Goal: Task Accomplishment & Management: Use online tool/utility

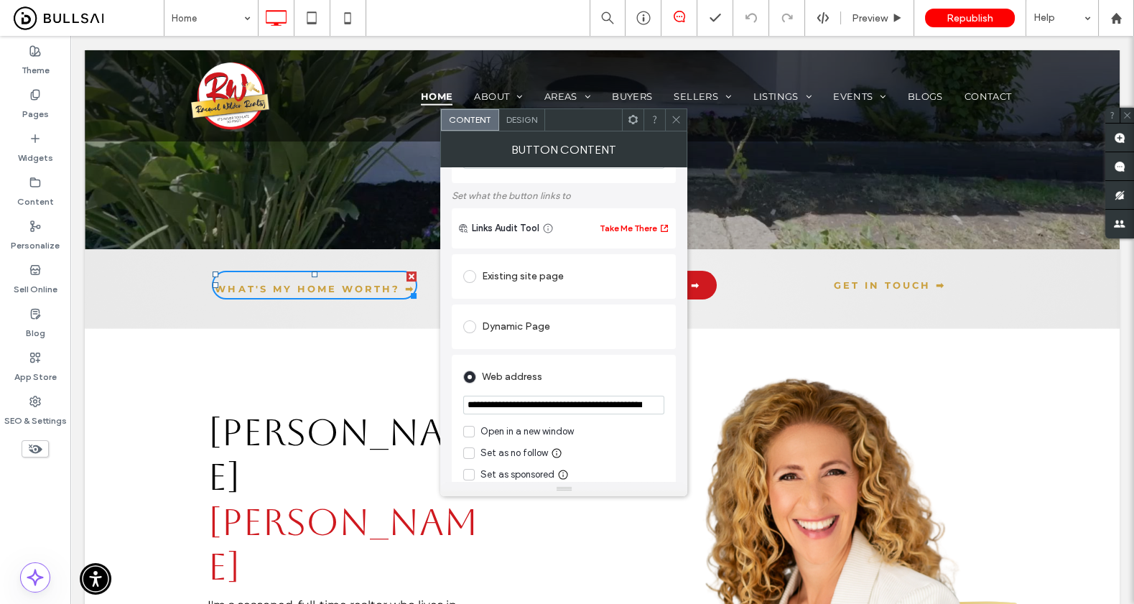
scroll to position [103, 0]
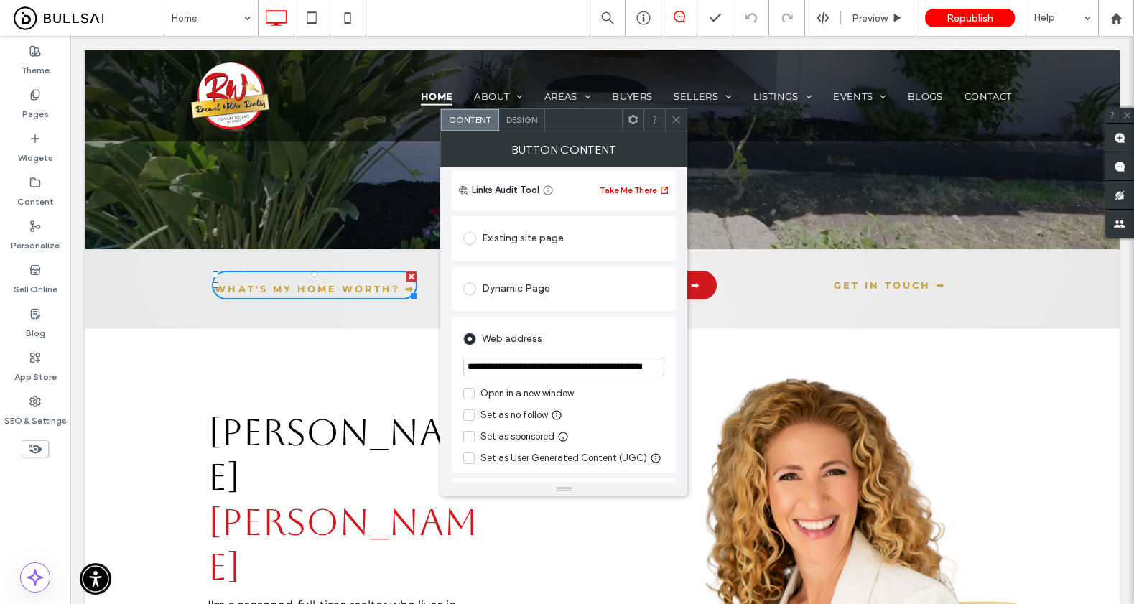
click at [537, 369] on input "**********" at bounding box center [563, 367] width 201 height 19
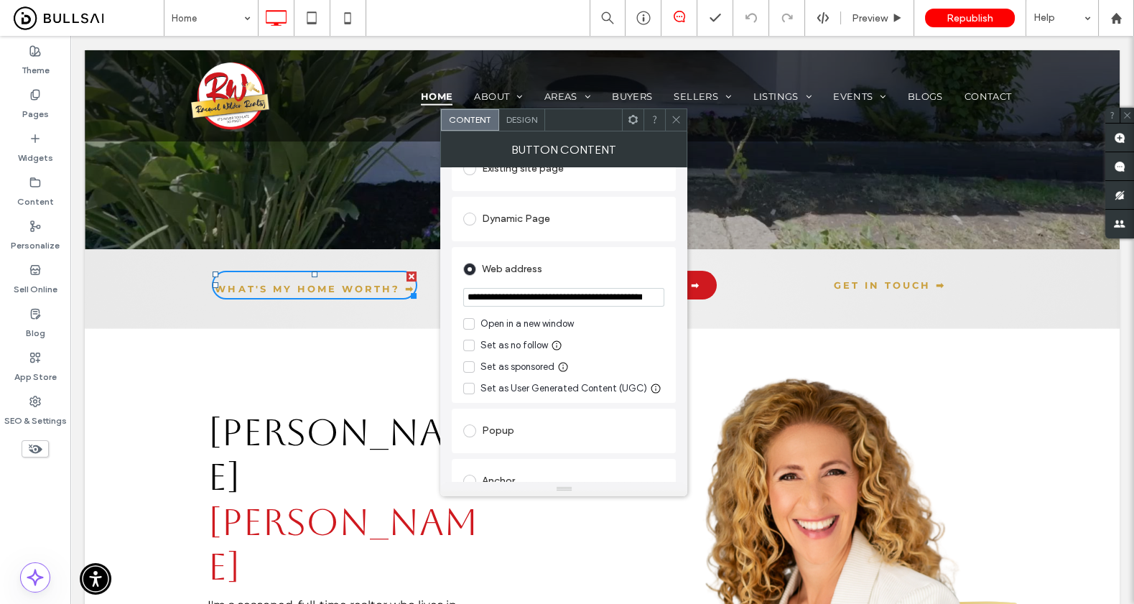
scroll to position [185, 0]
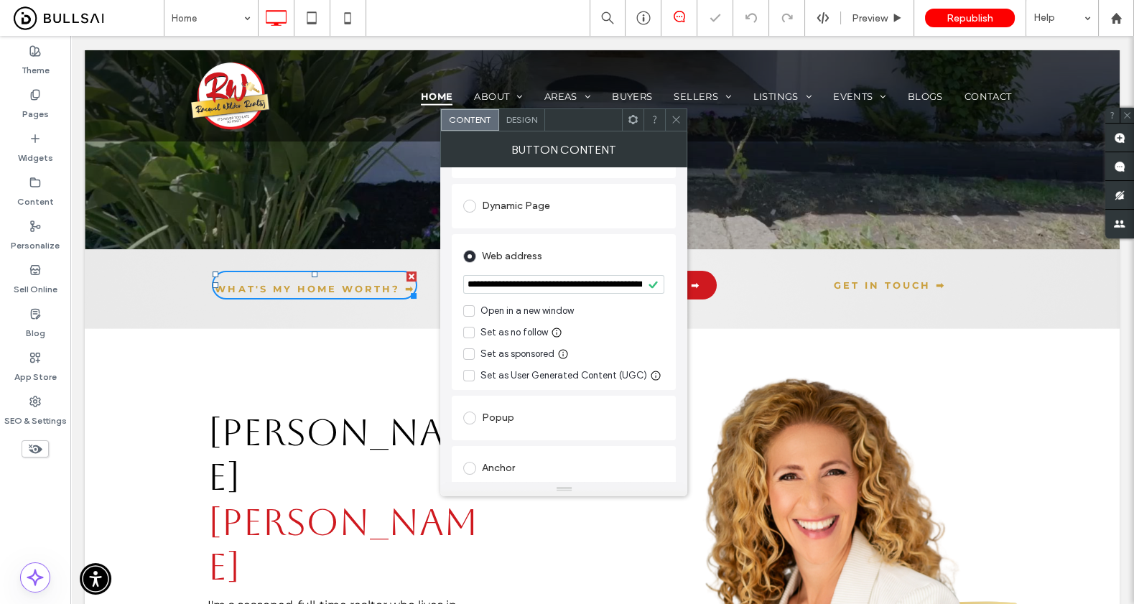
click at [715, 97] on div at bounding box center [602, 95] width 1035 height 91
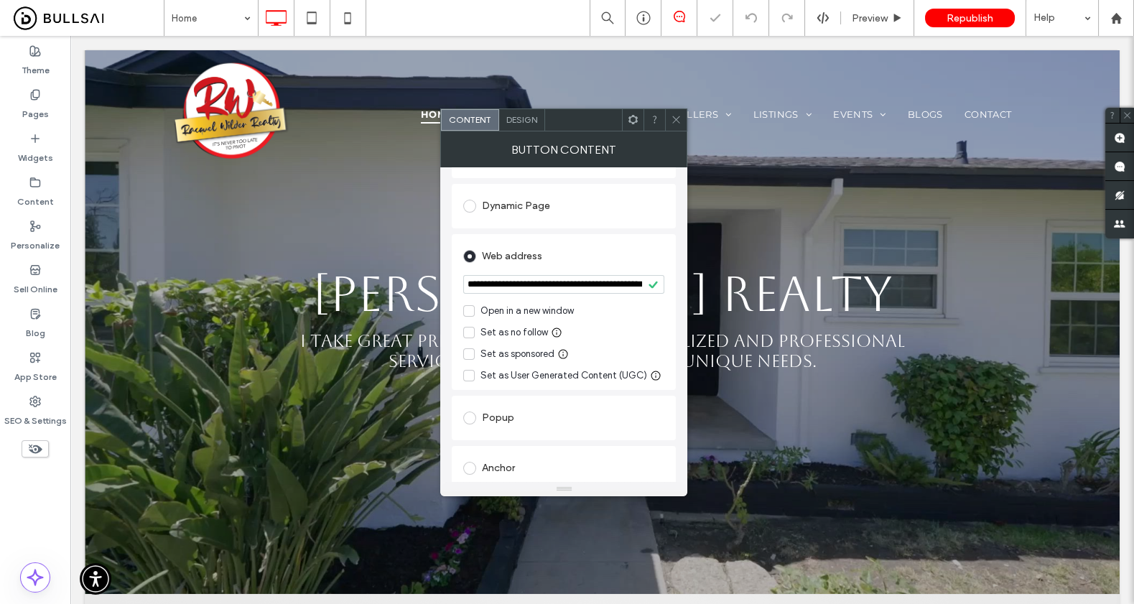
scroll to position [0, 0]
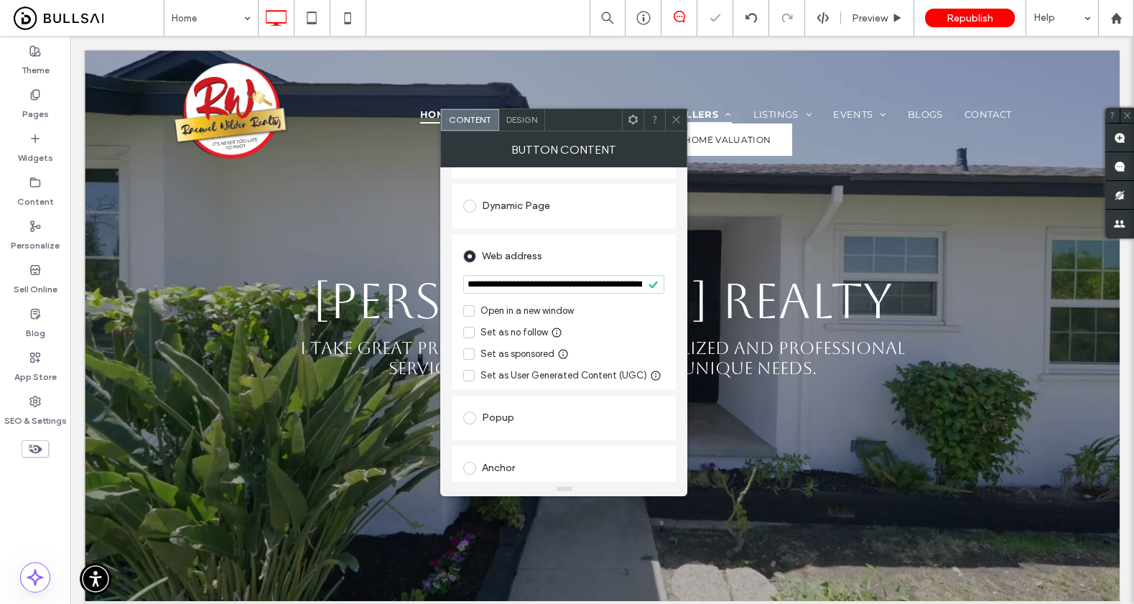
click at [712, 110] on span "Sellers" at bounding box center [702, 115] width 58 height 18
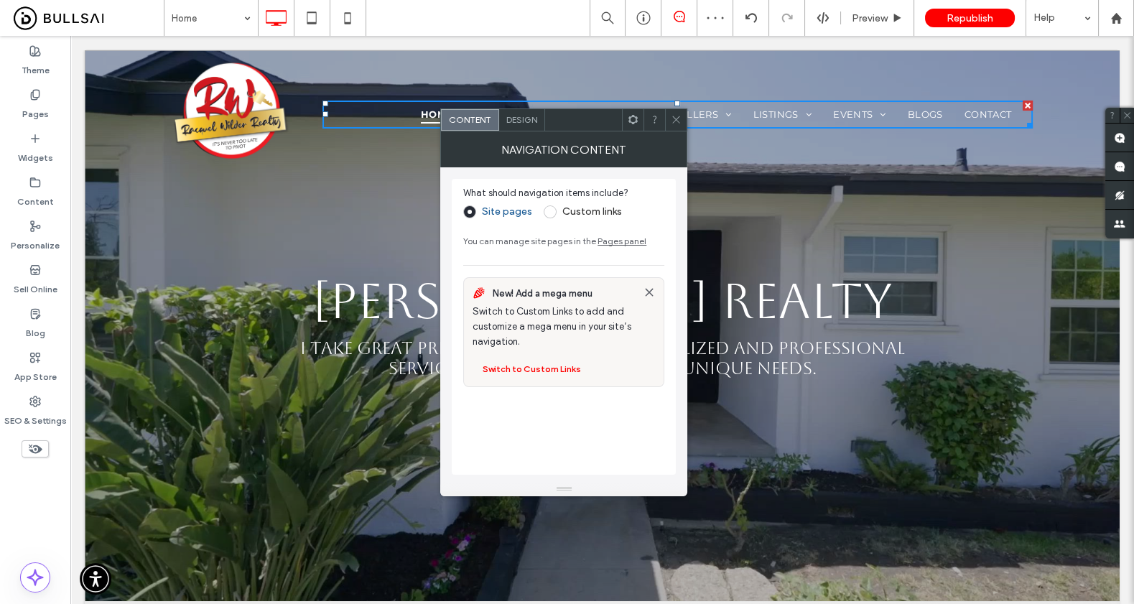
click at [679, 117] on icon at bounding box center [676, 119] width 11 height 11
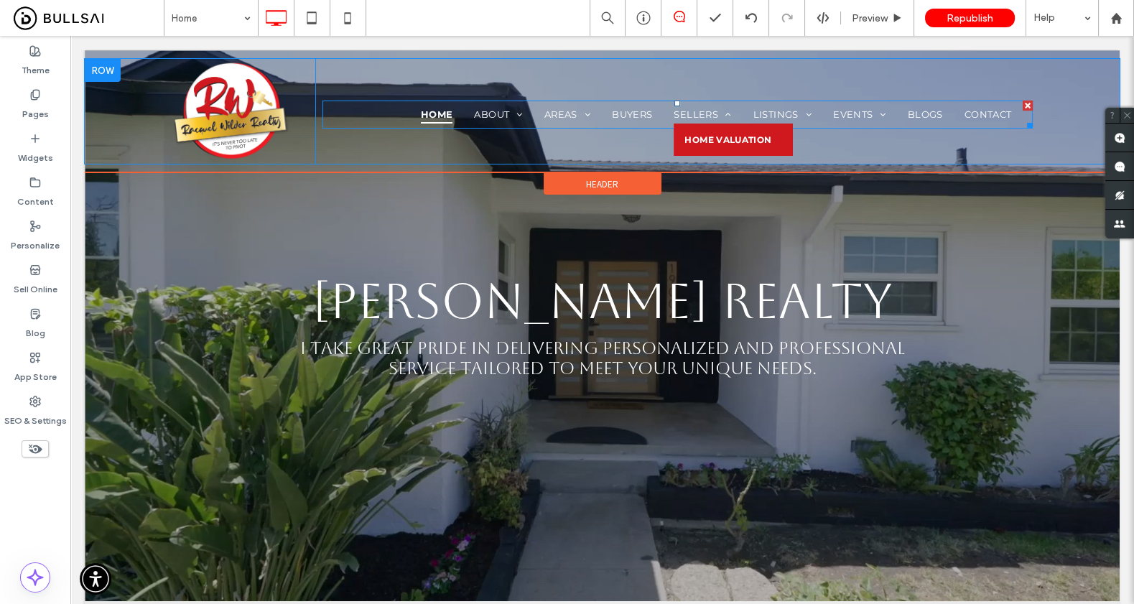
click at [714, 139] on span "Home Valuation" at bounding box center [727, 139] width 87 height 11
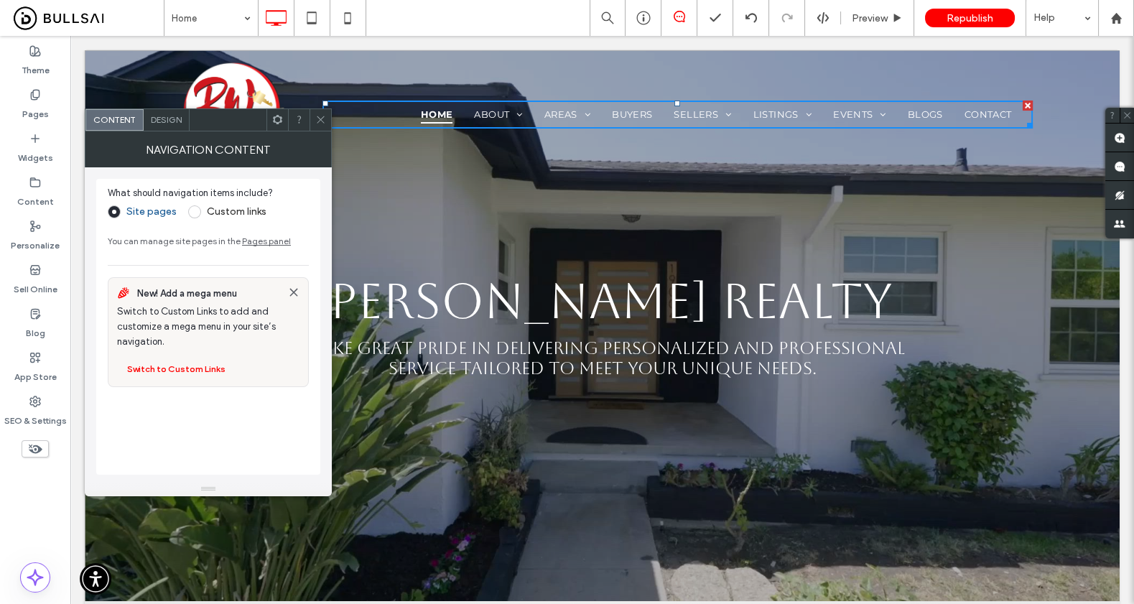
click at [188, 212] on span at bounding box center [194, 211] width 13 height 13
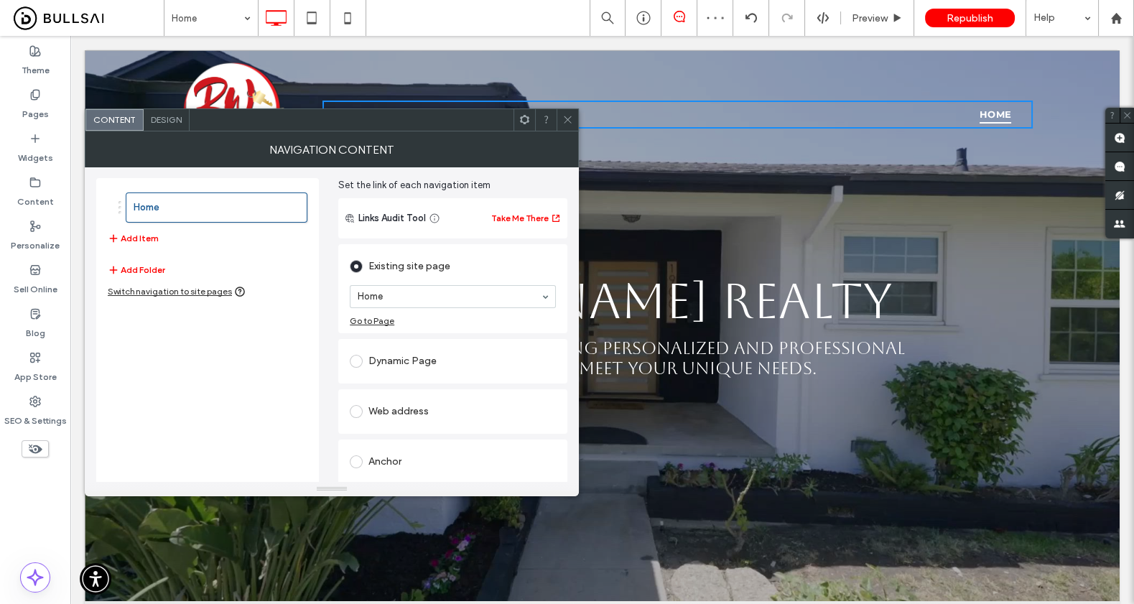
scroll to position [52, 0]
click at [364, 411] on label at bounding box center [359, 409] width 19 height 13
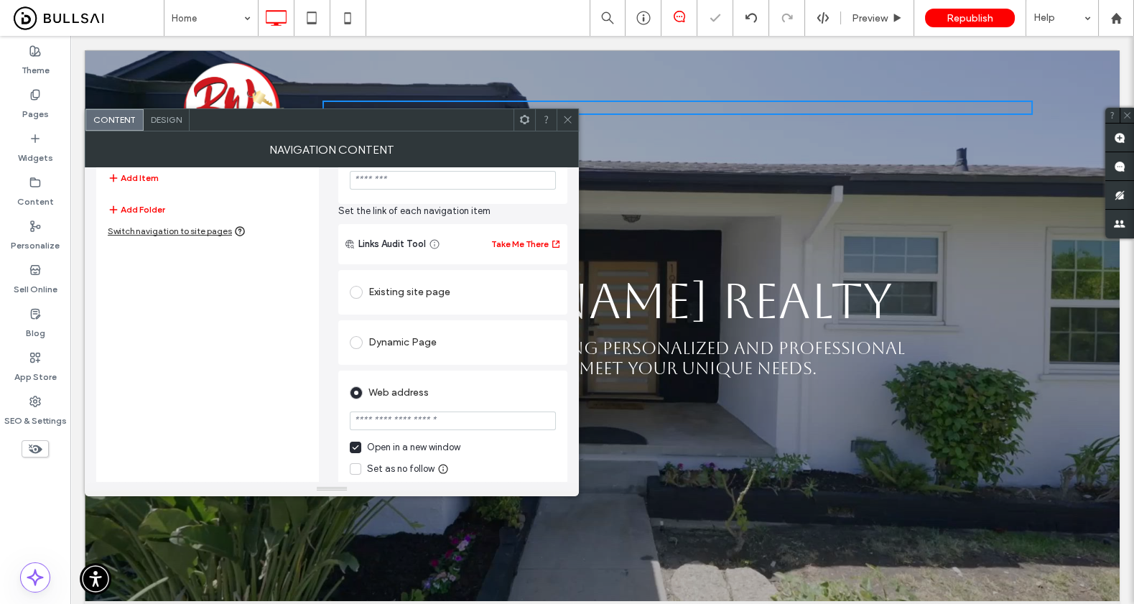
scroll to position [151, 0]
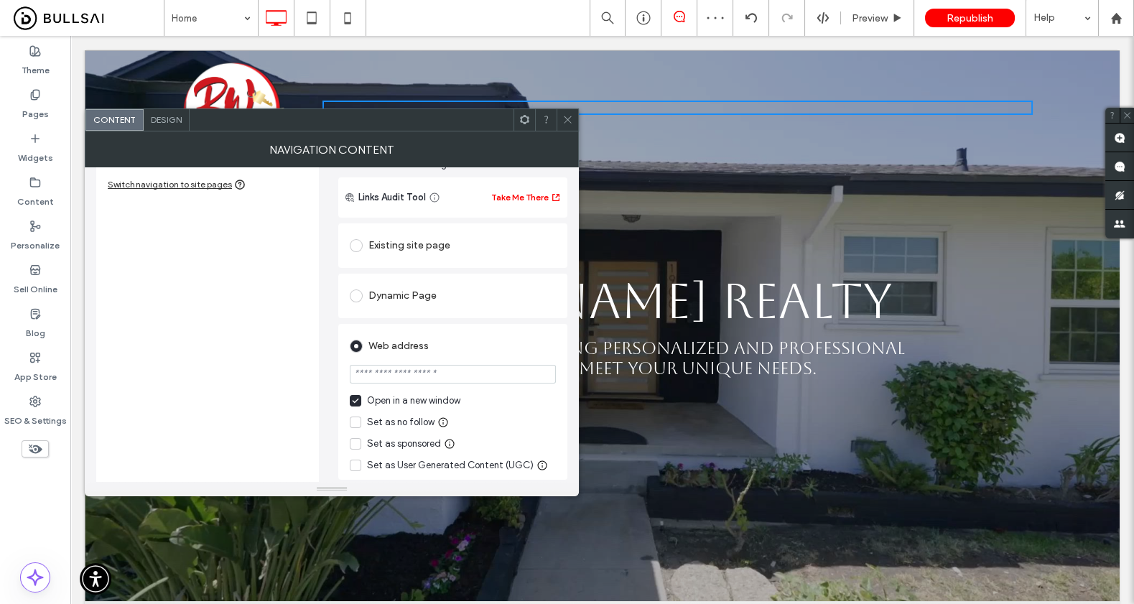
click at [363, 400] on label "Open in a new window" at bounding box center [453, 400] width 206 height 14
click at [401, 374] on input "url" at bounding box center [453, 374] width 206 height 19
paste input "**********"
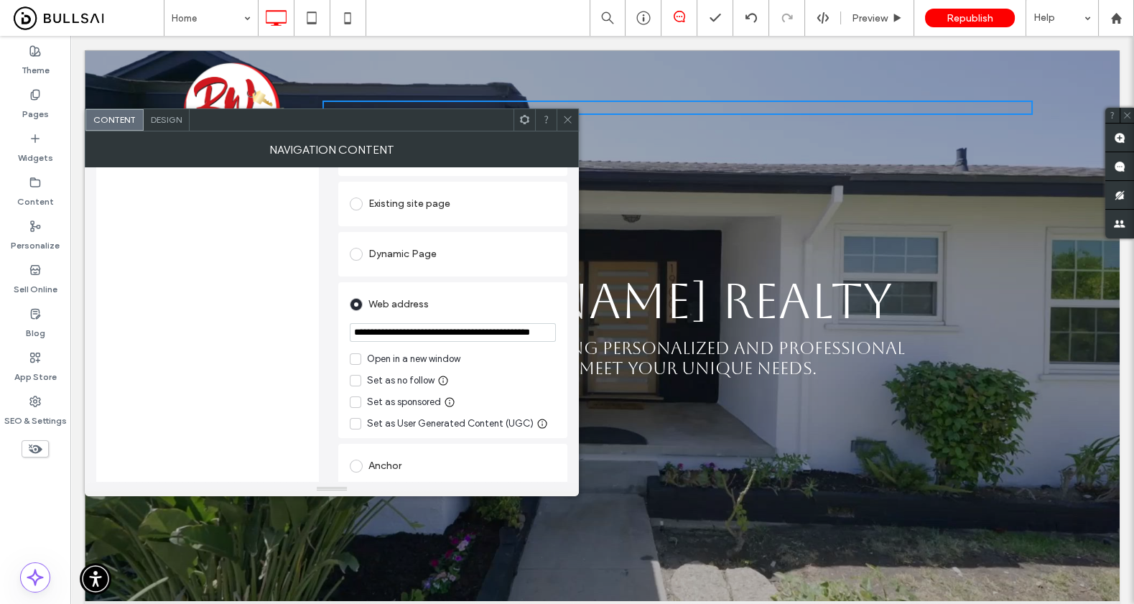
scroll to position [198, 0]
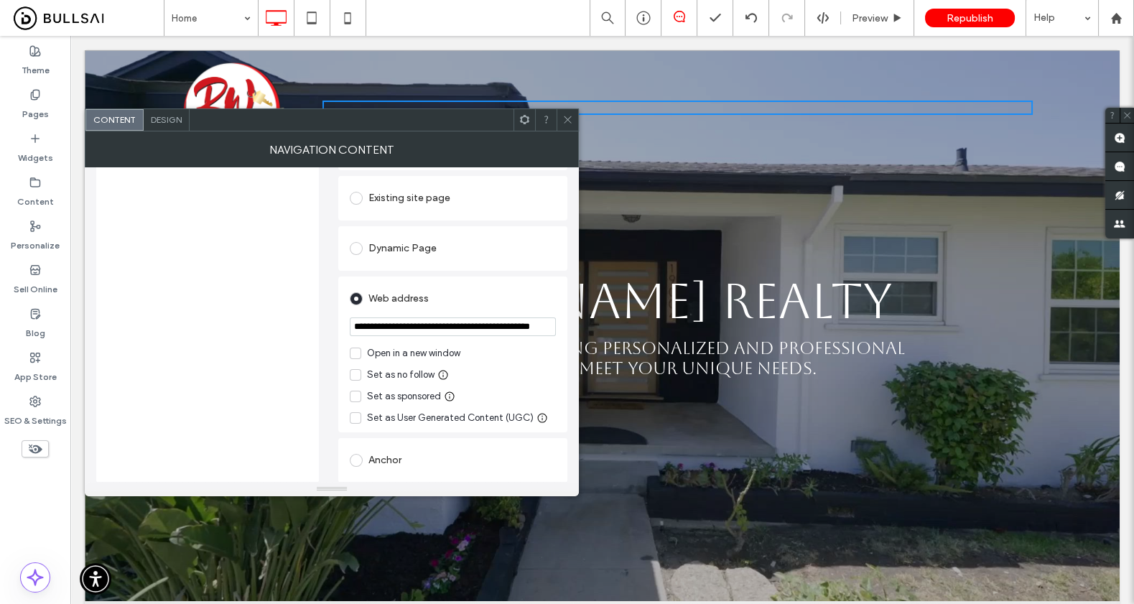
click at [358, 325] on input "**********" at bounding box center [453, 326] width 206 height 19
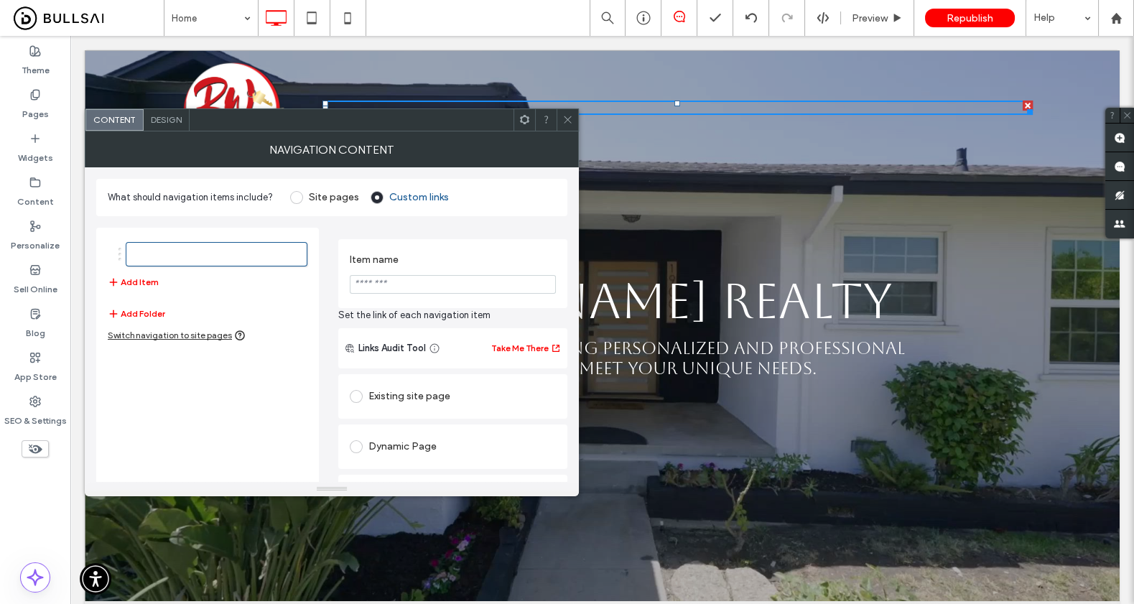
type input "**********"
type input "******"
click at [567, 117] on icon at bounding box center [567, 119] width 11 height 11
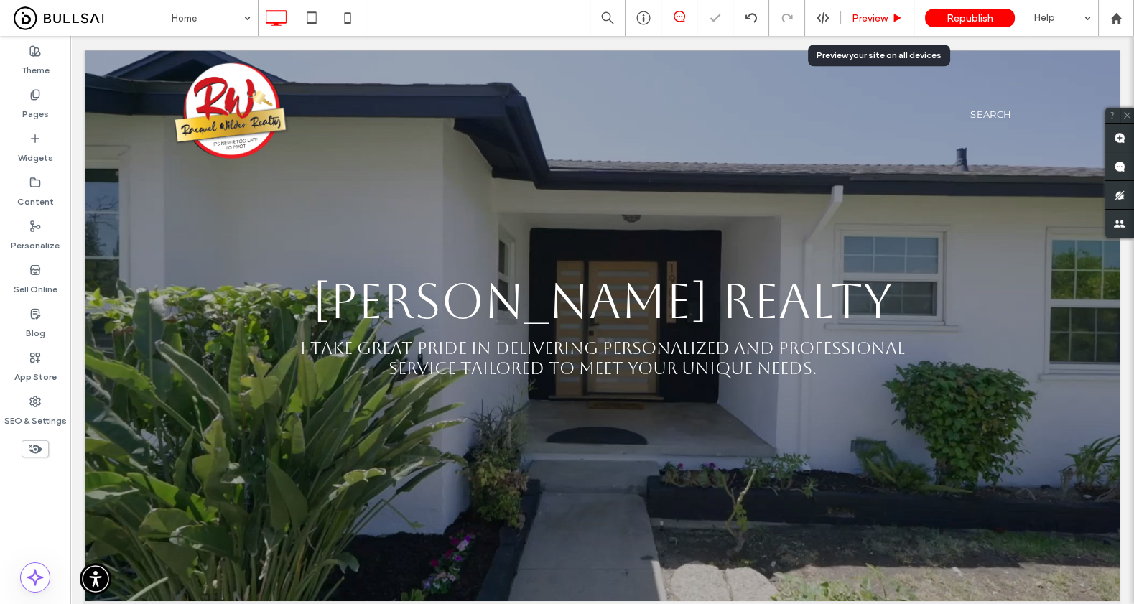
click at [878, 23] on span "Preview" at bounding box center [870, 18] width 36 height 12
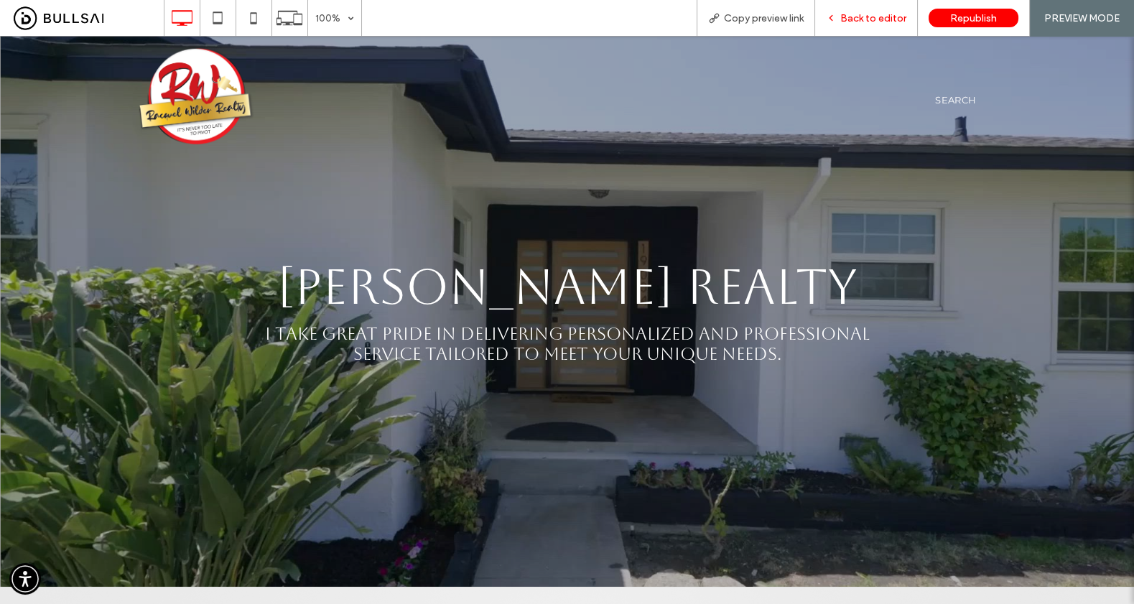
click at [853, 16] on span "Back to editor" at bounding box center [873, 18] width 66 height 12
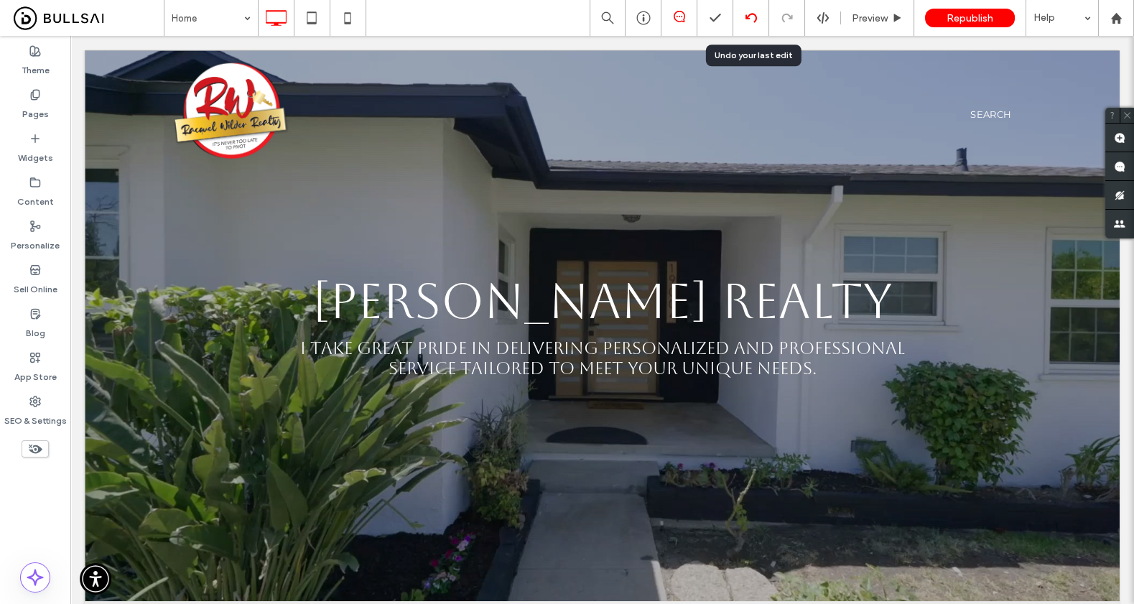
click at [757, 16] on icon at bounding box center [750, 17] width 11 height 11
click at [754, 17] on div at bounding box center [567, 302] width 1134 height 604
click at [754, 17] on icon at bounding box center [750, 17] width 11 height 11
click at [753, 17] on icon at bounding box center [750, 17] width 11 height 11
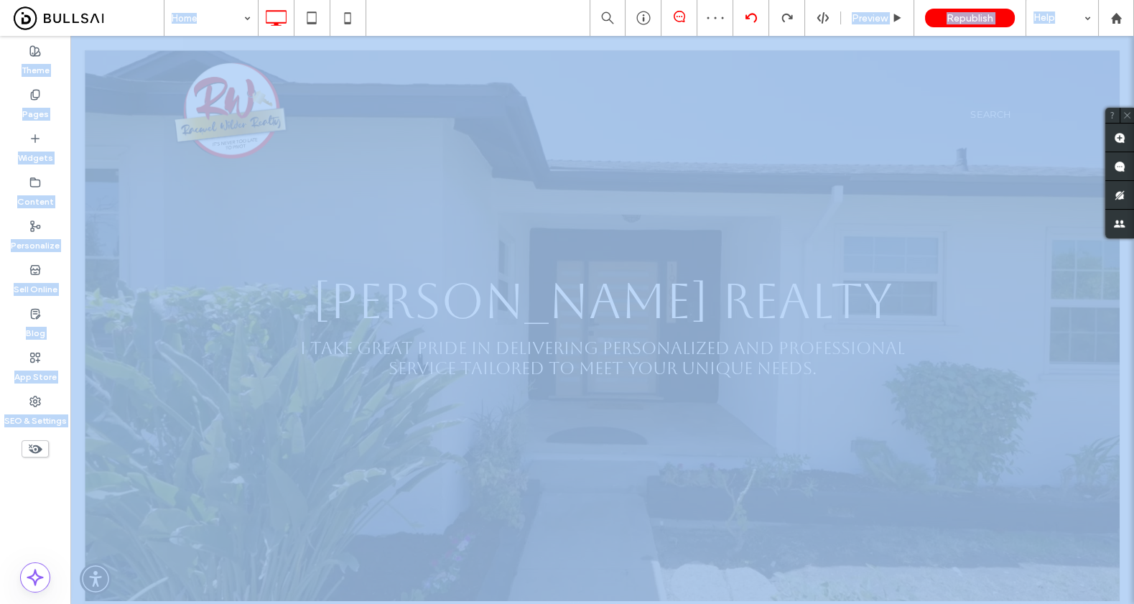
click at [753, 17] on div at bounding box center [567, 302] width 1134 height 604
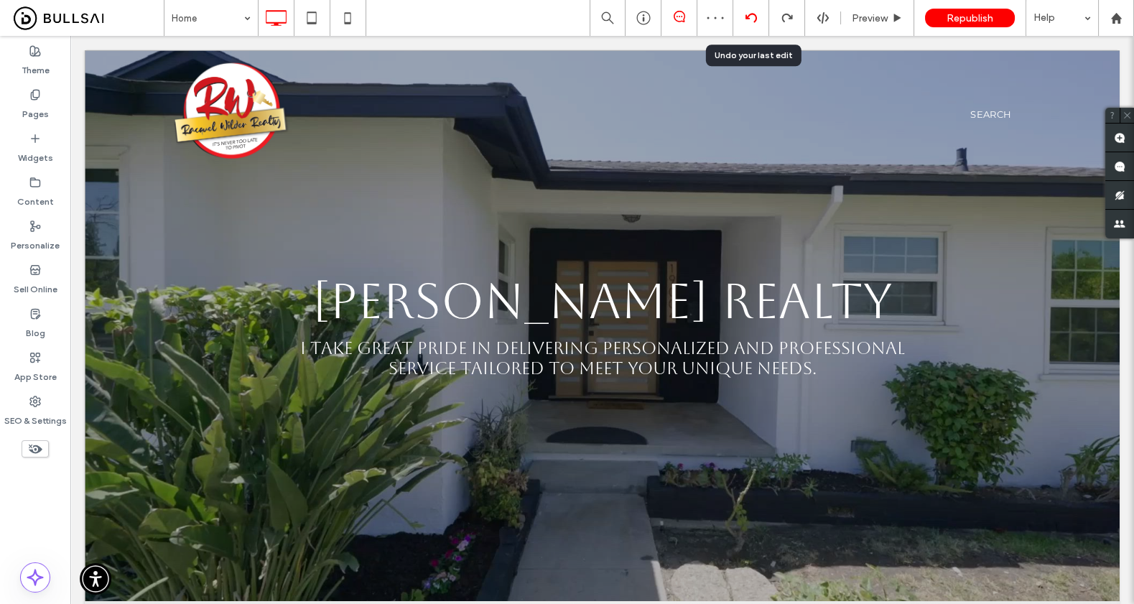
click at [753, 17] on icon at bounding box center [750, 17] width 11 height 11
click at [753, 17] on div "Home Preview Republish Help Site Comments Team & Clients Automate new comments …" at bounding box center [567, 302] width 1134 height 604
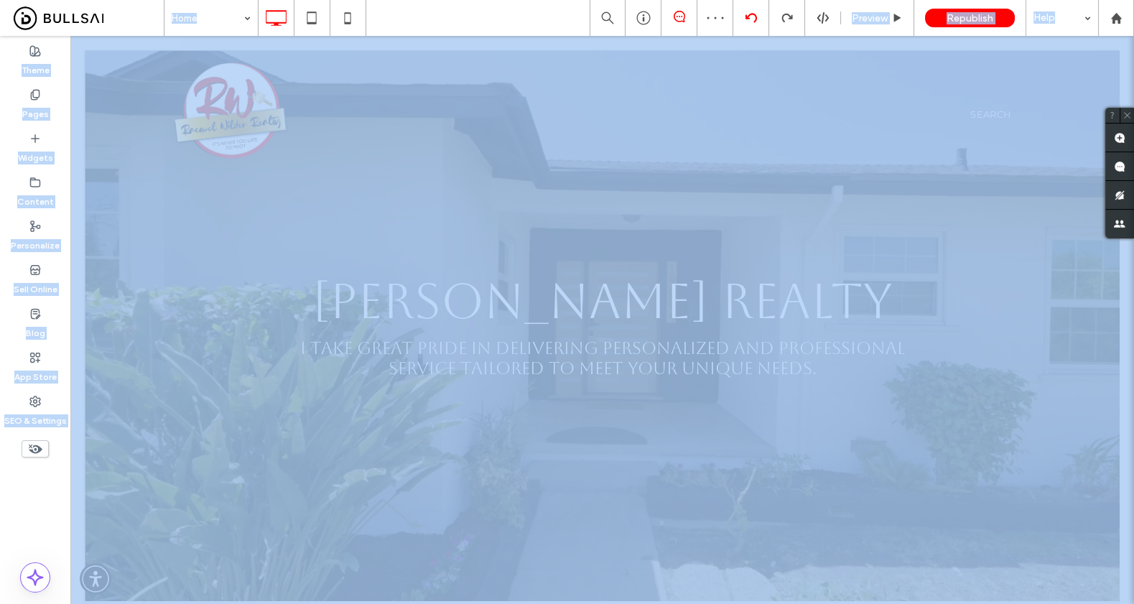
click at [753, 17] on div at bounding box center [567, 302] width 1134 height 604
click at [753, 17] on div "Home Preview Republish Help Site Comments Team & Clients Automate new comments …" at bounding box center [567, 302] width 1134 height 604
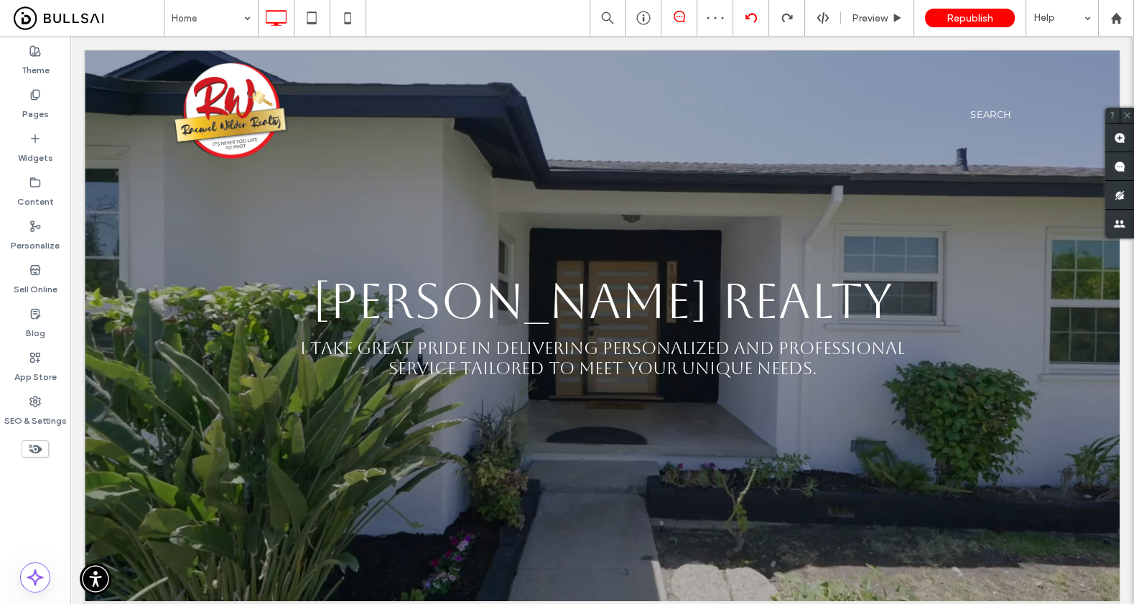
click at [753, 17] on icon at bounding box center [750, 17] width 11 height 11
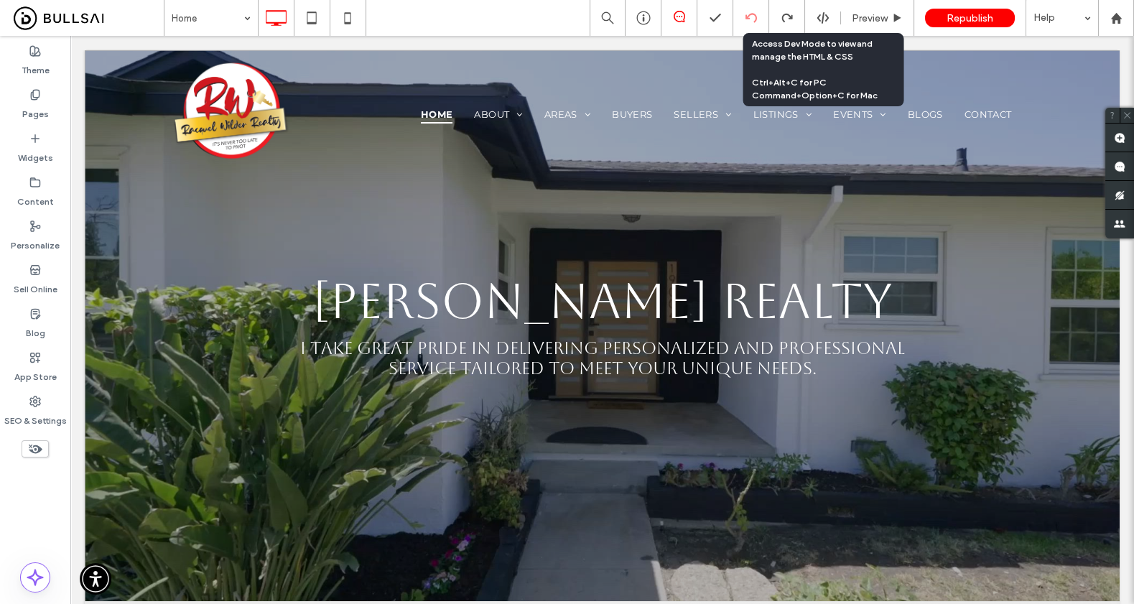
click at [748, 17] on icon at bounding box center [750, 17] width 11 height 11
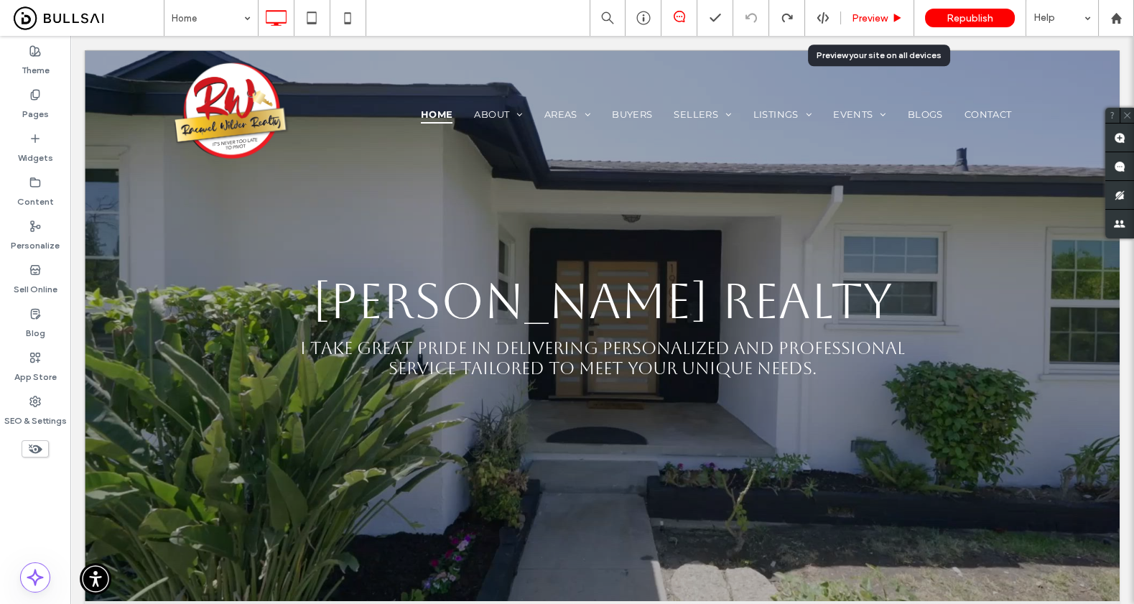
click at [875, 18] on span "Preview" at bounding box center [870, 18] width 36 height 12
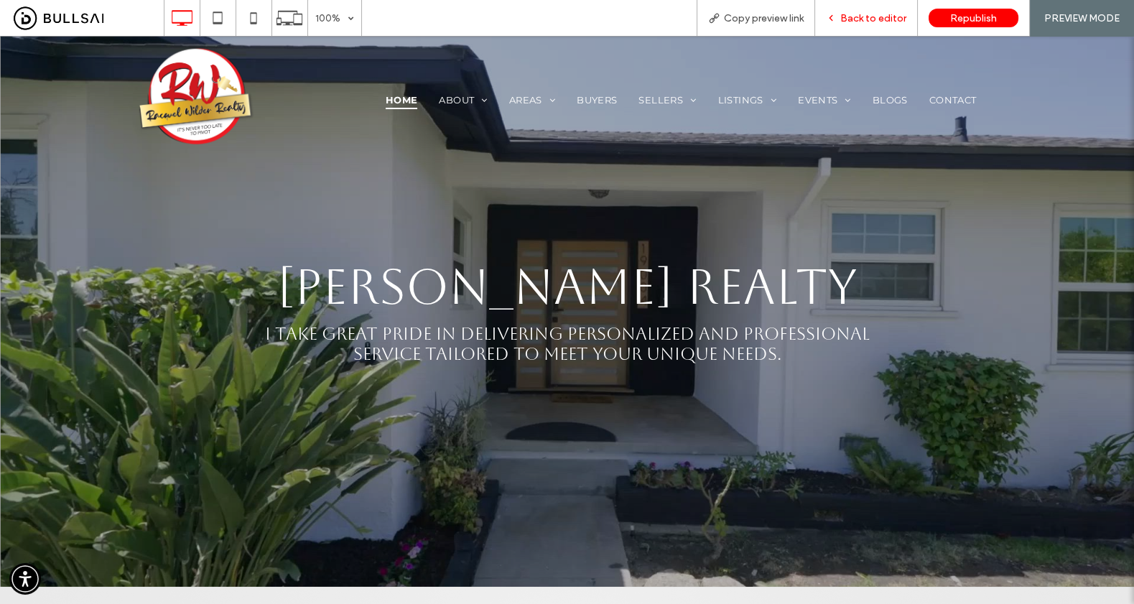
click at [880, 17] on span "Back to editor" at bounding box center [873, 18] width 66 height 12
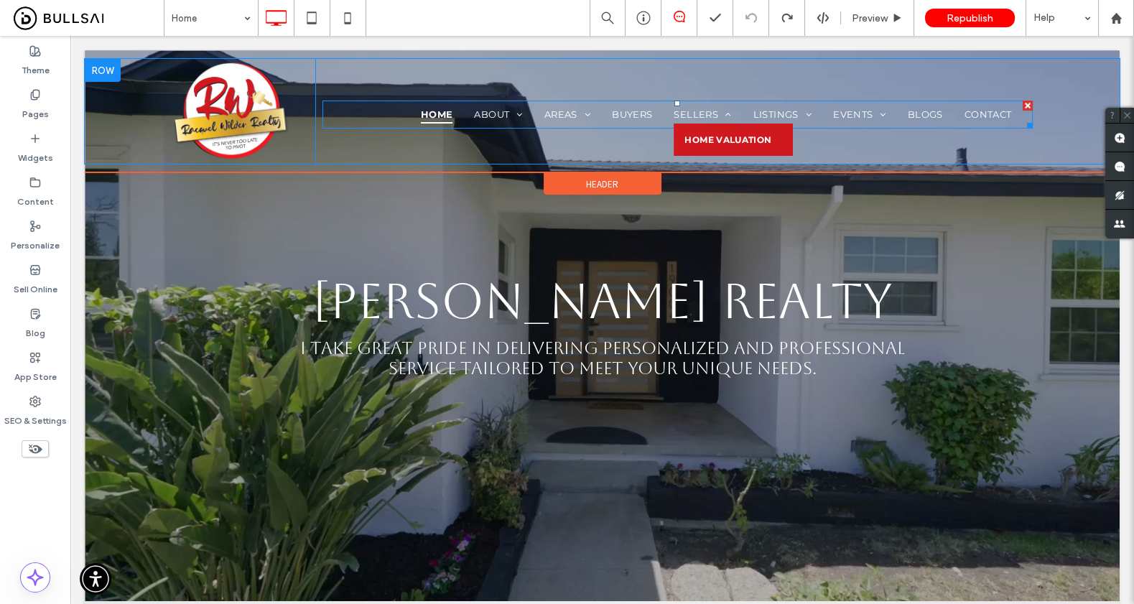
click at [718, 139] on span "Home Valuation" at bounding box center [727, 139] width 87 height 11
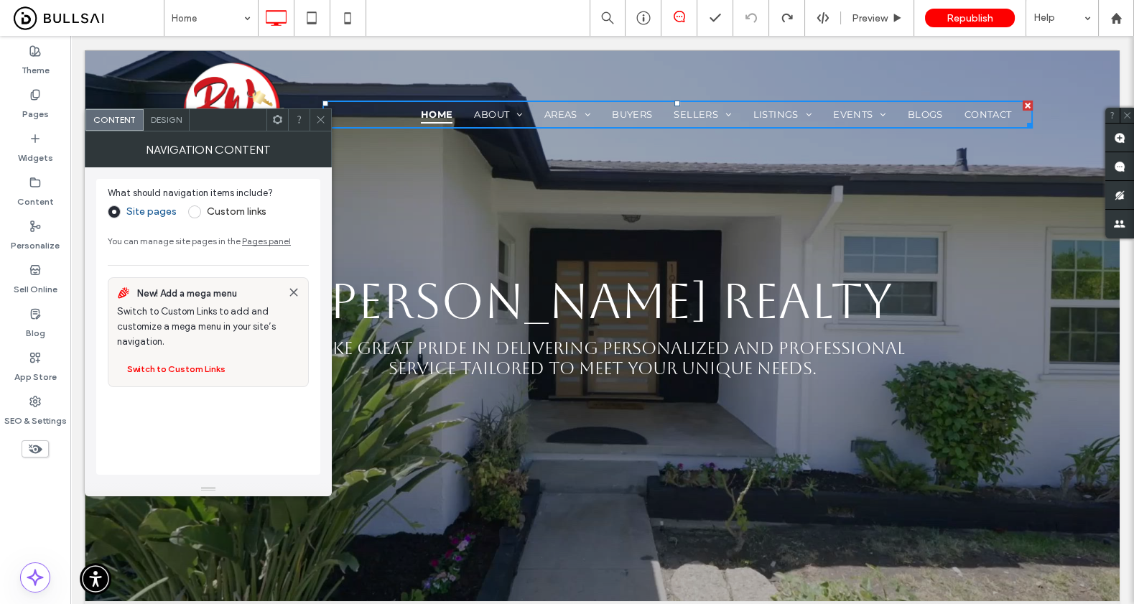
click at [167, 123] on span "Design" at bounding box center [166, 119] width 31 height 11
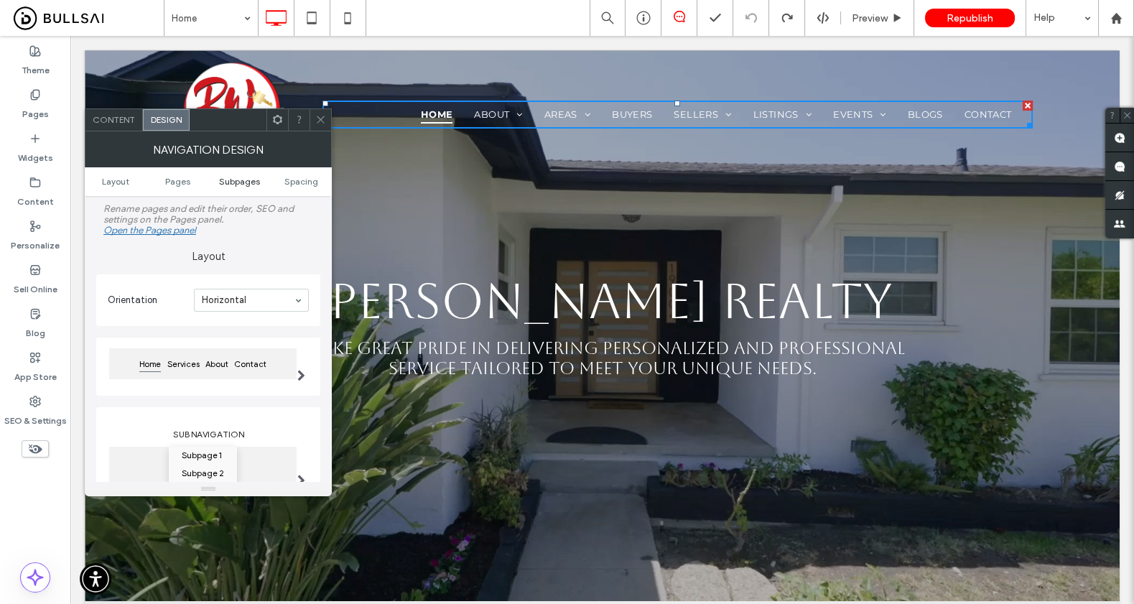
click at [227, 185] on span "Subpages" at bounding box center [238, 181] width 41 height 11
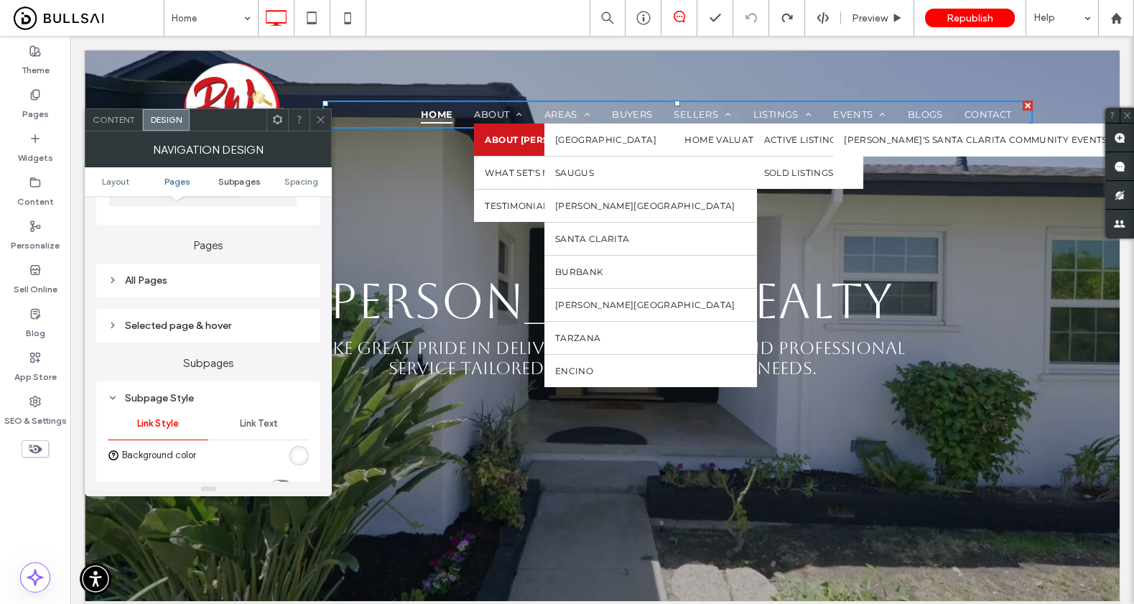
scroll to position [457, 0]
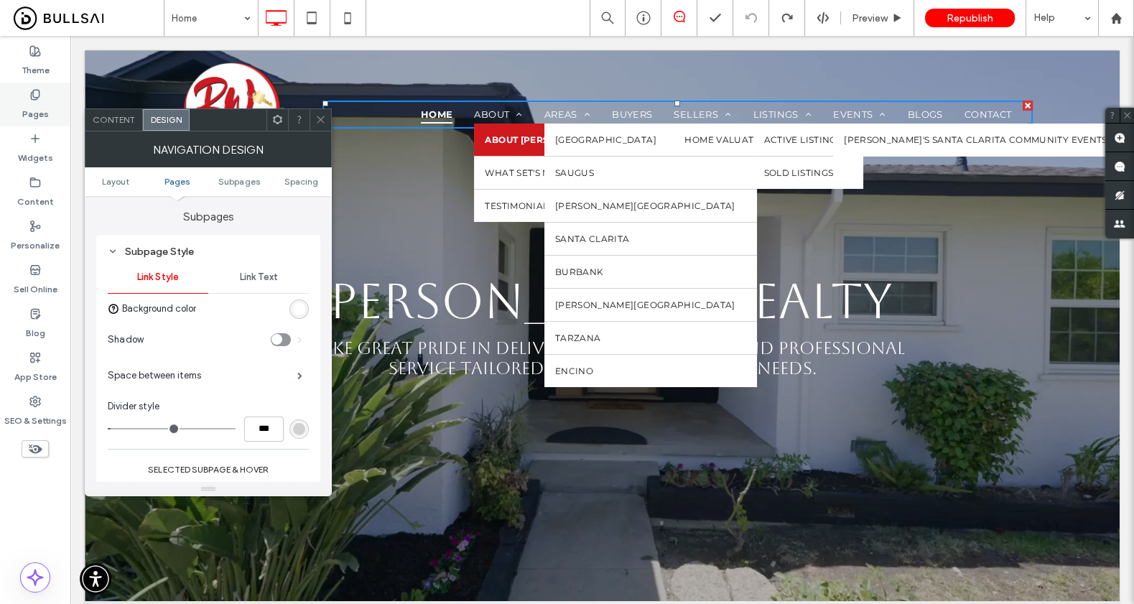
click at [36, 98] on use at bounding box center [35, 94] width 8 height 9
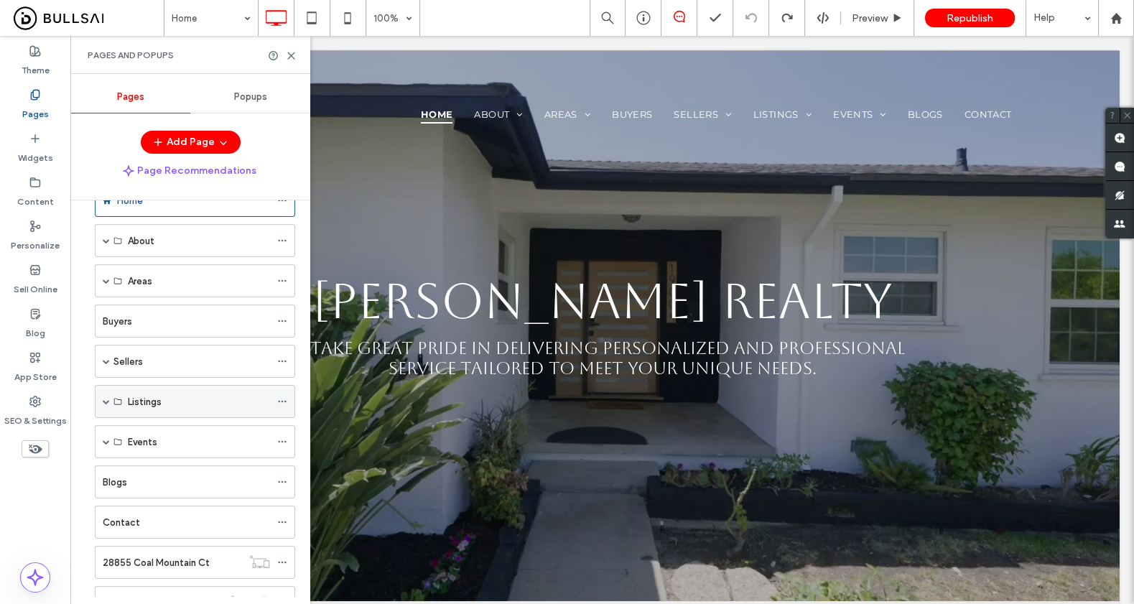
scroll to position [61, 0]
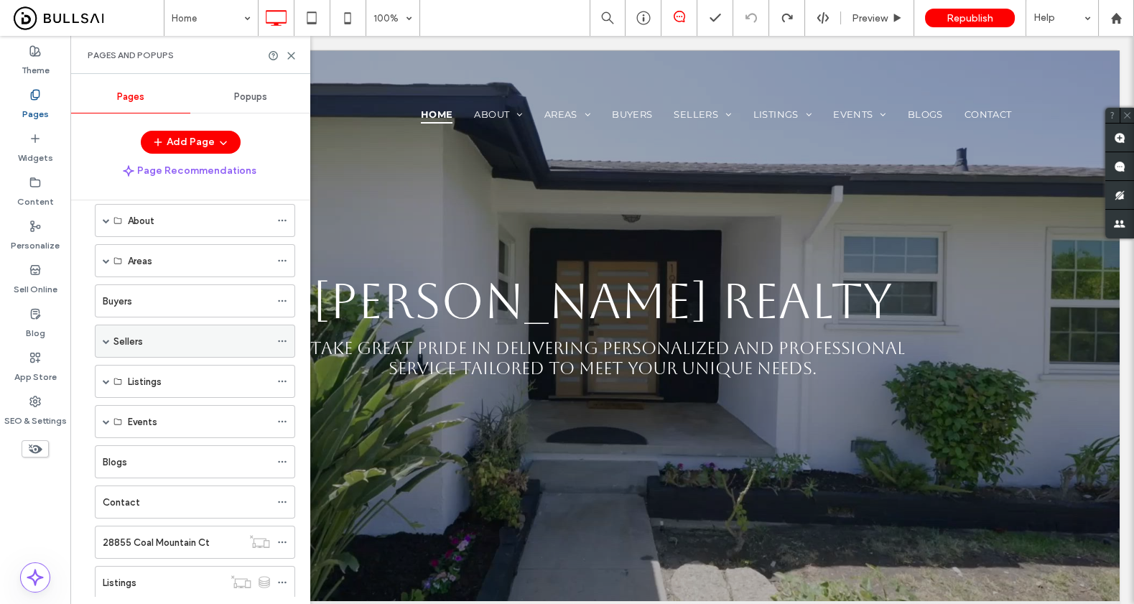
click at [107, 337] on span at bounding box center [106, 340] width 7 height 7
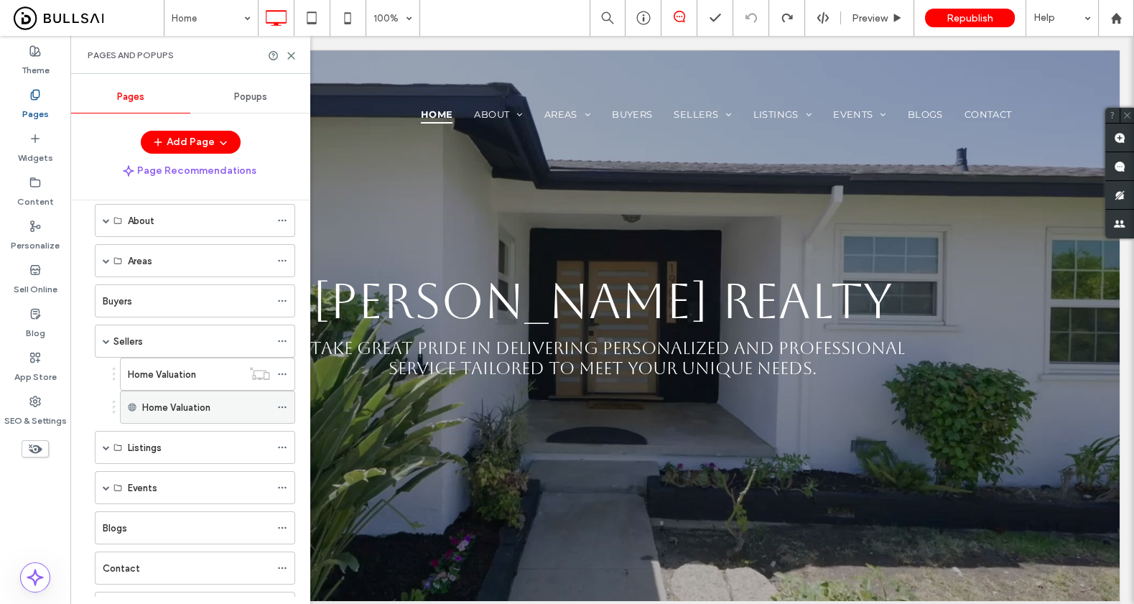
click at [276, 402] on div "Home Valuation" at bounding box center [207, 407] width 175 height 33
click at [225, 403] on div "Home Valuation" at bounding box center [206, 407] width 128 height 15
click at [170, 399] on label "Home Valuation" at bounding box center [176, 407] width 68 height 25
click at [197, 377] on div "Home Valuation" at bounding box center [185, 374] width 114 height 32
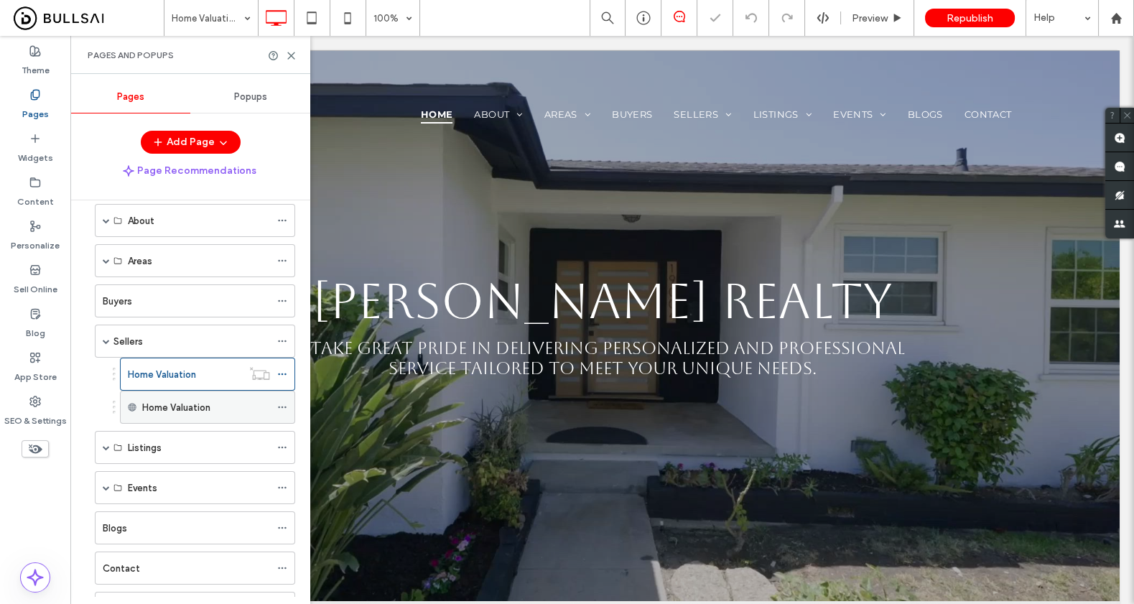
click at [190, 400] on label "Home Valuation" at bounding box center [176, 407] width 68 height 25
click at [281, 402] on icon at bounding box center [282, 407] width 10 height 10
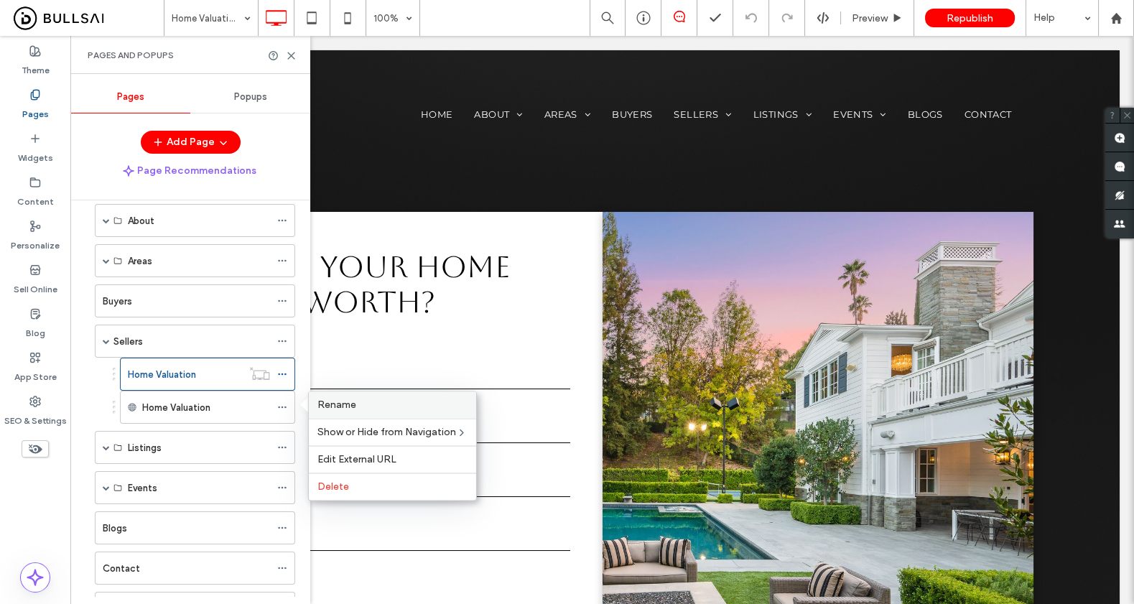
click at [361, 409] on label "Rename" at bounding box center [392, 405] width 150 height 12
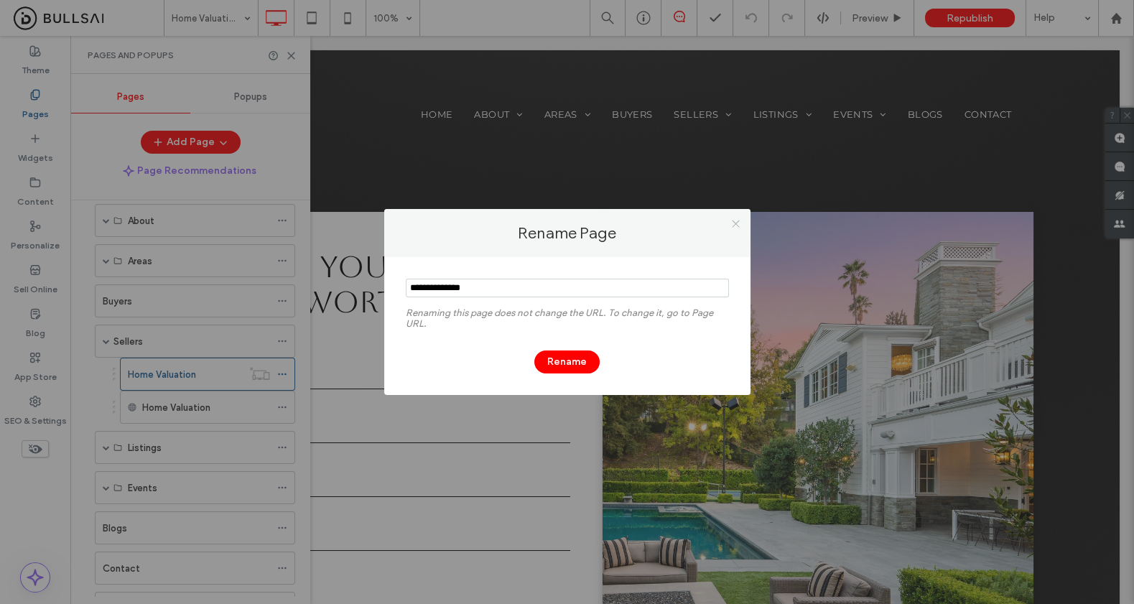
click at [739, 223] on icon at bounding box center [735, 223] width 11 height 11
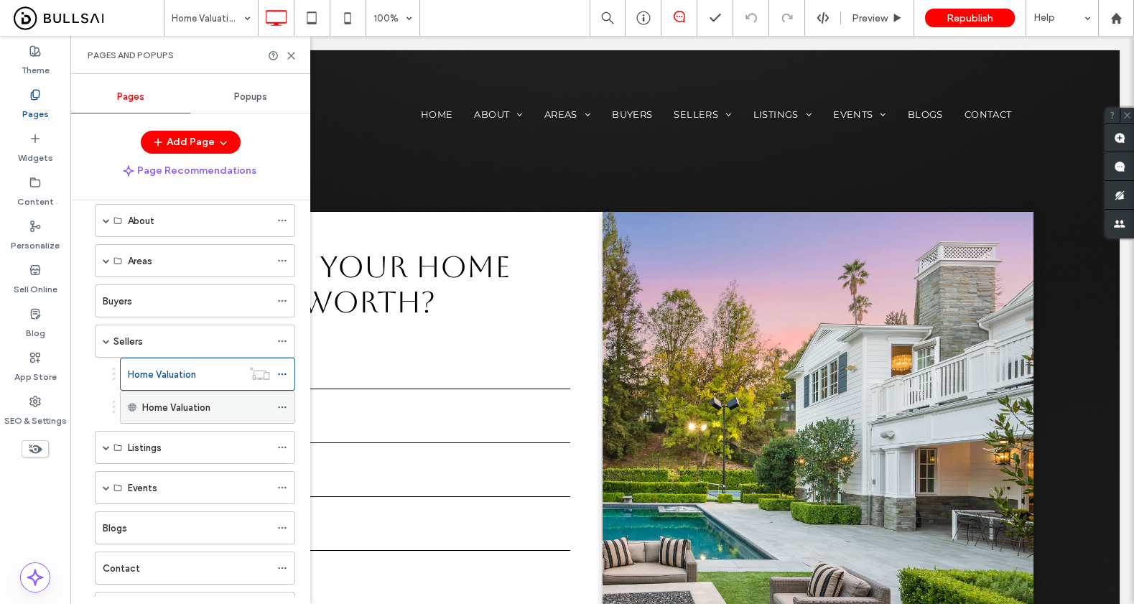
click at [276, 398] on div "Home Valuation" at bounding box center [207, 407] width 175 height 33
click at [284, 402] on icon at bounding box center [282, 407] width 10 height 10
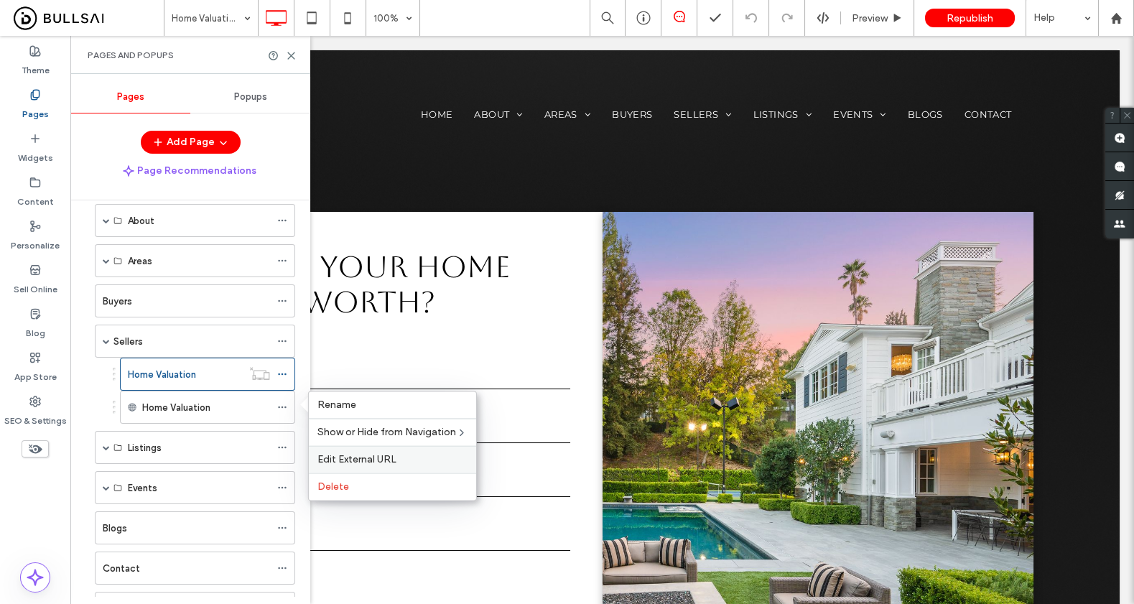
click at [369, 461] on span "Edit External URL" at bounding box center [356, 459] width 79 height 12
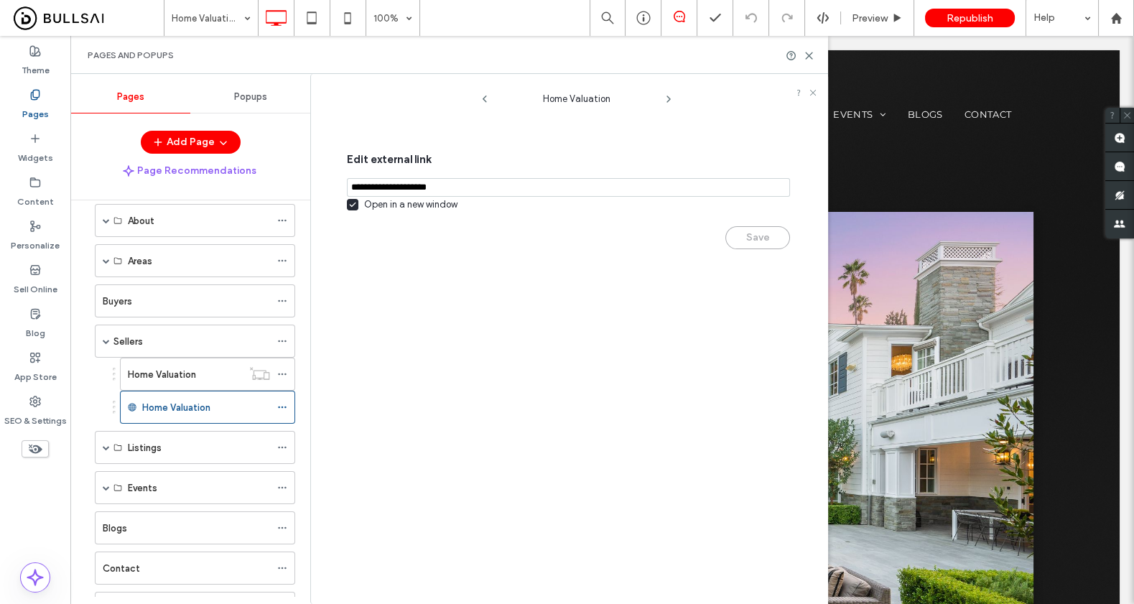
drag, startPoint x: 472, startPoint y: 185, endPoint x: 342, endPoint y: 155, distance: 133.4
click at [342, 155] on div "Edit external link Open in a new window Save" at bounding box center [571, 187] width 492 height 155
paste input "**********"
type input "**********"
click at [352, 203] on icon at bounding box center [352, 205] width 7 height 6
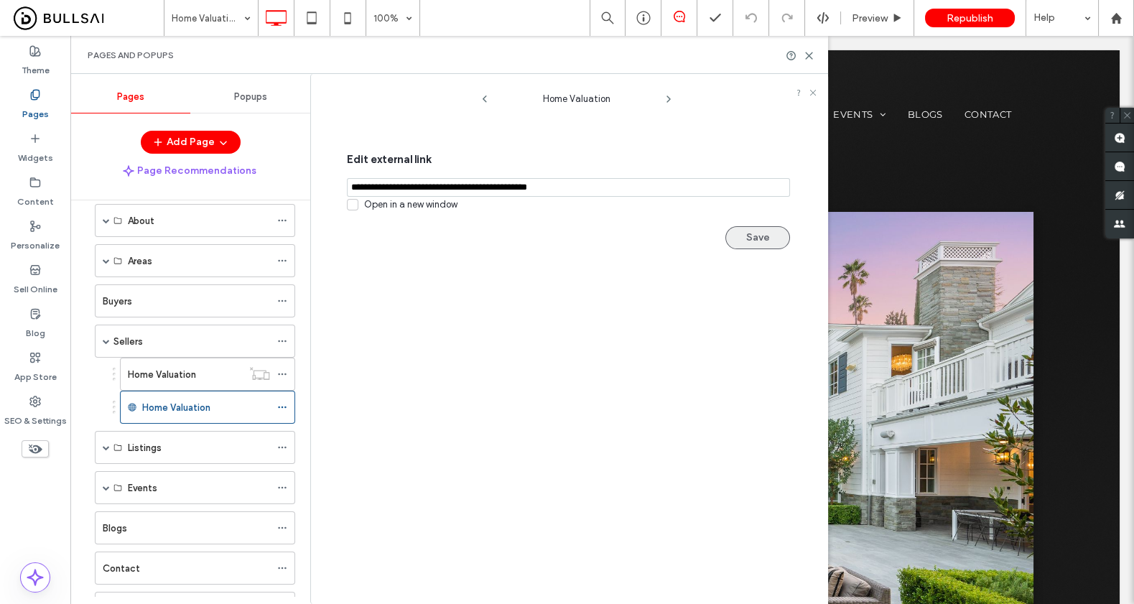
click at [762, 242] on button "Save" at bounding box center [757, 237] width 65 height 23
click at [806, 57] on use at bounding box center [809, 55] width 6 height 6
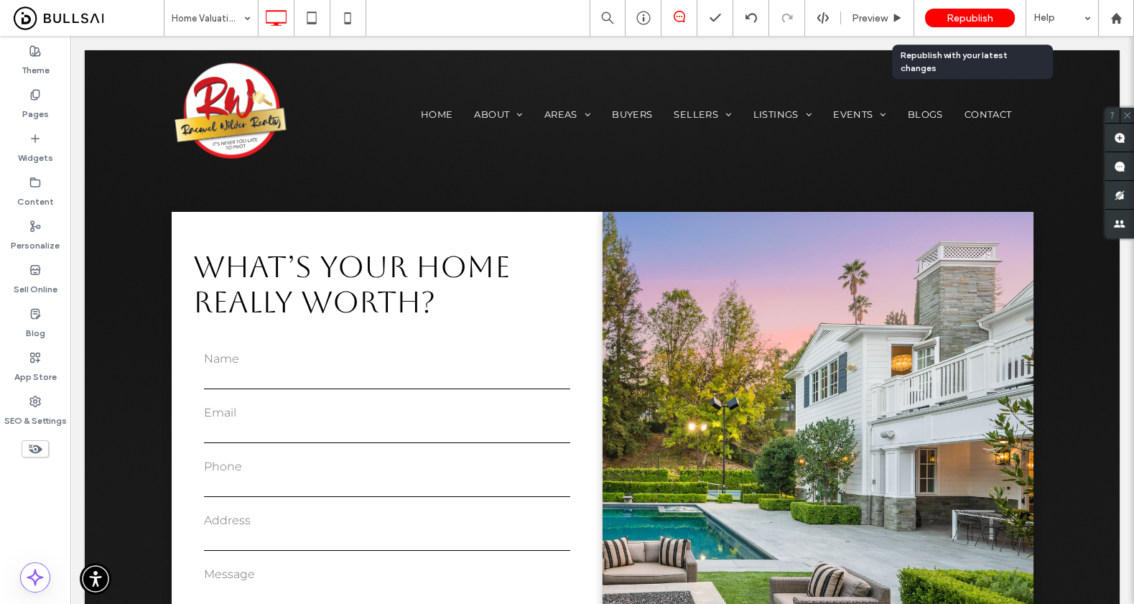
click at [974, 21] on span "Republish" at bounding box center [969, 18] width 47 height 12
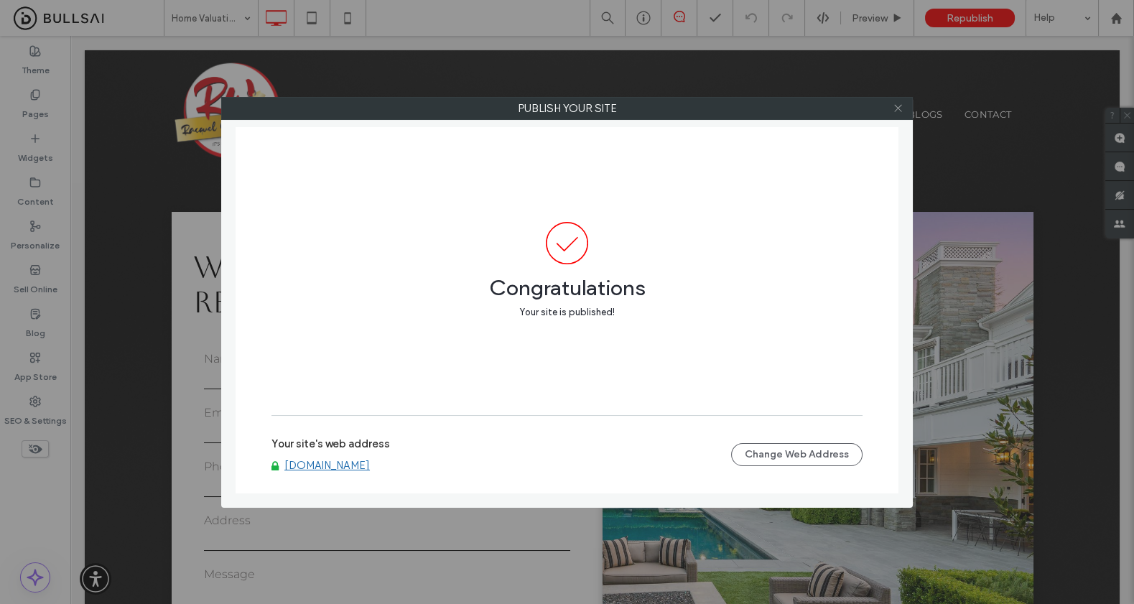
click at [901, 106] on icon at bounding box center [898, 108] width 11 height 11
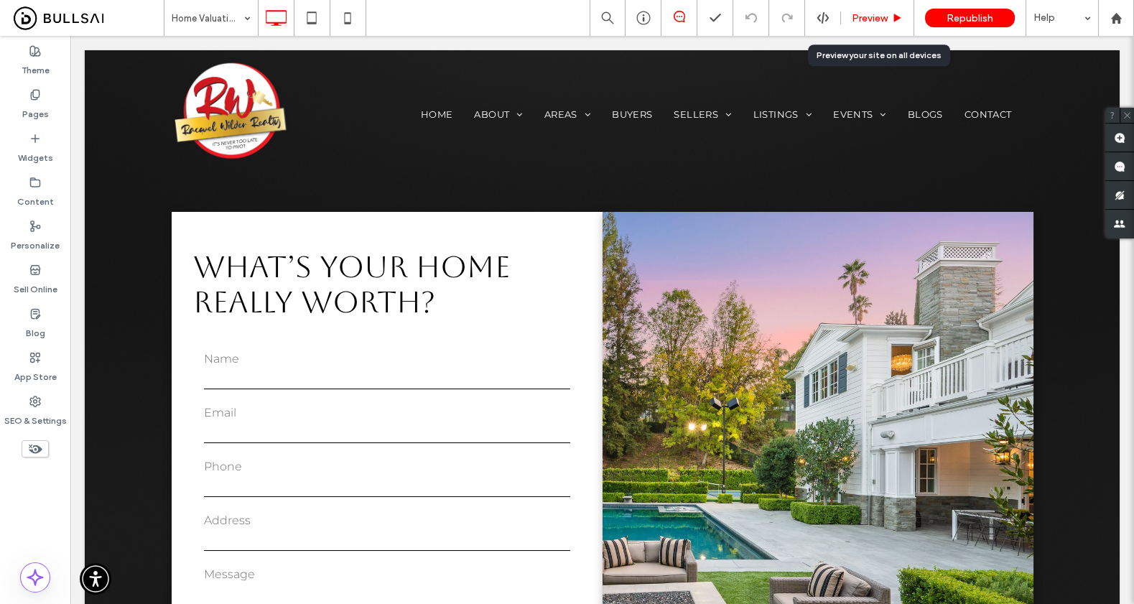
click at [865, 18] on span "Preview" at bounding box center [870, 18] width 36 height 12
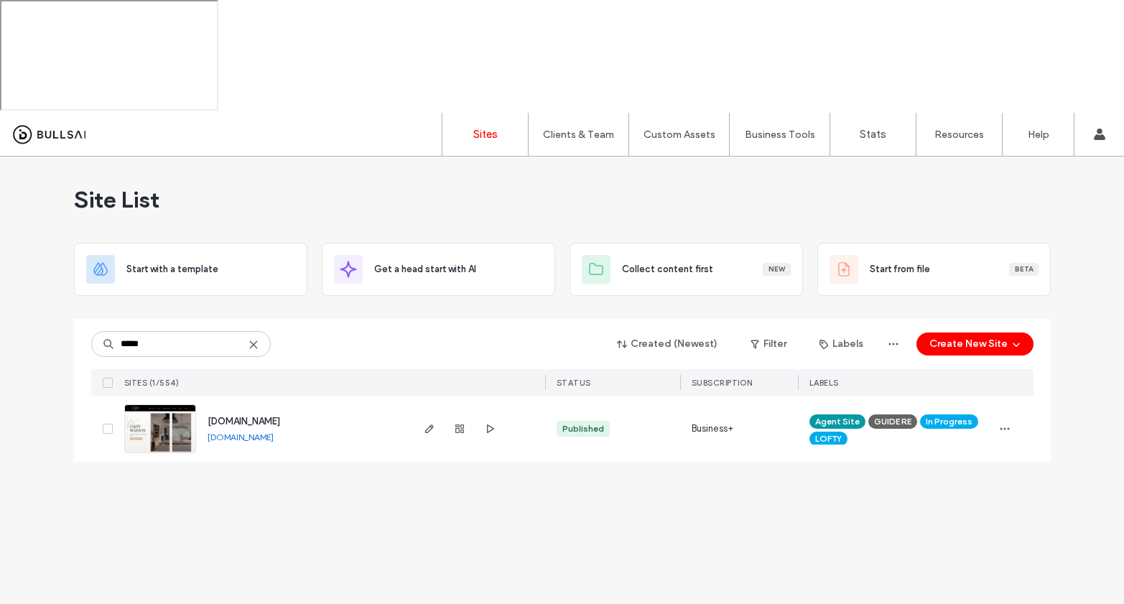
type input "*****"
click at [152, 405] on img at bounding box center [160, 454] width 70 height 98
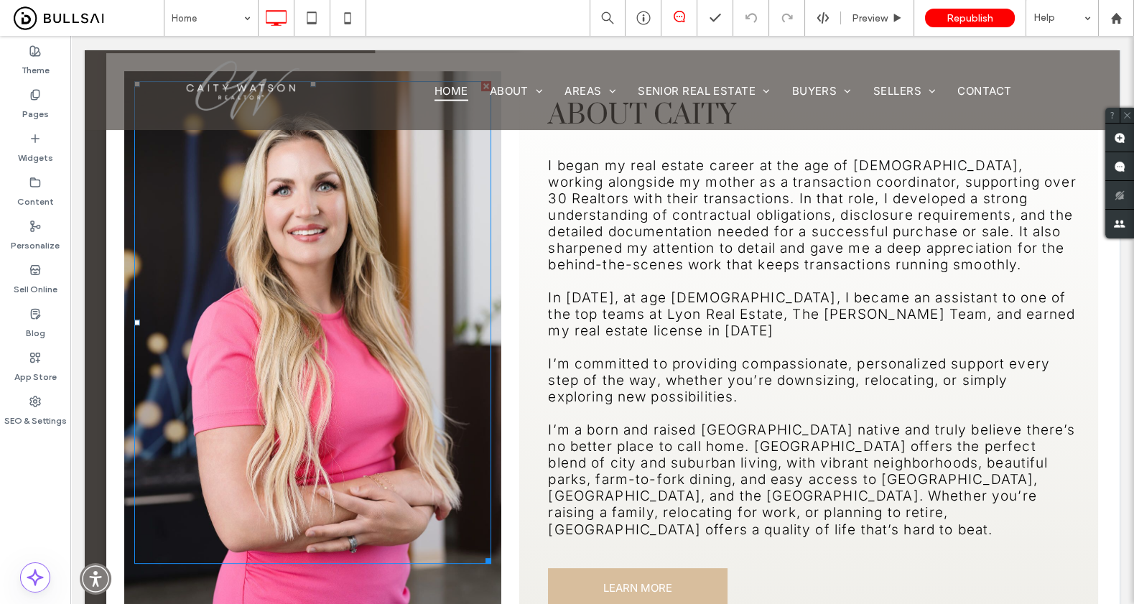
click at [329, 274] on div at bounding box center [312, 322] width 357 height 483
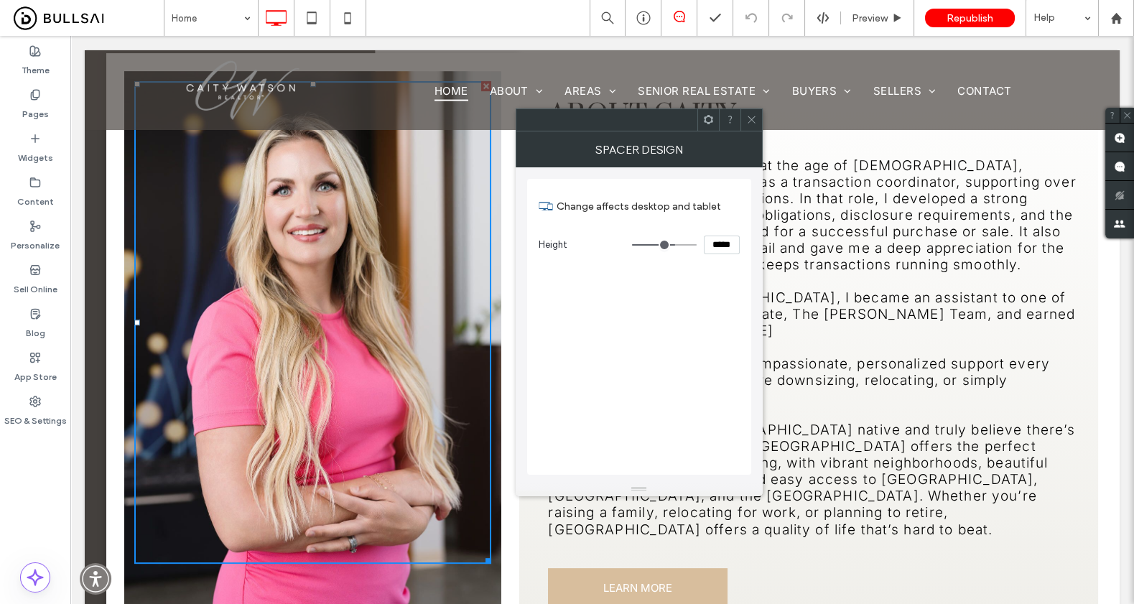
click at [346, 278] on div at bounding box center [312, 322] width 357 height 483
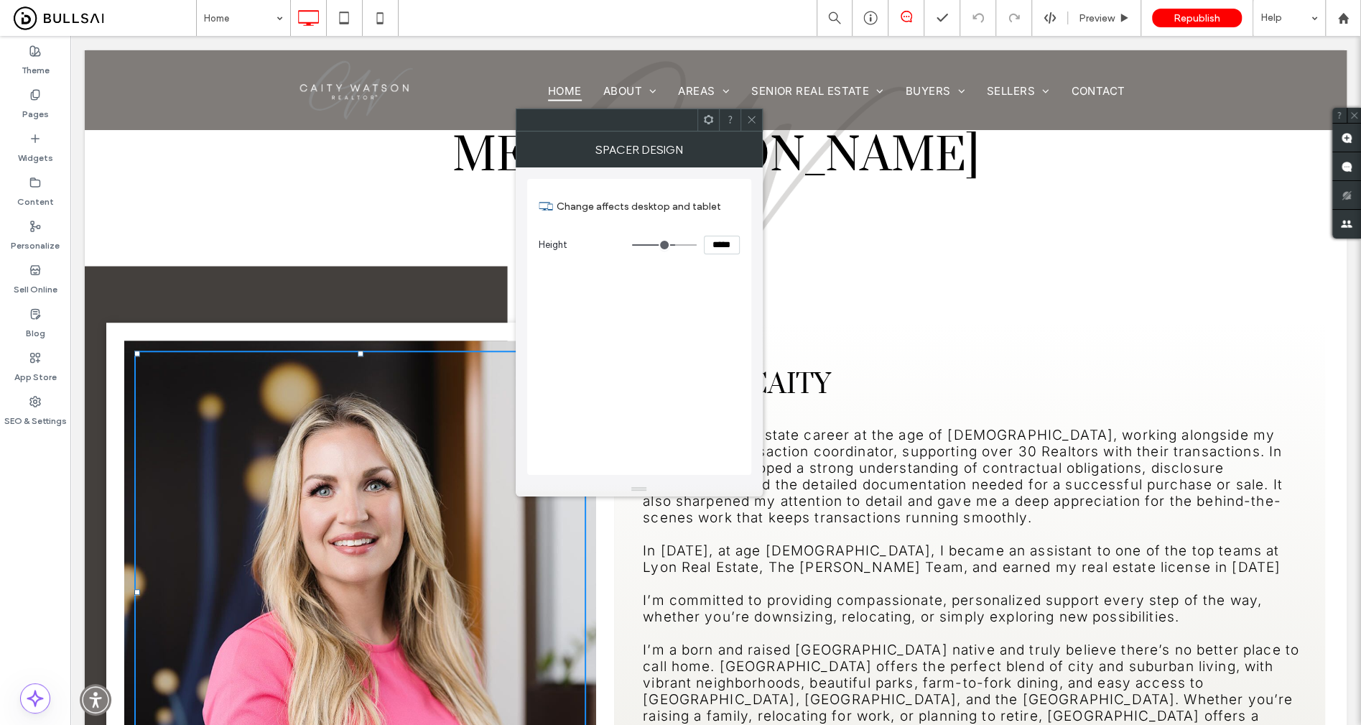
scroll to position [918, 0]
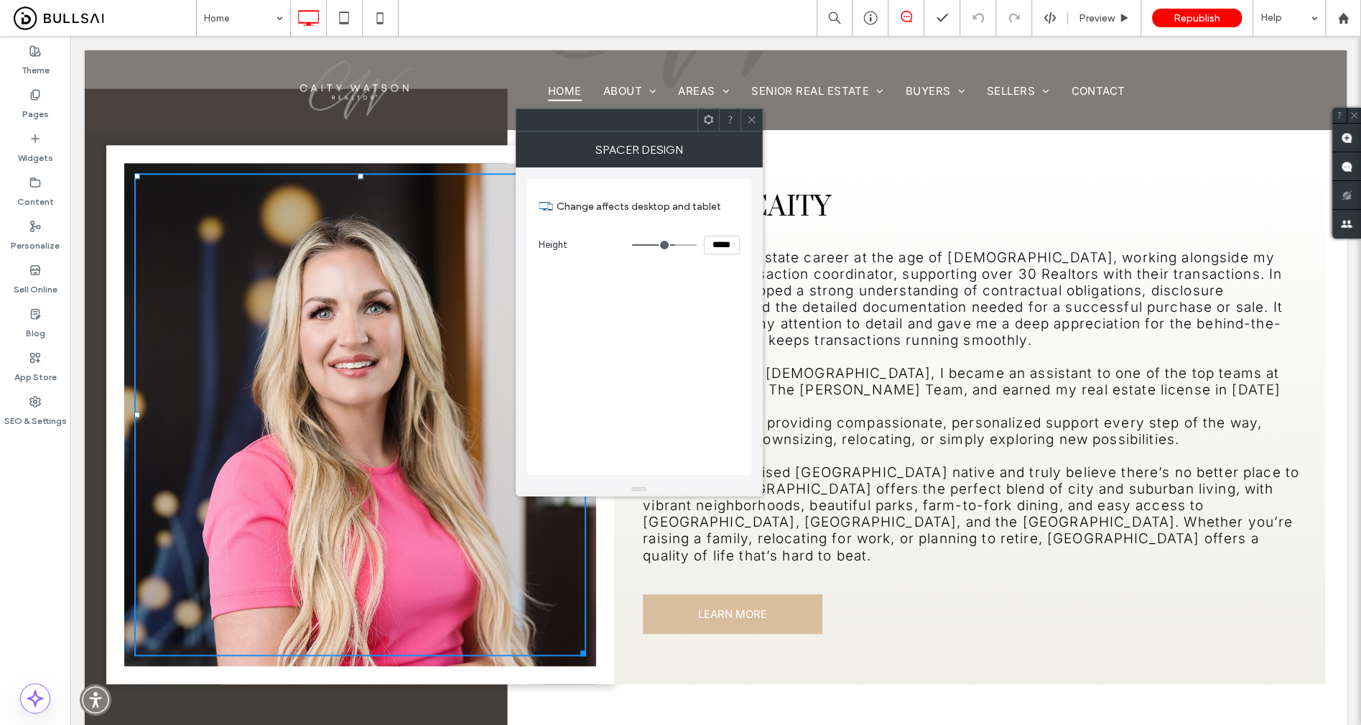
click at [396, 510] on div at bounding box center [360, 414] width 452 height 483
click at [755, 121] on icon at bounding box center [751, 119] width 11 height 11
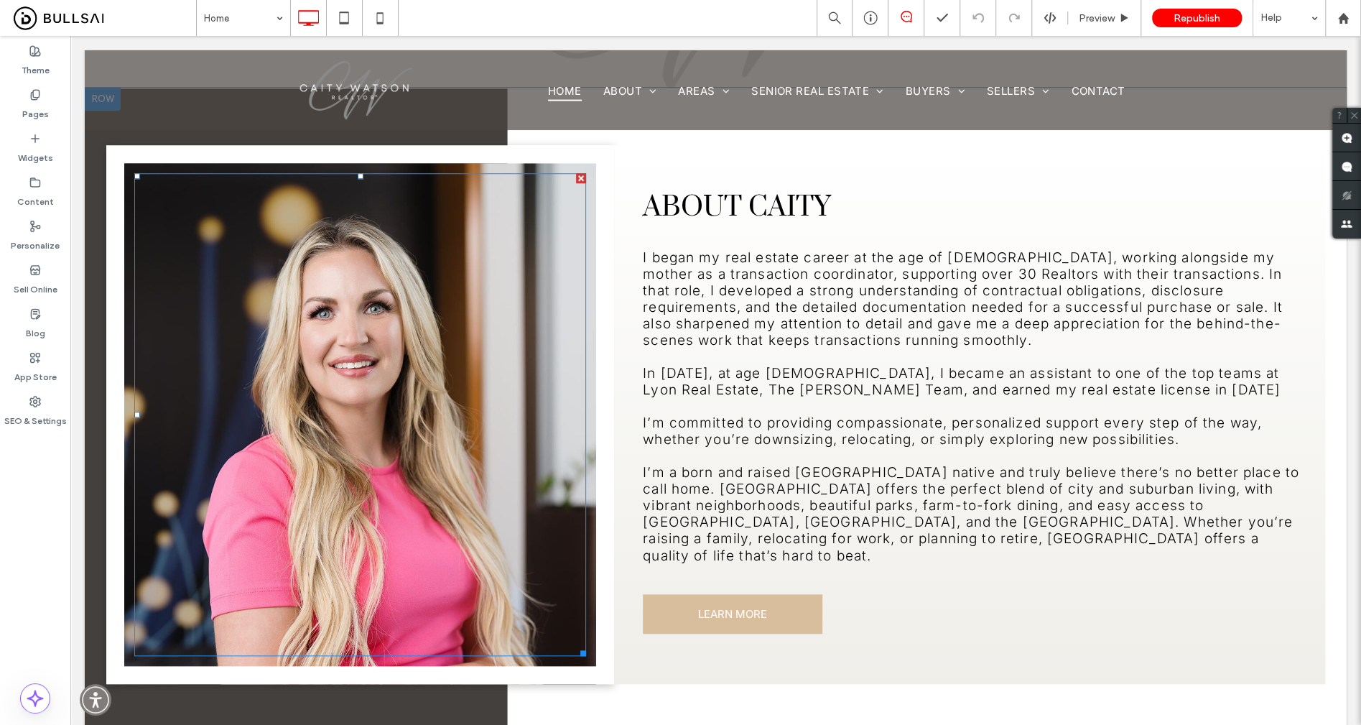
click at [309, 368] on div at bounding box center [360, 414] width 452 height 483
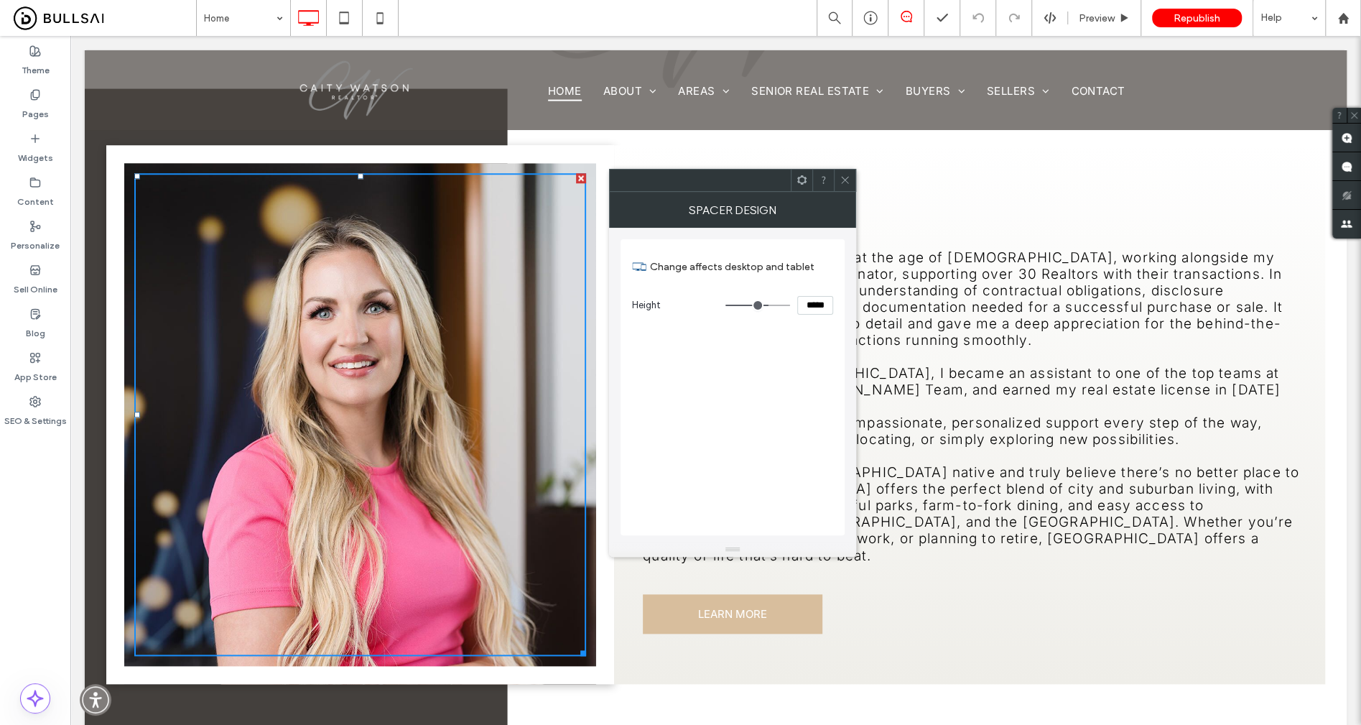
click at [309, 368] on div at bounding box center [360, 414] width 452 height 483
click at [1089, 9] on div "Preview" at bounding box center [1104, 18] width 73 height 36
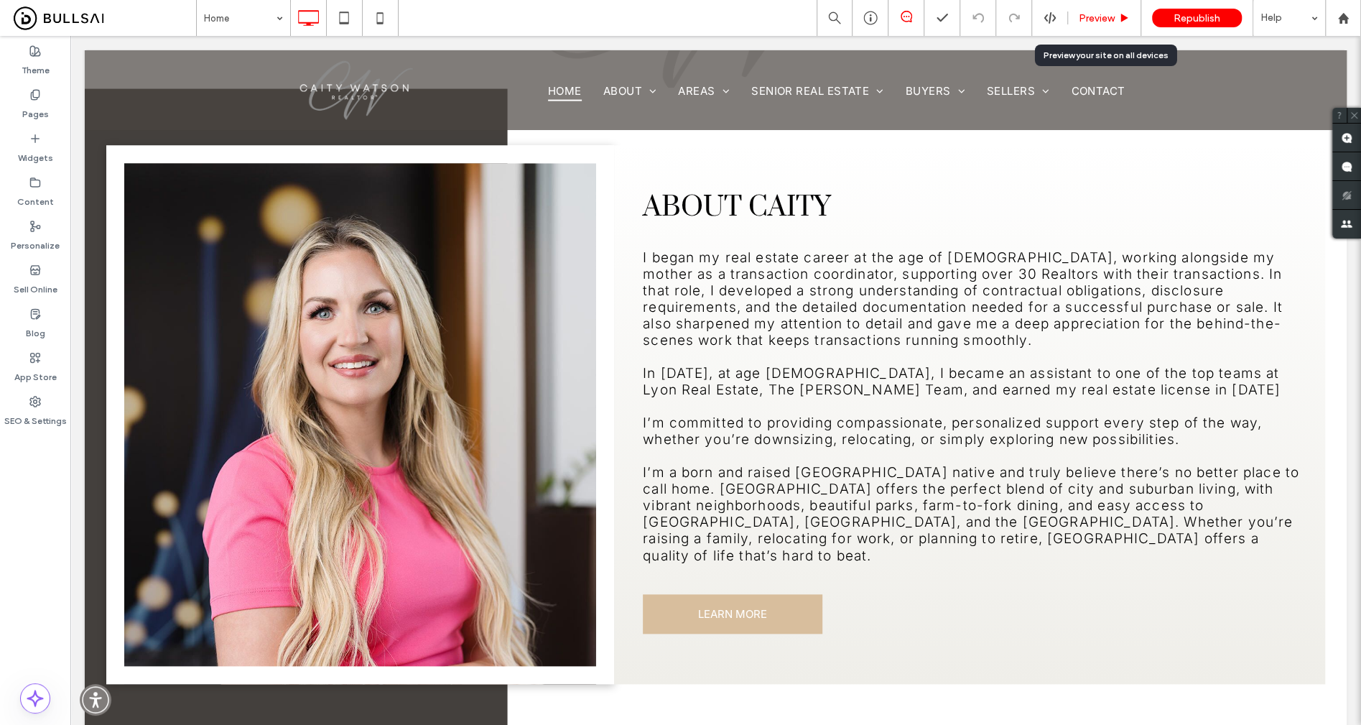
click at [1103, 21] on span "Preview" at bounding box center [1097, 18] width 36 height 12
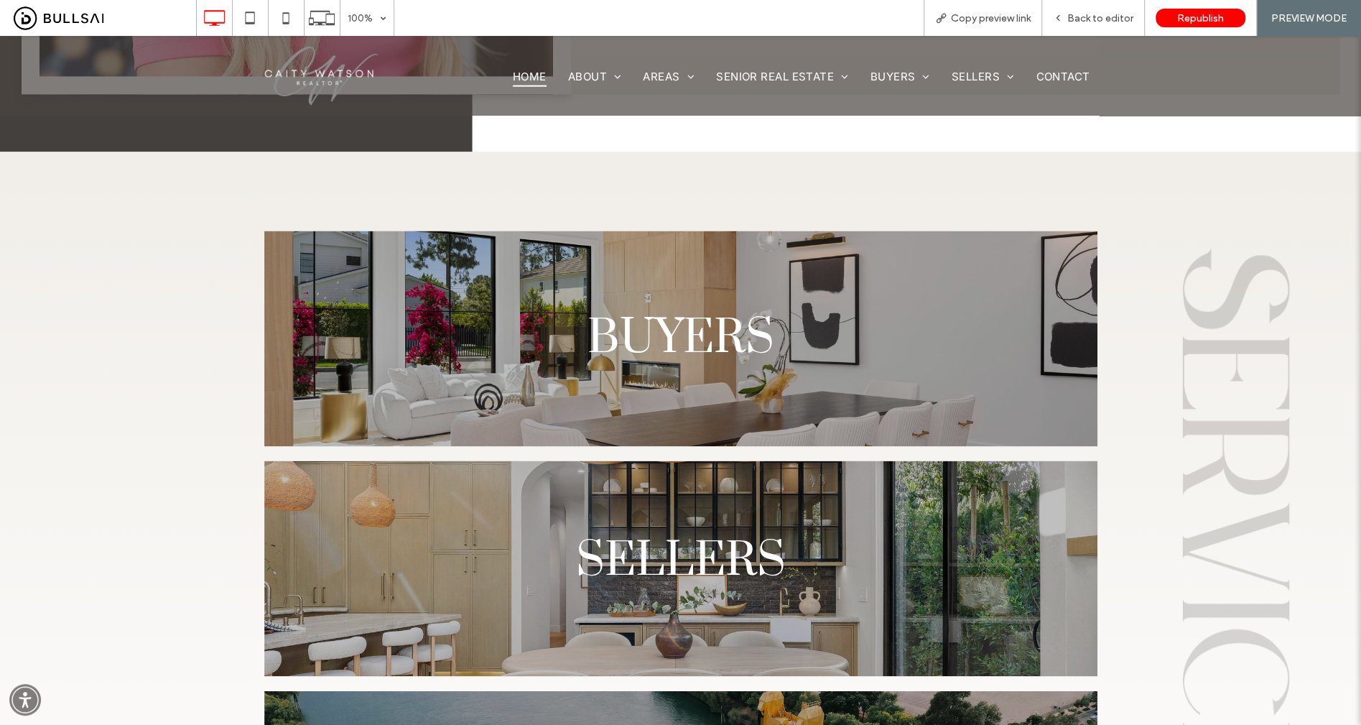
scroll to position [1091, 0]
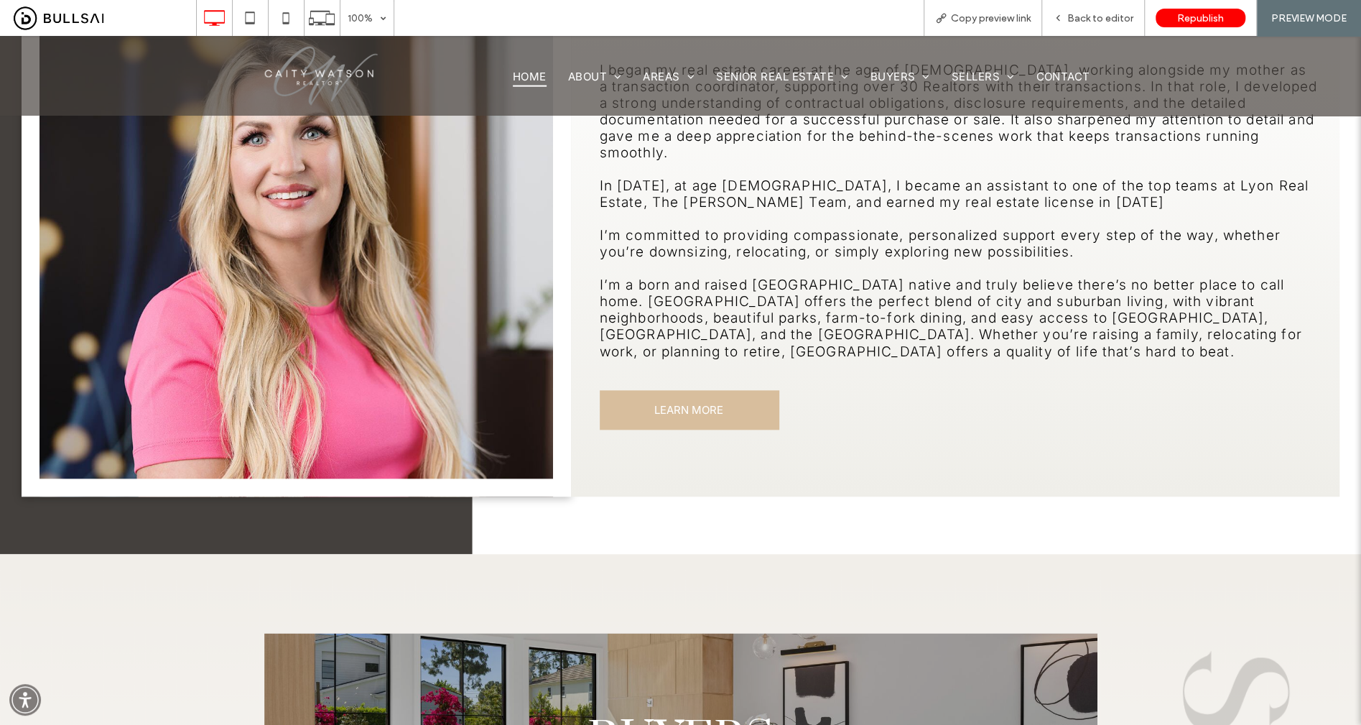
click at [724, 394] on link "LEARN MORE" at bounding box center [690, 409] width 180 height 39
click at [1084, 9] on div "Back to editor" at bounding box center [1093, 18] width 103 height 36
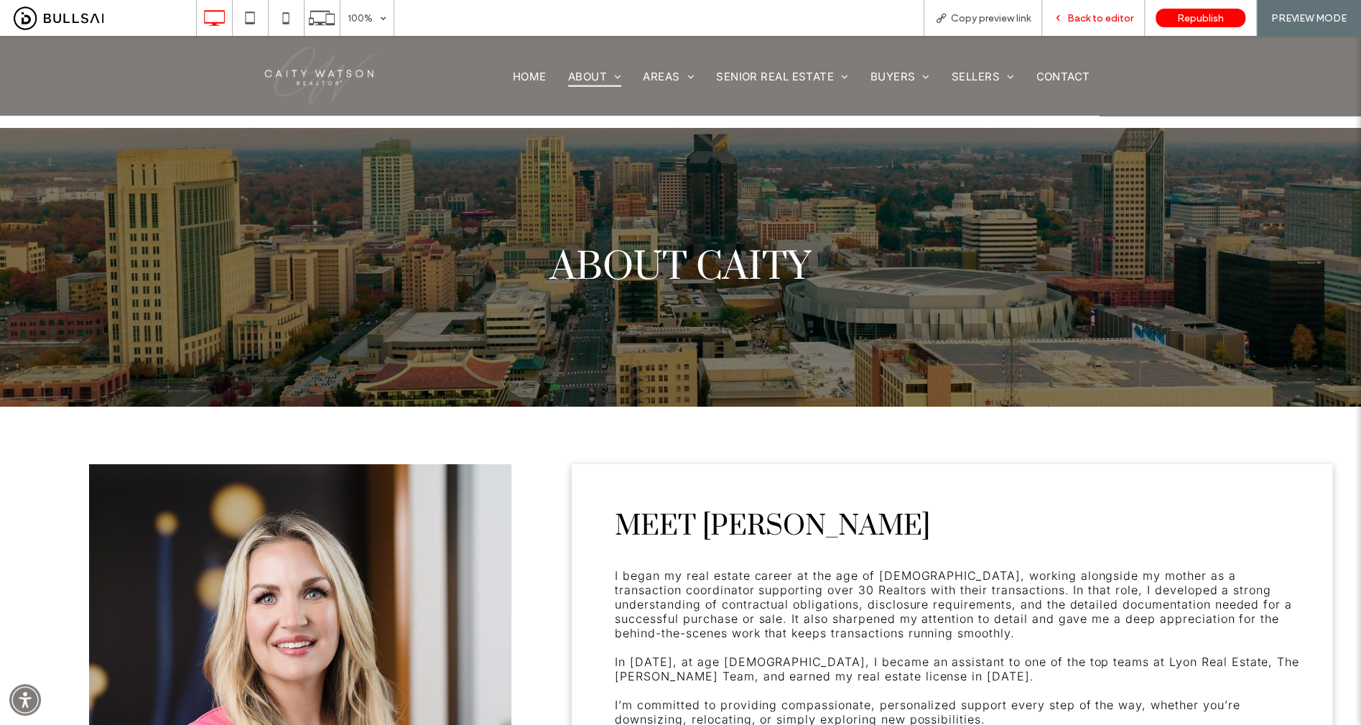
click at [1063, 20] on icon at bounding box center [1058, 18] width 10 height 10
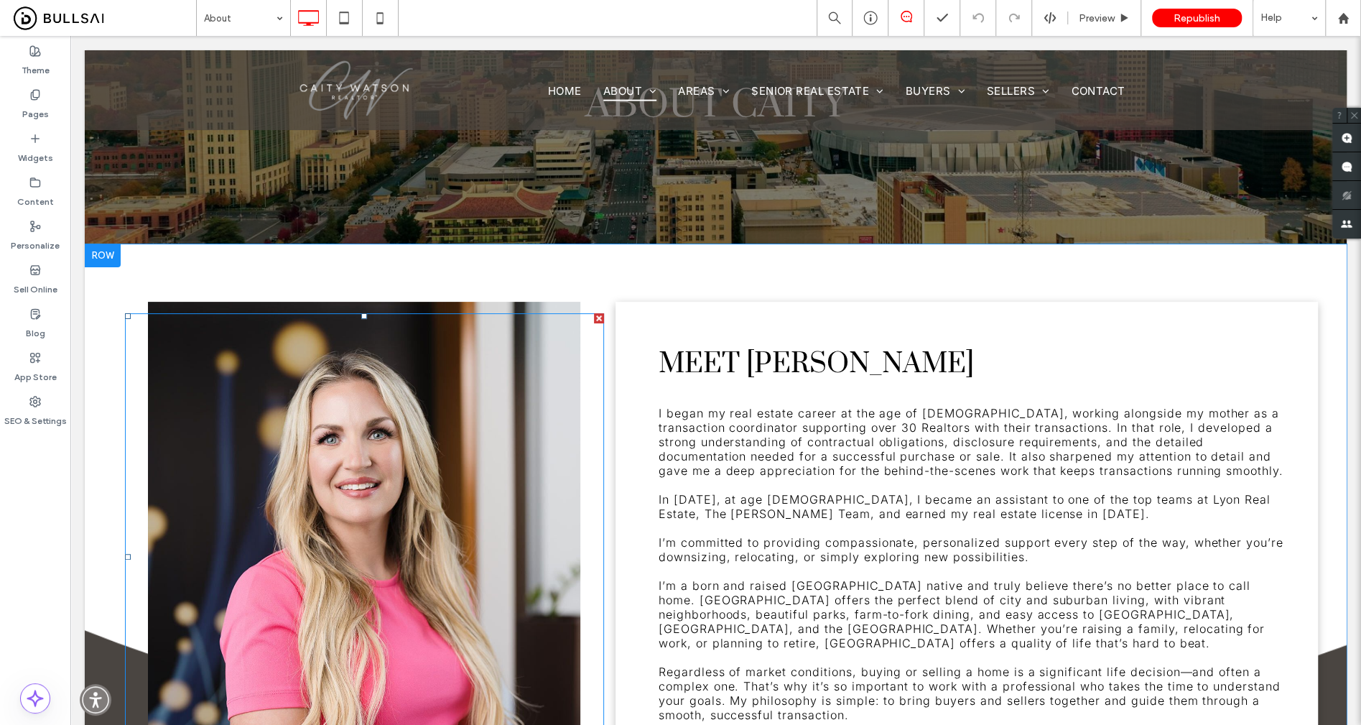
click at [473, 422] on div at bounding box center [364, 557] width 479 height 488
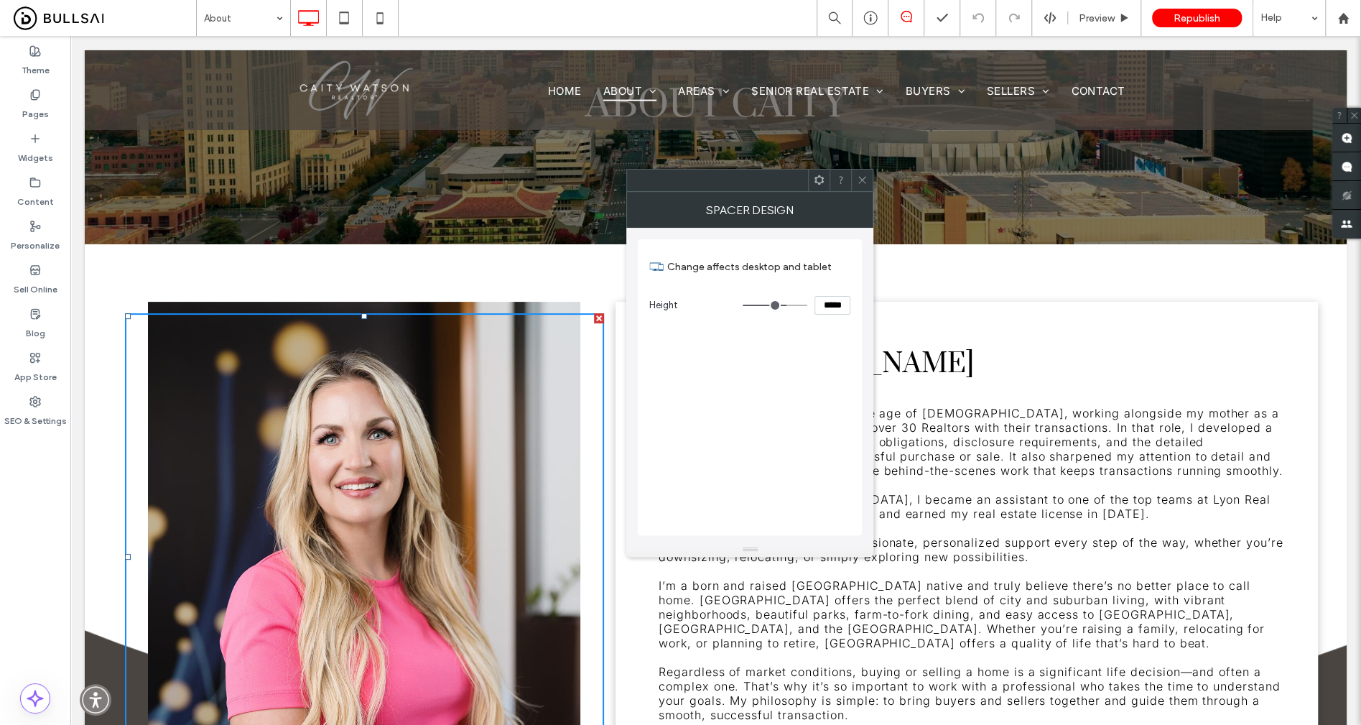
click at [860, 184] on icon at bounding box center [862, 179] width 11 height 11
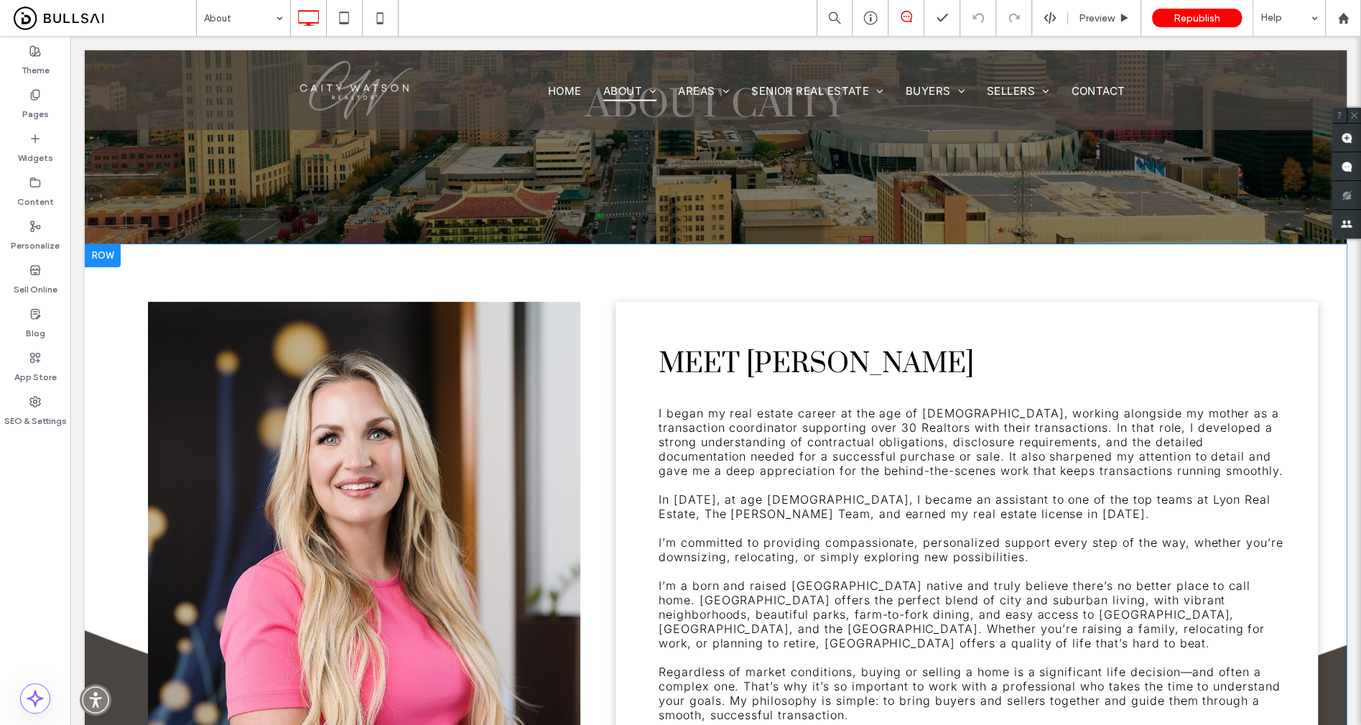
click at [552, 302] on div "Click To Paste" at bounding box center [364, 626] width 502 height 648
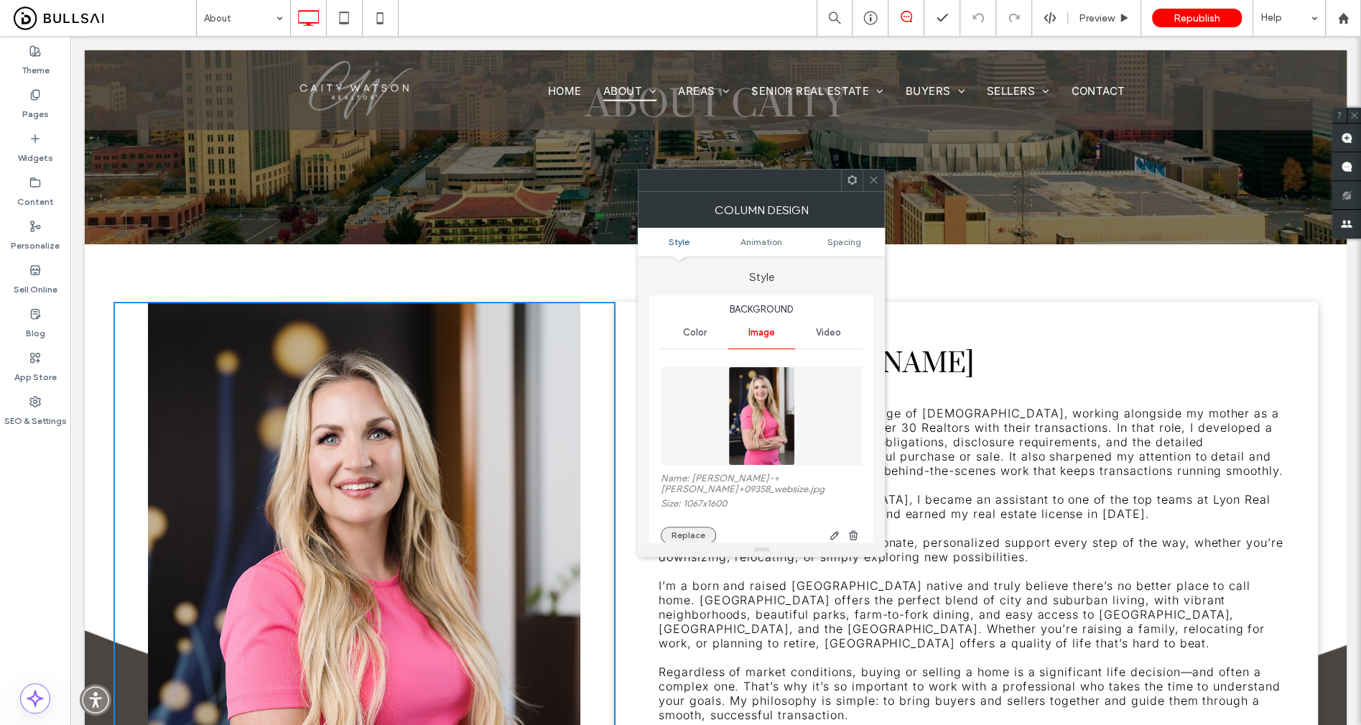
click at [699, 526] on button "Replace" at bounding box center [688, 534] width 55 height 17
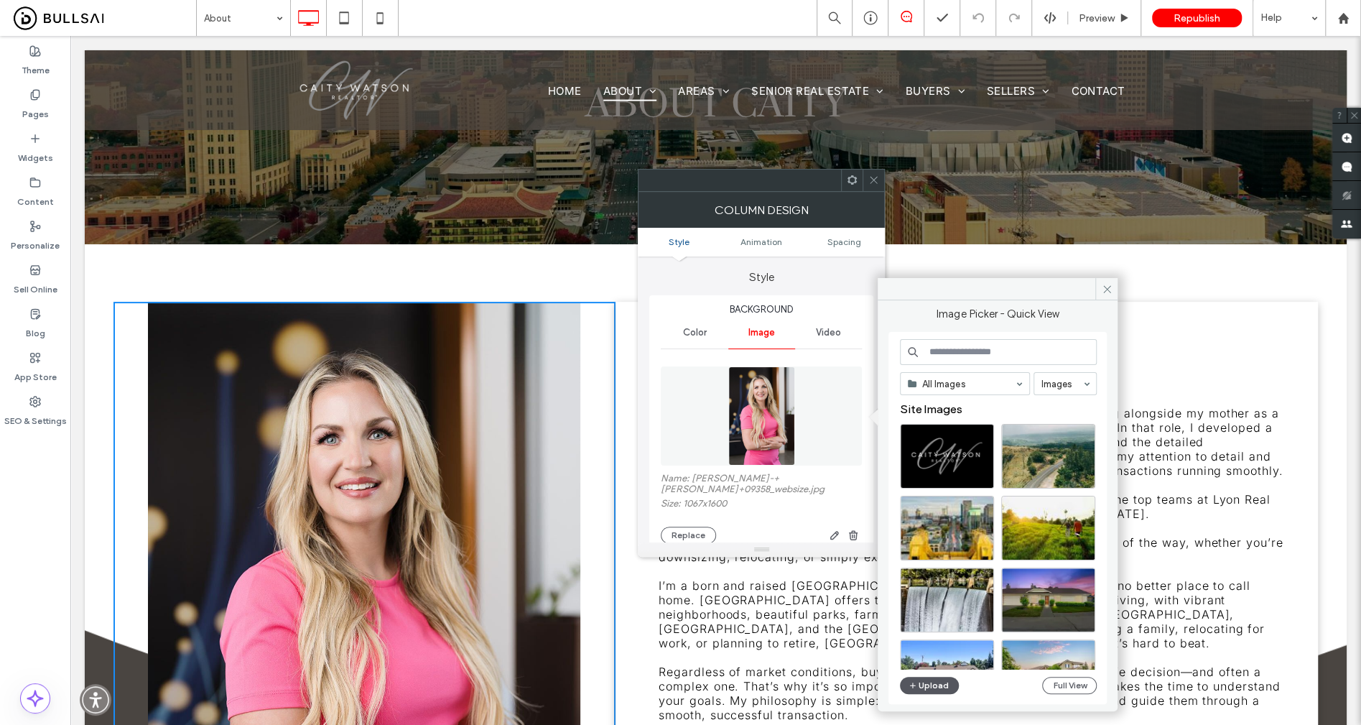
click at [944, 603] on button "Upload" at bounding box center [929, 684] width 59 height 17
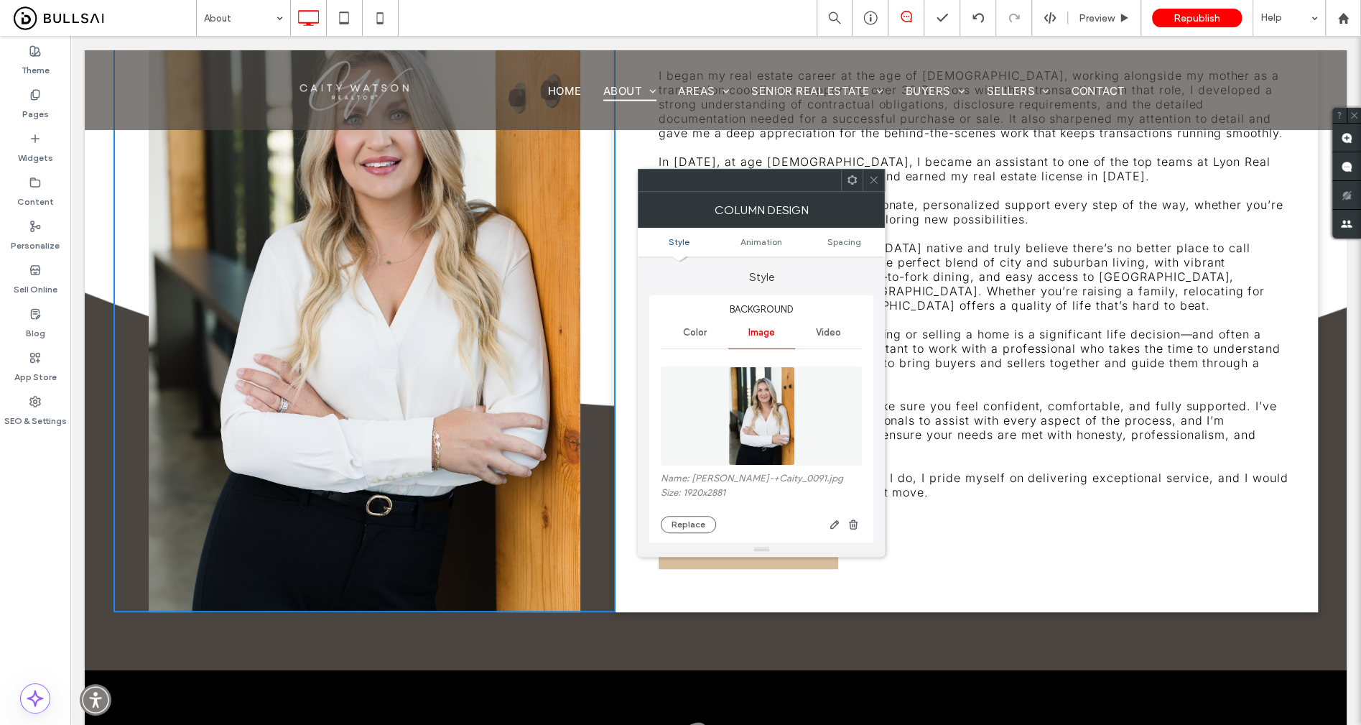
scroll to position [0, 0]
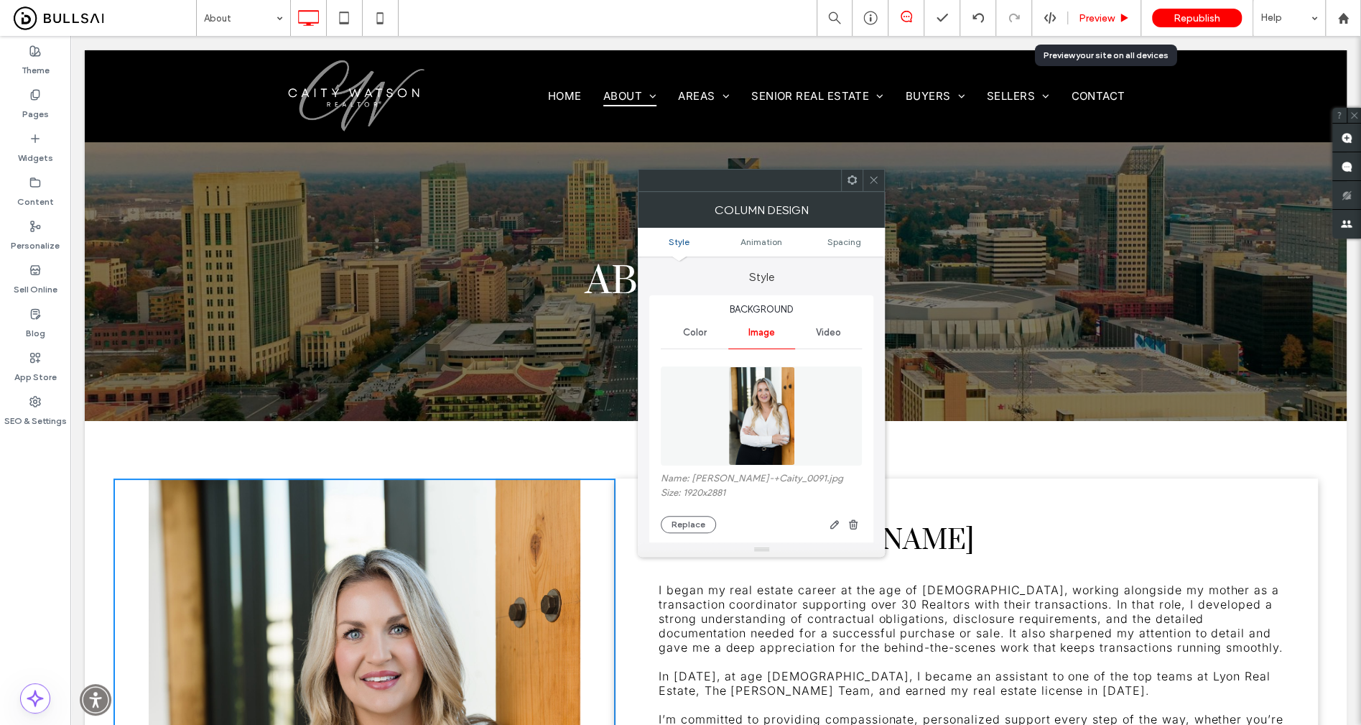
click at [1097, 18] on span "Preview" at bounding box center [1097, 18] width 36 height 12
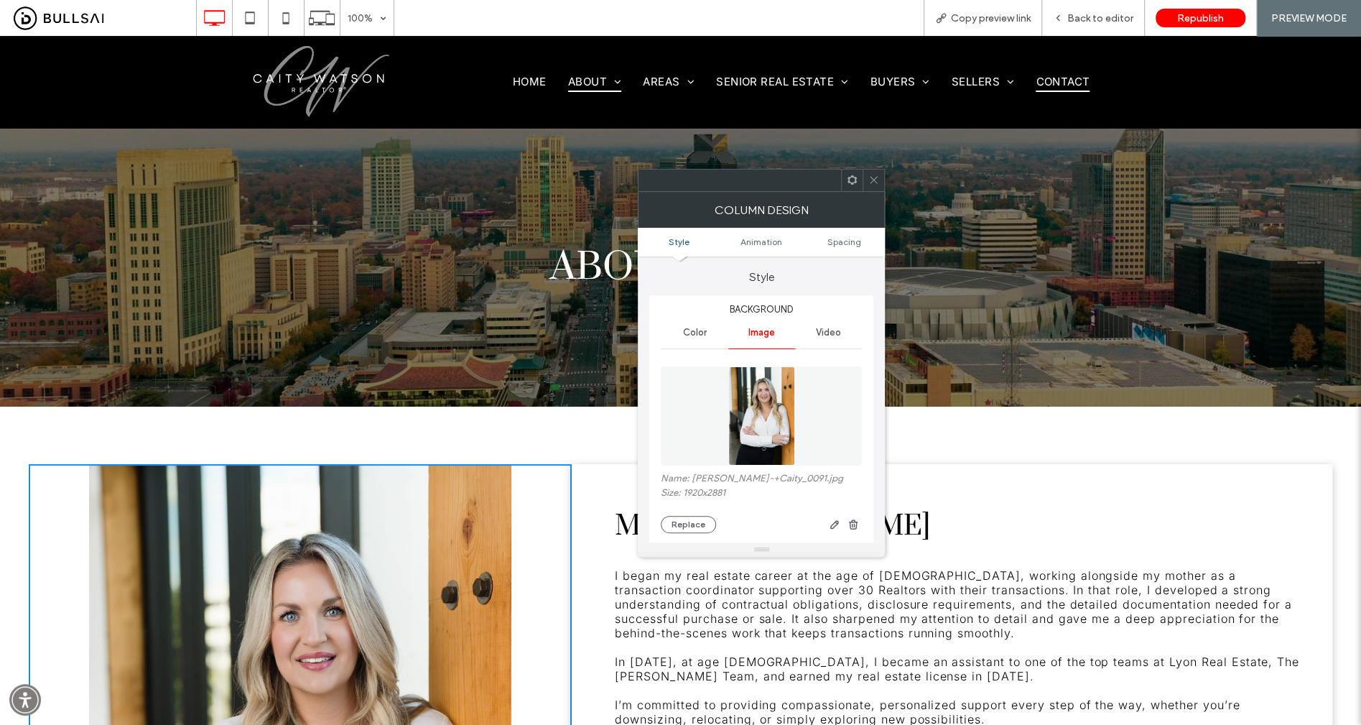
click at [1073, 78] on span "Contact" at bounding box center [1062, 81] width 54 height 21
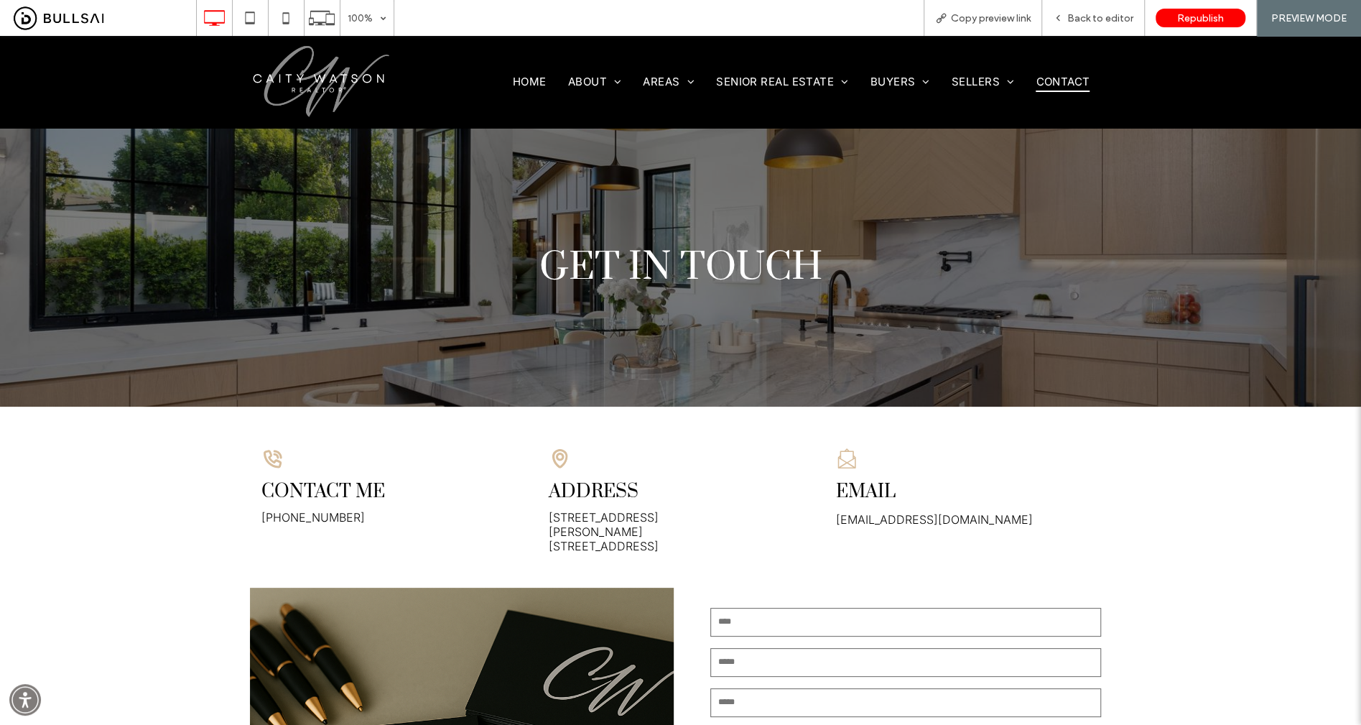
click at [359, 80] on img at bounding box center [322, 81] width 144 height 75
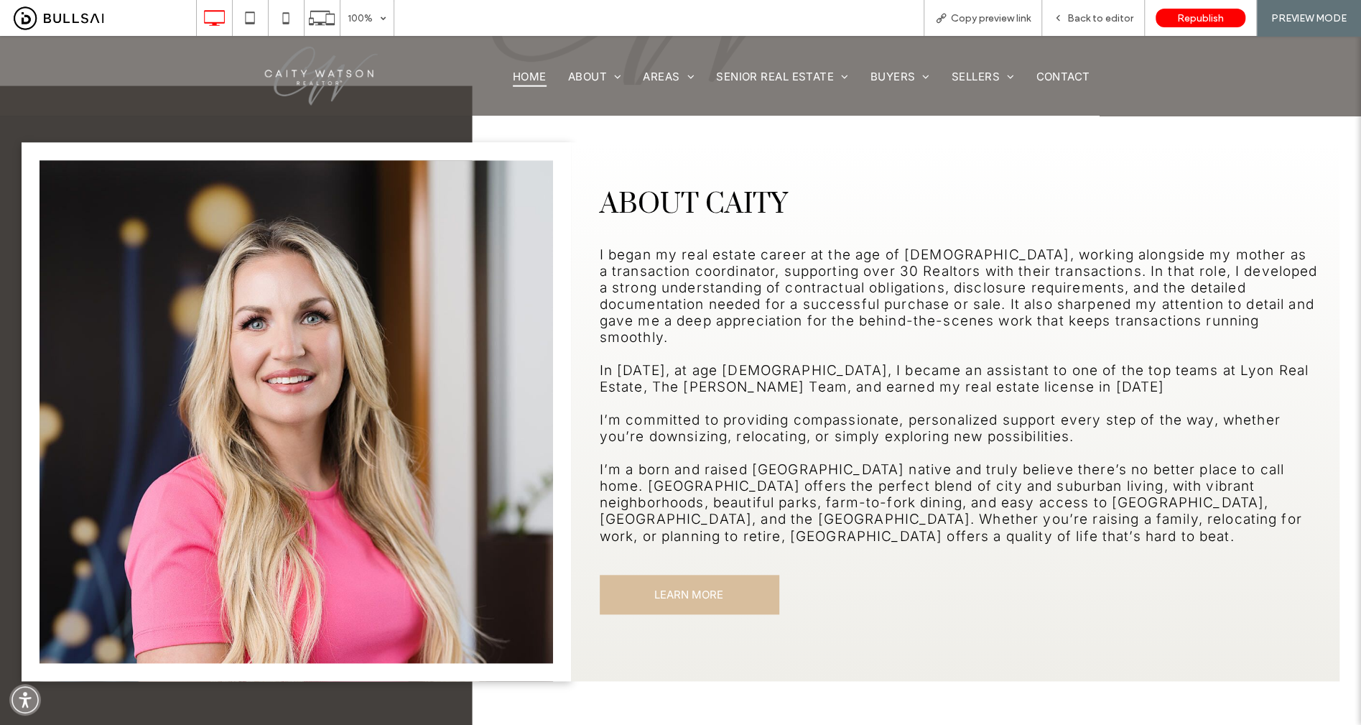
scroll to position [895, 0]
click at [1107, 18] on span "Back to editor" at bounding box center [1100, 18] width 66 height 12
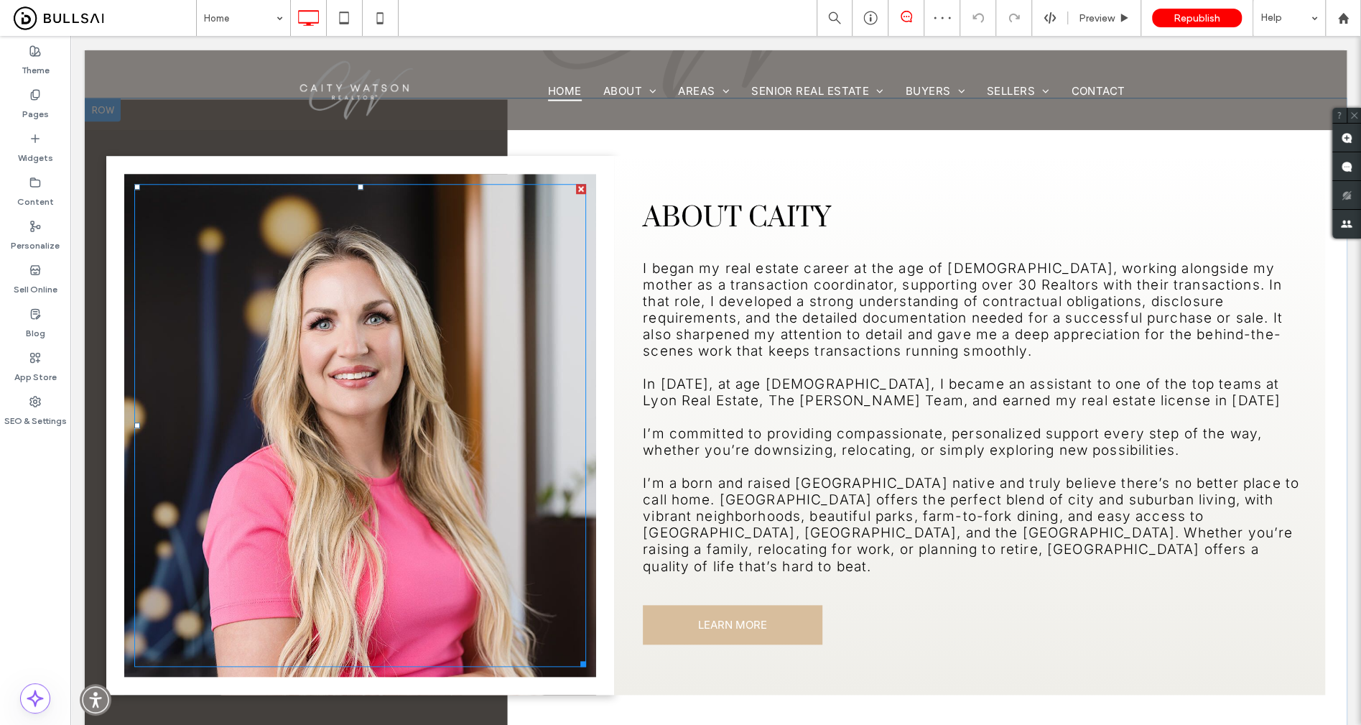
click at [394, 292] on div at bounding box center [360, 425] width 452 height 483
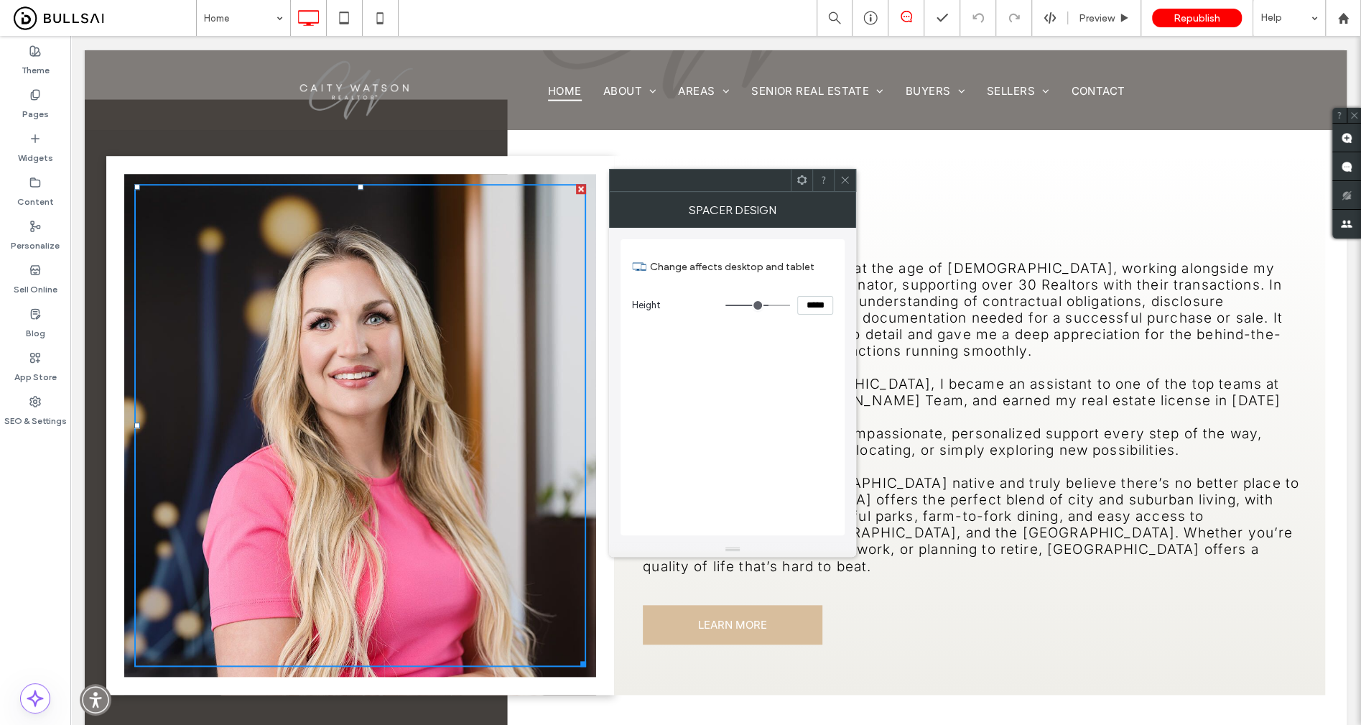
click at [443, 177] on div "Click To Paste" at bounding box center [360, 425] width 508 height 539
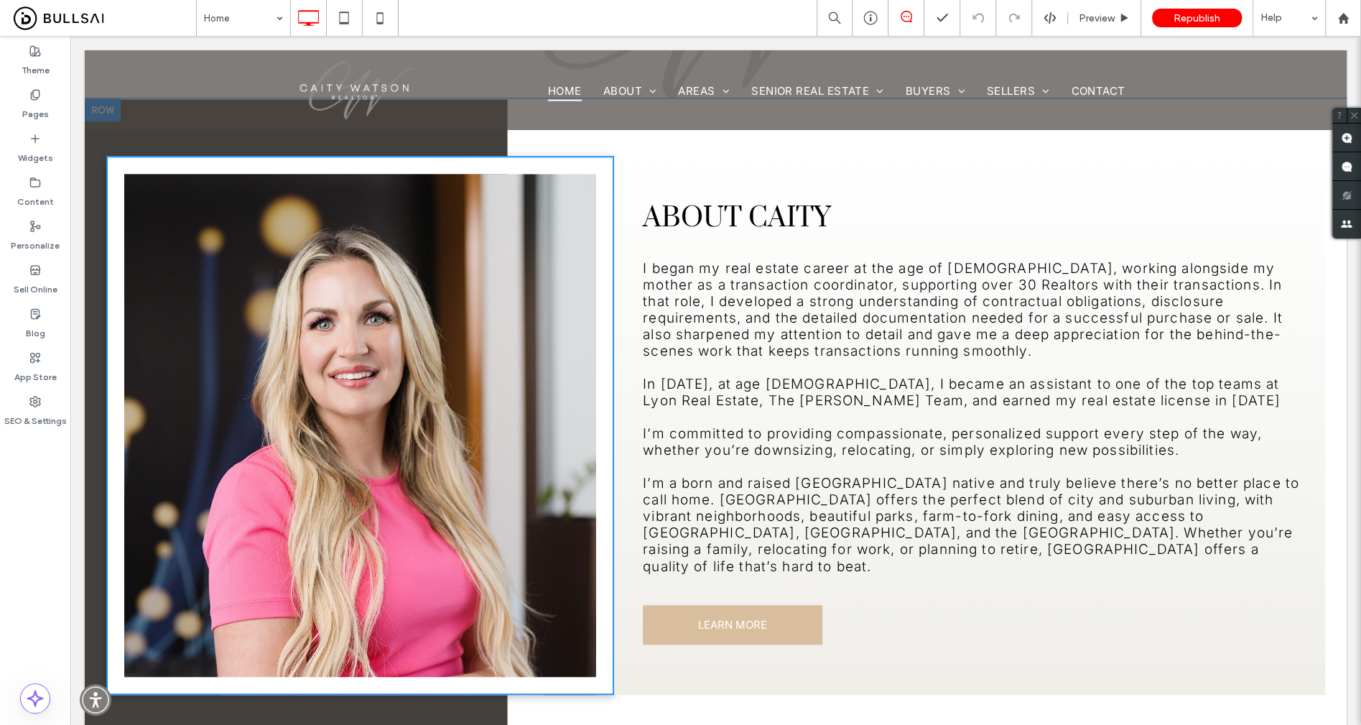
click at [444, 180] on div "Click To Paste" at bounding box center [360, 425] width 508 height 539
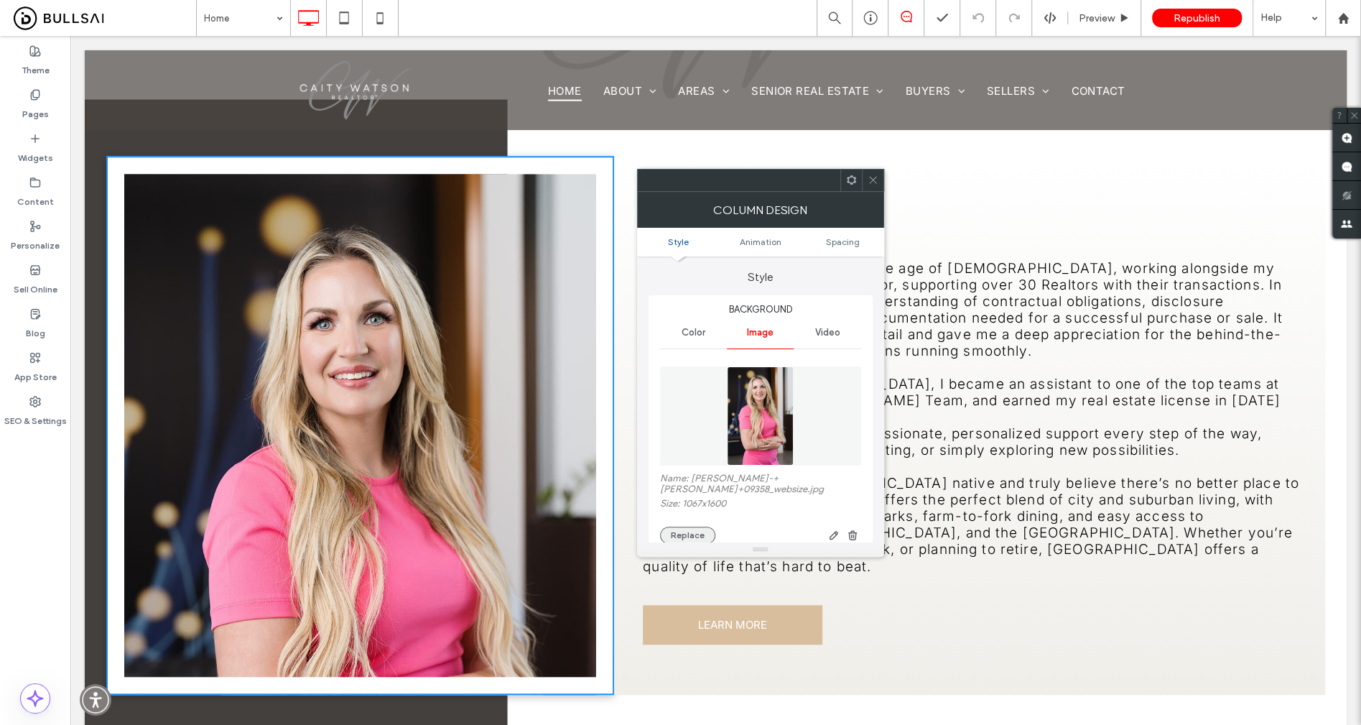
click at [702, 526] on button "Replace" at bounding box center [687, 534] width 55 height 17
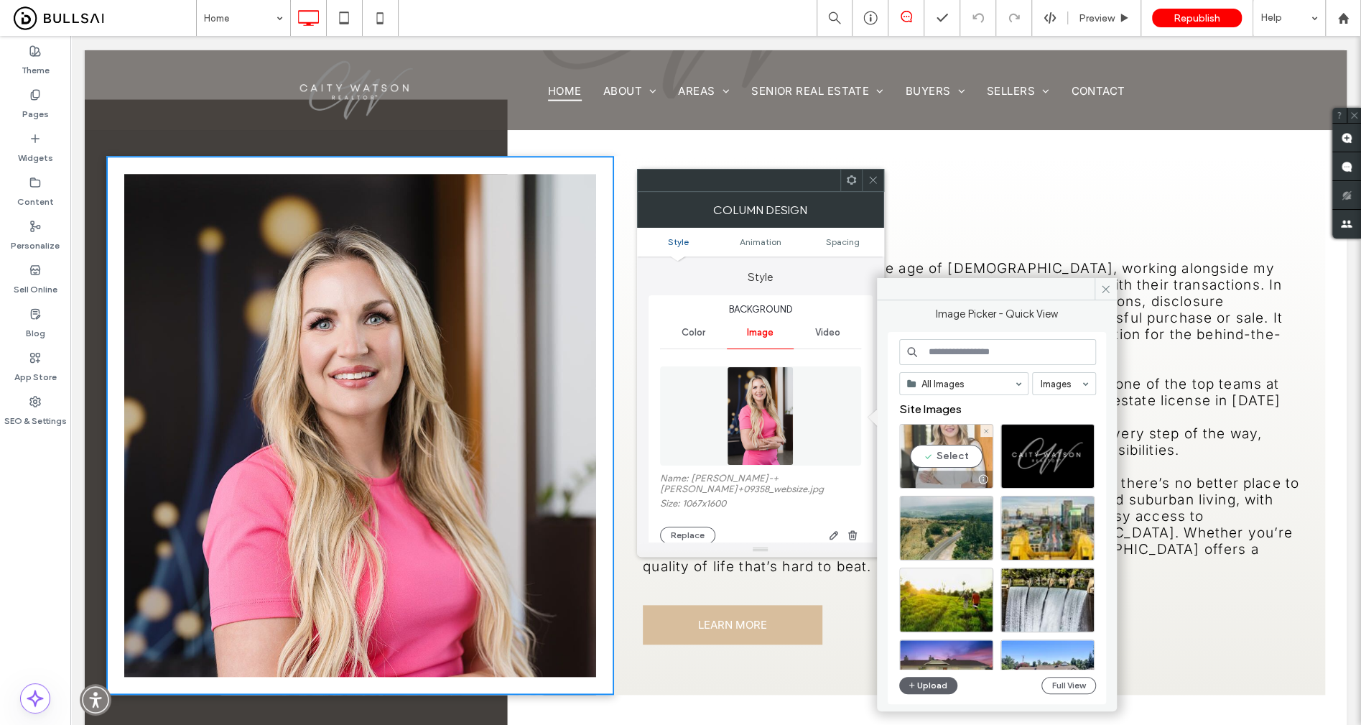
click at [948, 453] on div "Select" at bounding box center [946, 456] width 94 height 65
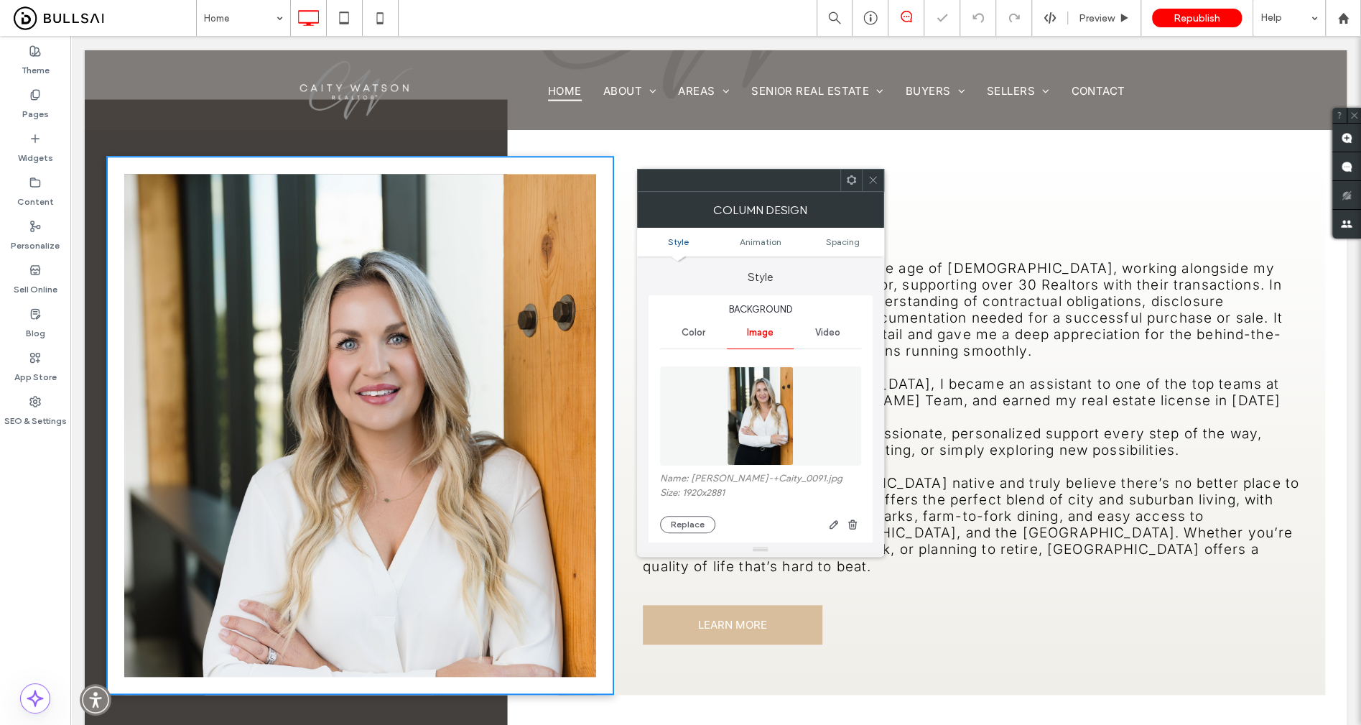
type input "**"
click at [740, 603] on div "About caity I began my real estate career at the age of 15, working alongside m…" at bounding box center [969, 425] width 711 height 539
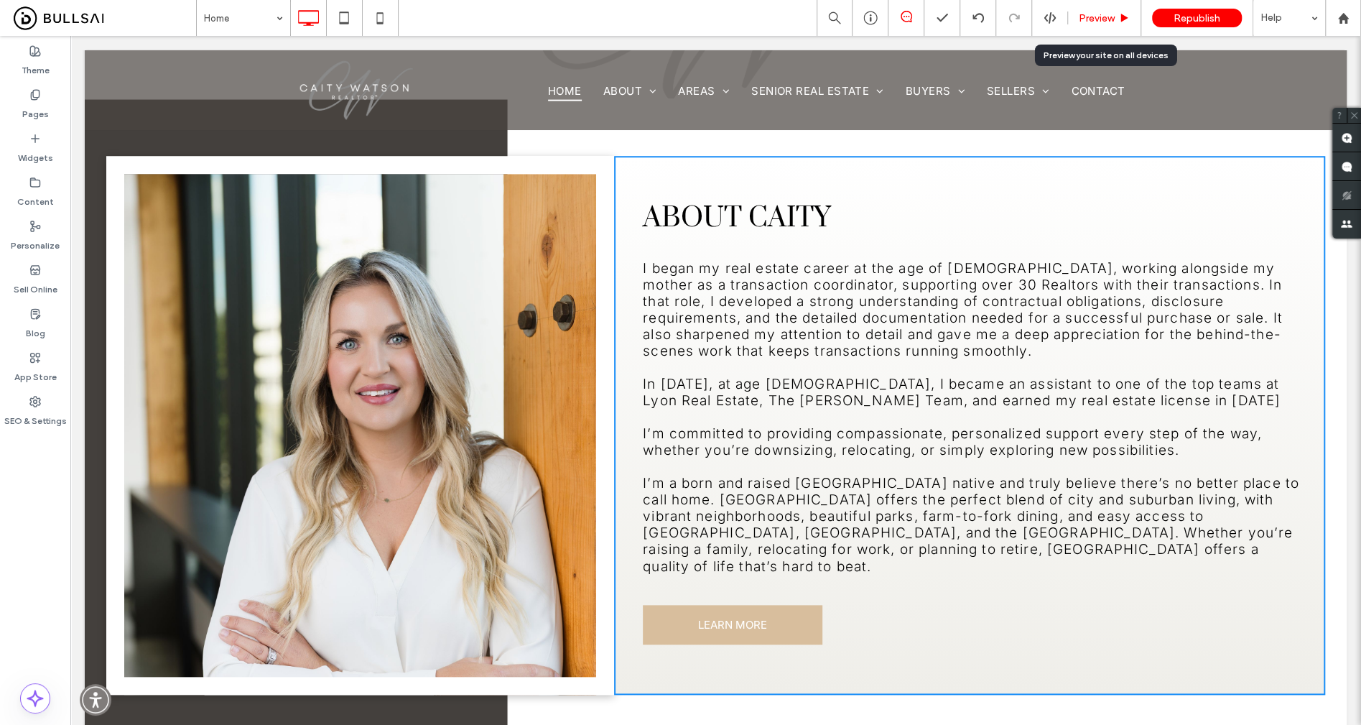
click at [1099, 12] on span "Preview" at bounding box center [1097, 18] width 36 height 12
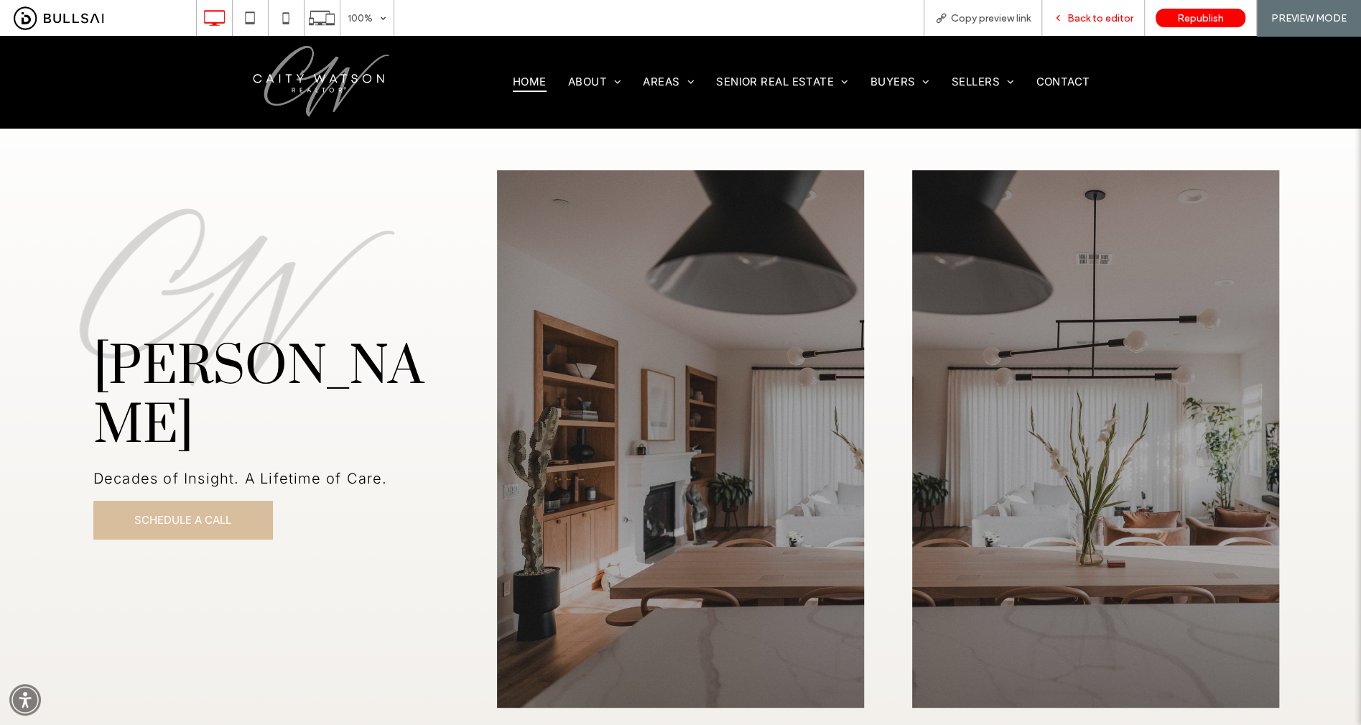
click at [1064, 10] on div "Back to editor" at bounding box center [1093, 18] width 103 height 36
click at [1061, 16] on icon at bounding box center [1058, 18] width 10 height 10
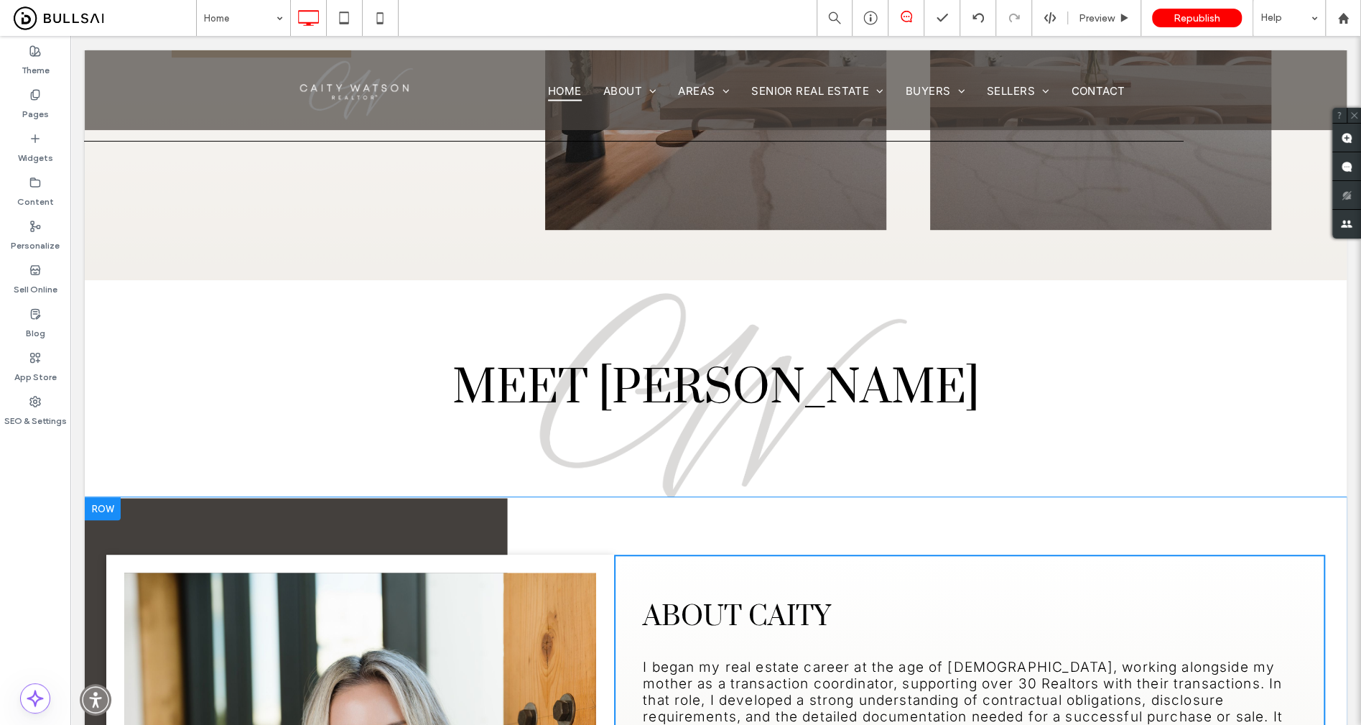
scroll to position [896, 0]
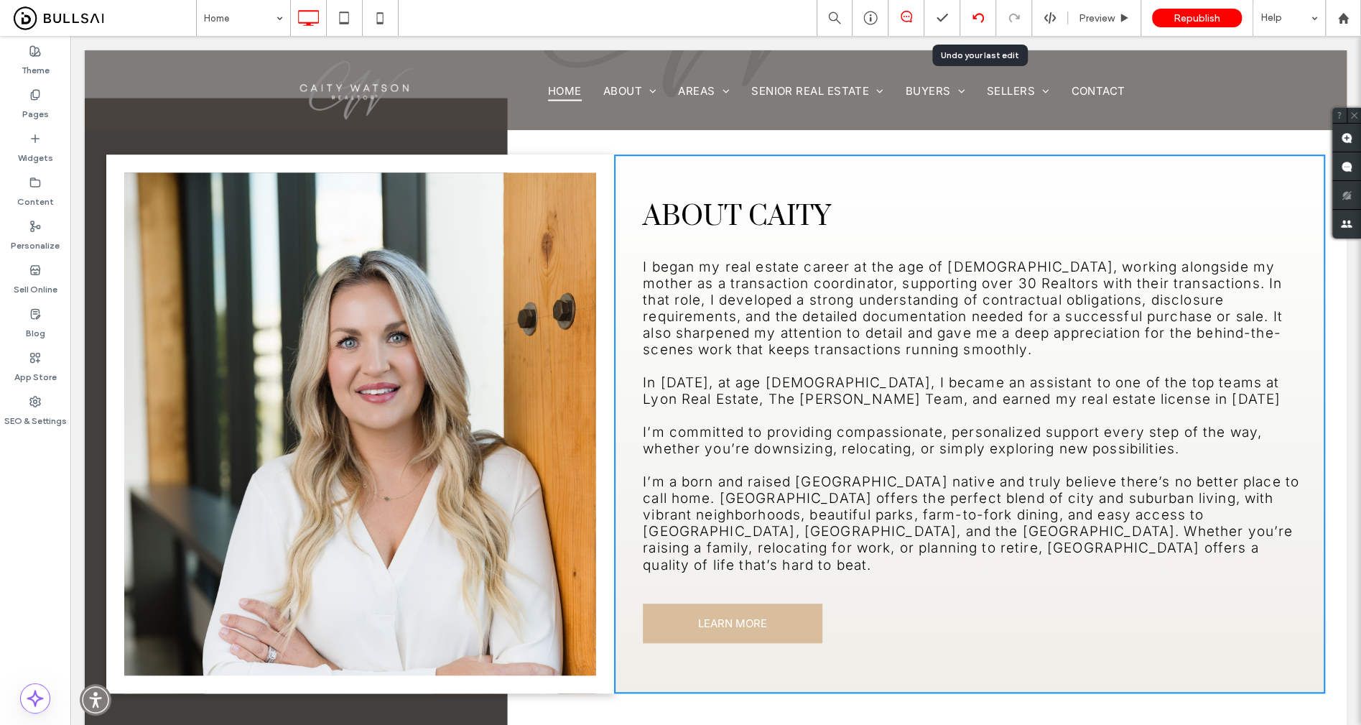
click at [979, 12] on icon at bounding box center [977, 17] width 11 height 11
click at [977, 18] on div at bounding box center [680, 362] width 1361 height 725
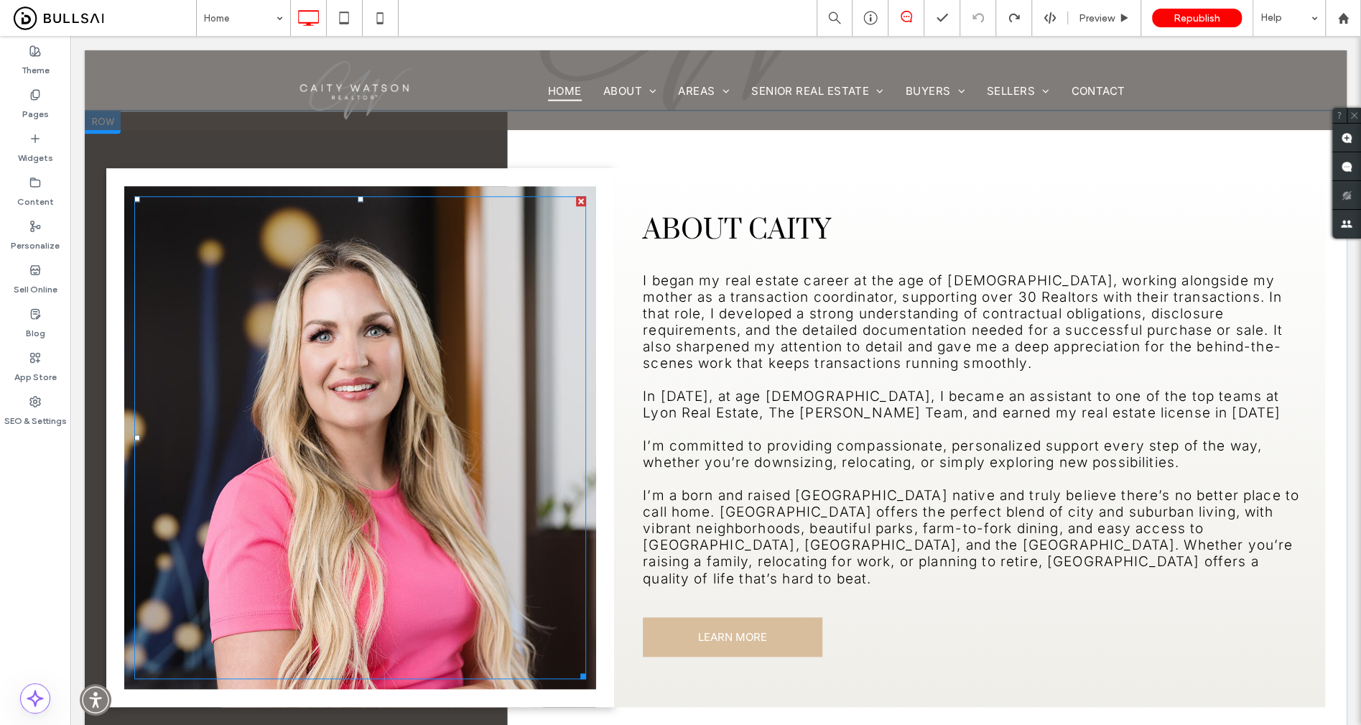
scroll to position [1257, 0]
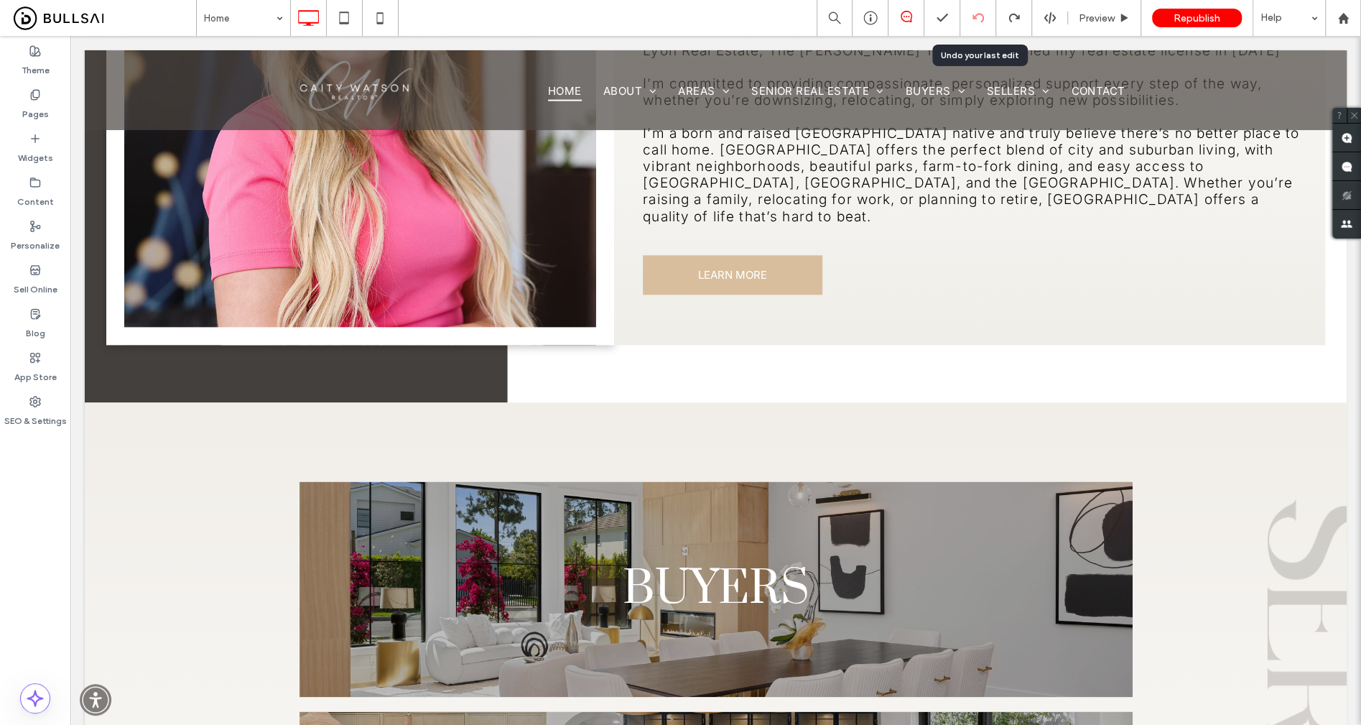
click at [974, 22] on icon at bounding box center [977, 17] width 11 height 11
click at [974, 19] on use at bounding box center [977, 17] width 11 height 9
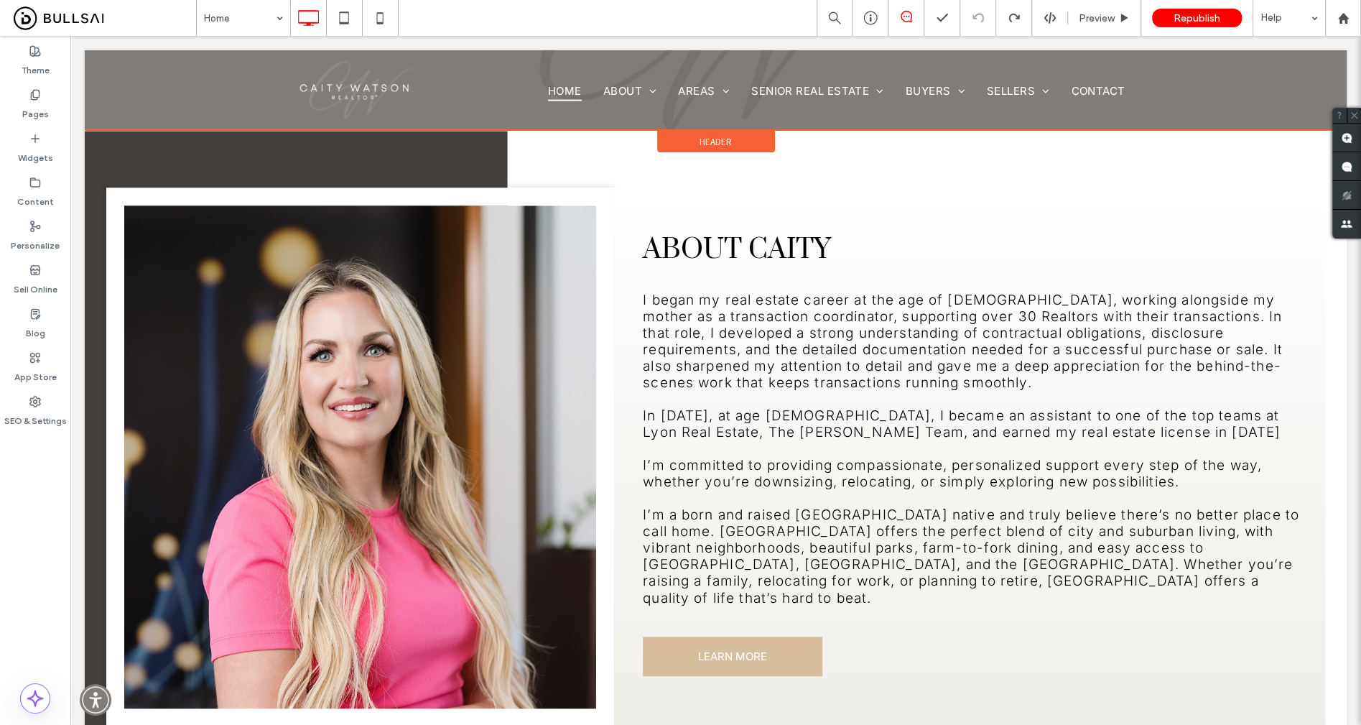
scroll to position [875, 0]
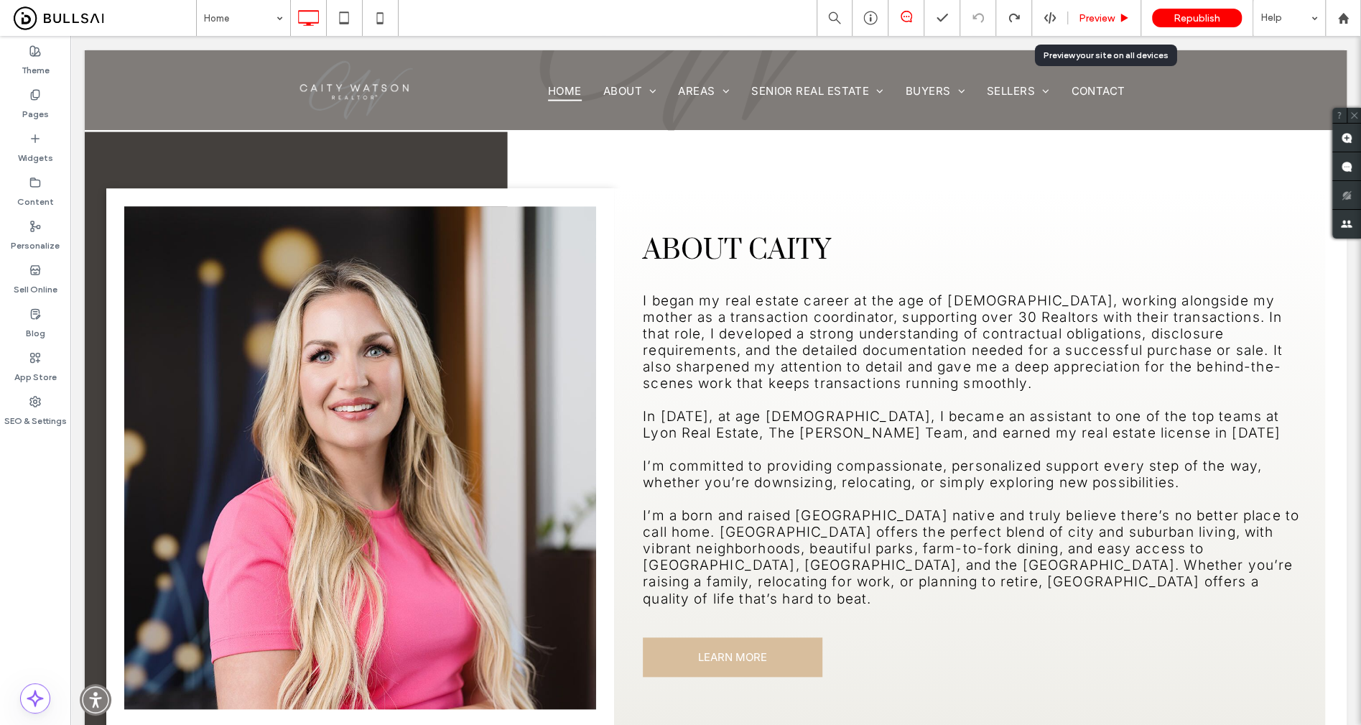
drag, startPoint x: 1099, startPoint y: 17, endPoint x: 945, endPoint y: 1, distance: 154.5
click at [1099, 17] on span "Preview" at bounding box center [1097, 18] width 36 height 12
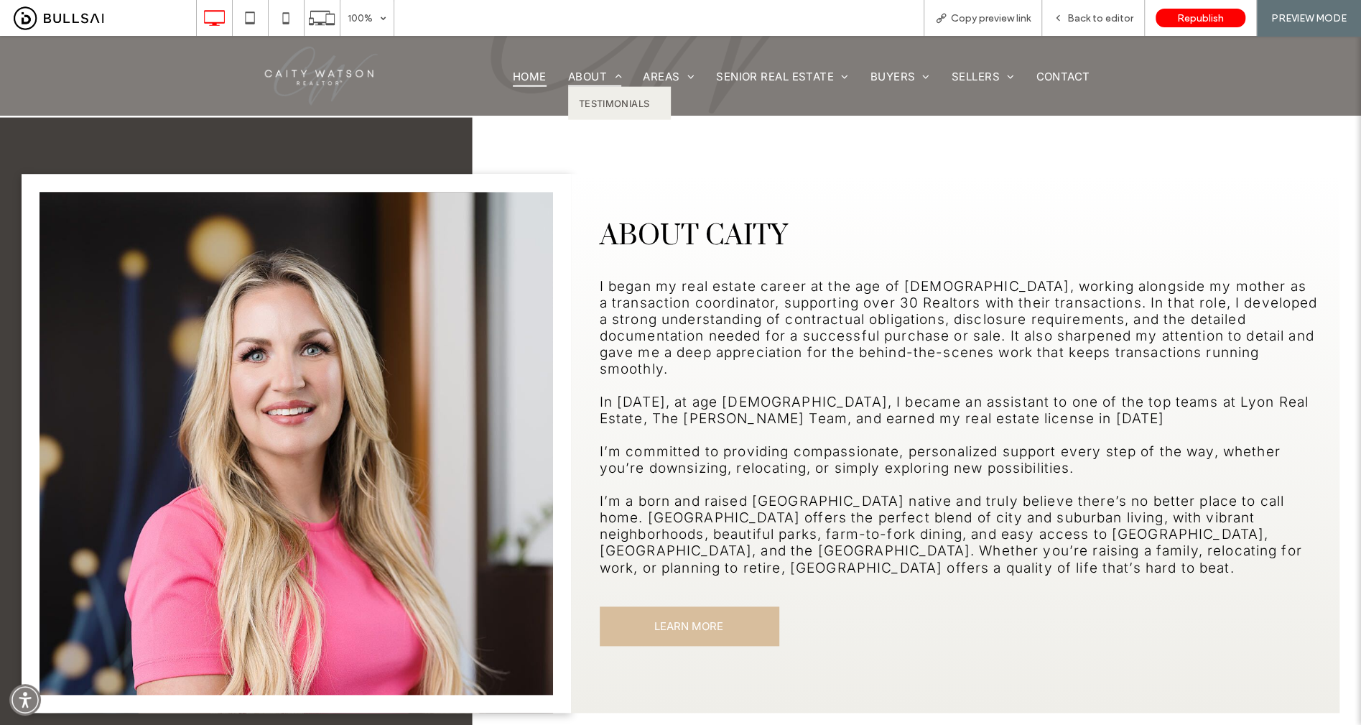
click at [582, 77] on span "About" at bounding box center [595, 75] width 54 height 21
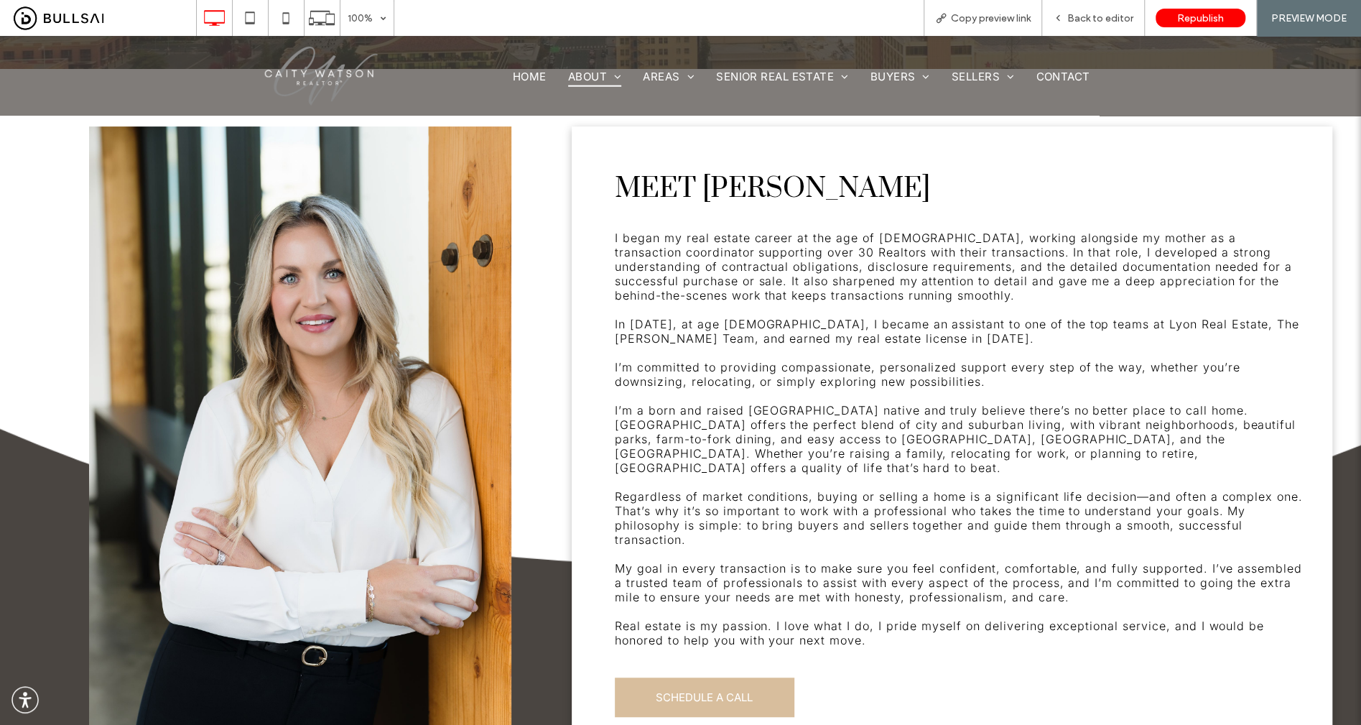
scroll to position [50, 0]
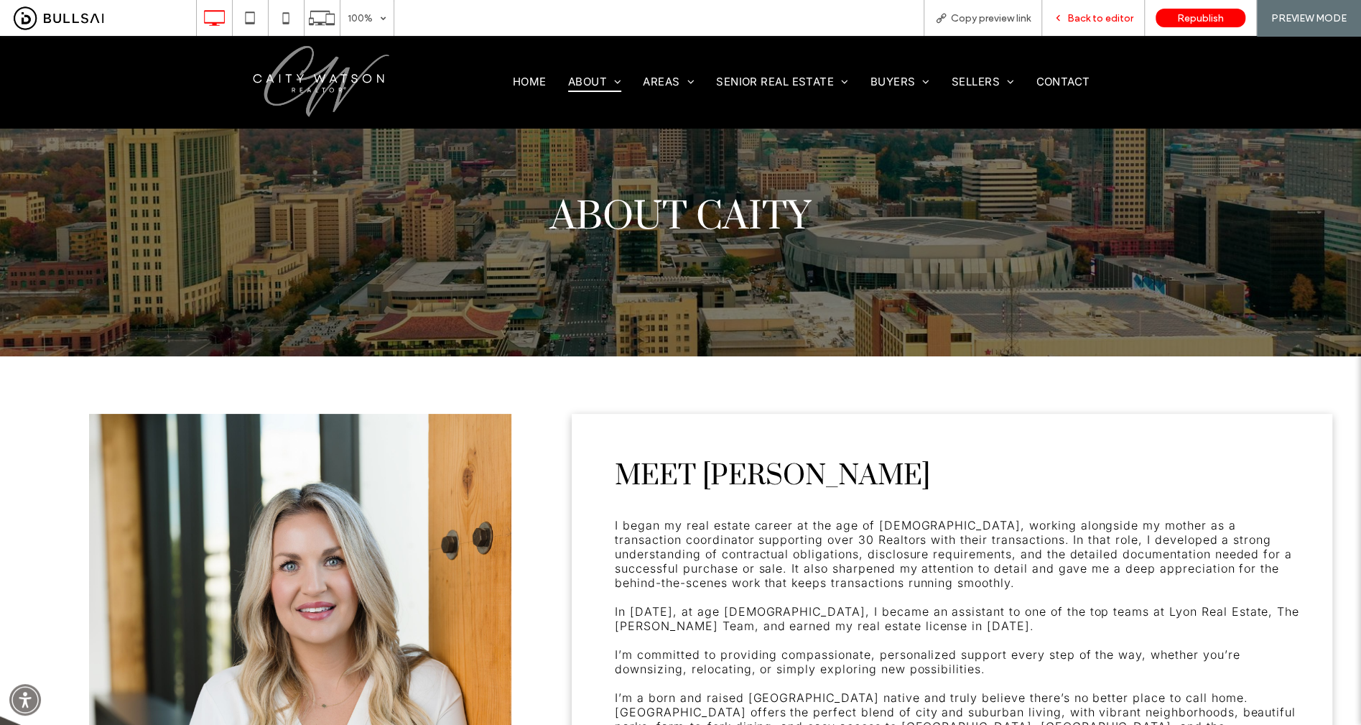
click at [1102, 14] on span "Back to editor" at bounding box center [1100, 18] width 66 height 12
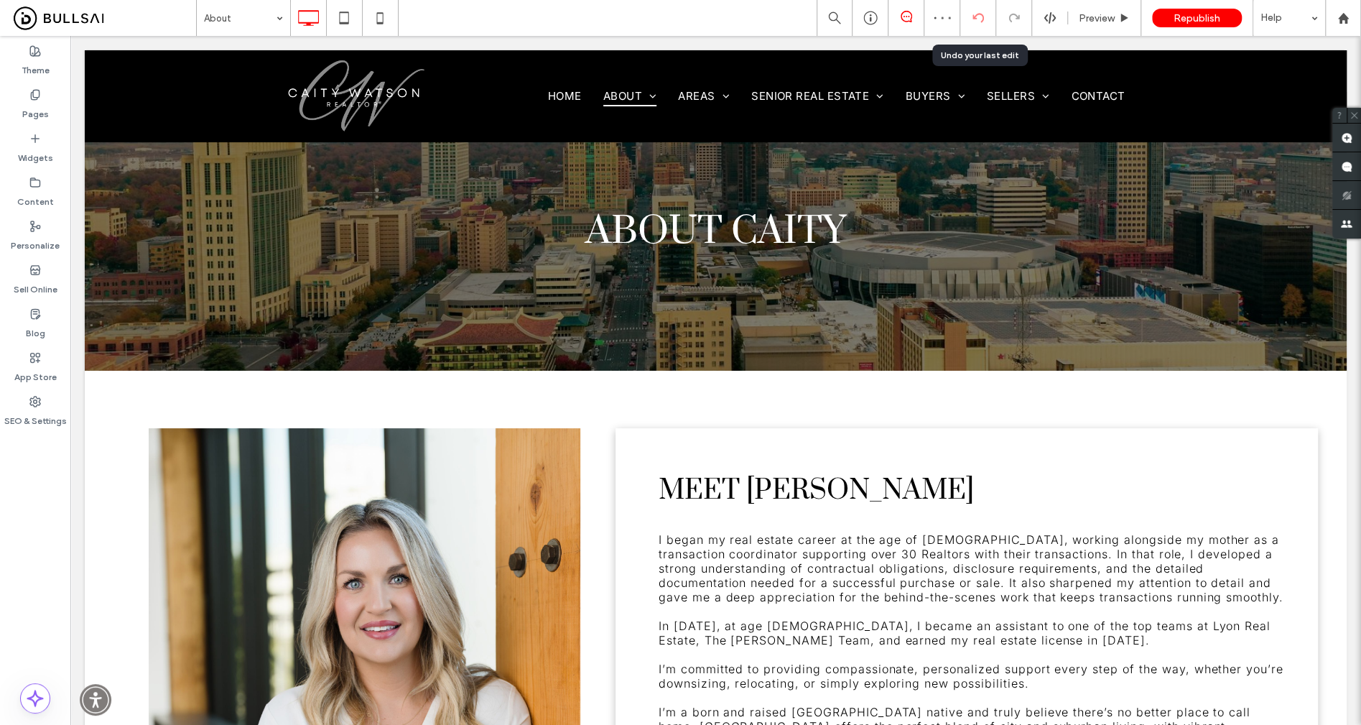
click at [973, 22] on icon at bounding box center [977, 17] width 11 height 11
click at [974, 19] on use at bounding box center [977, 17] width 11 height 9
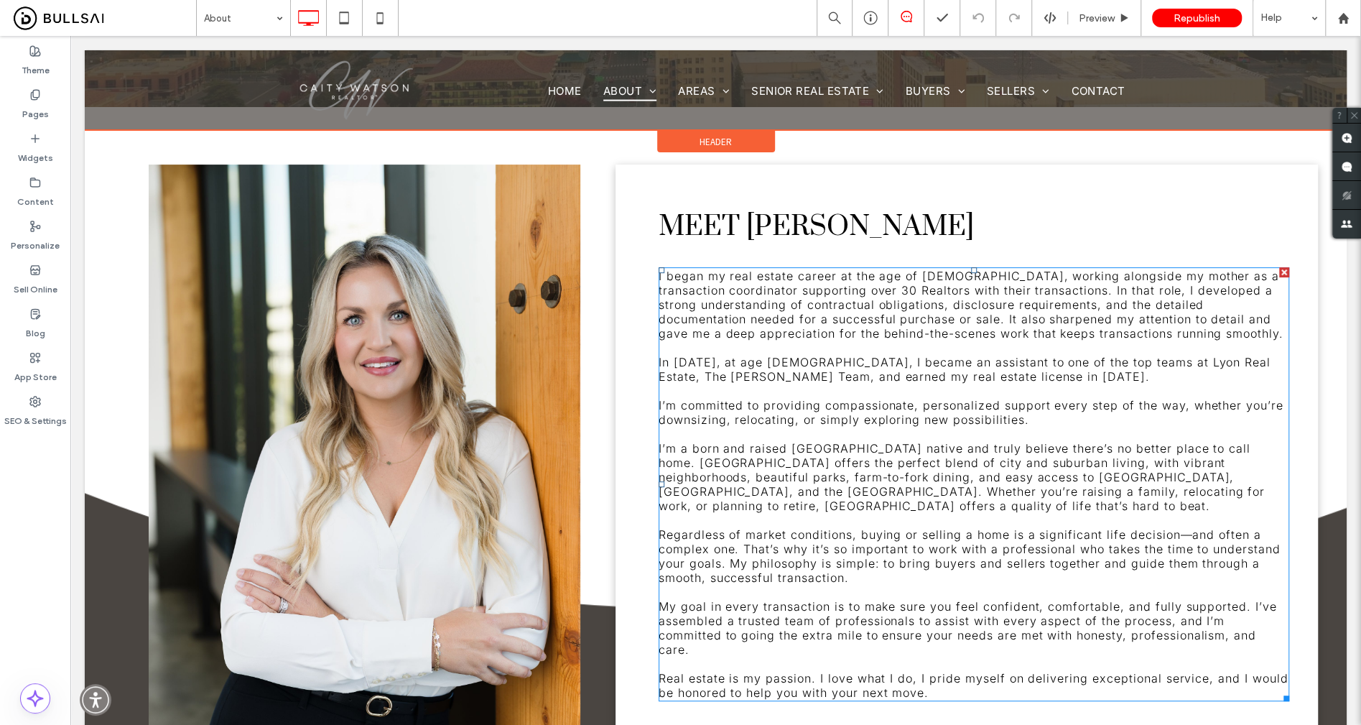
scroll to position [283, 0]
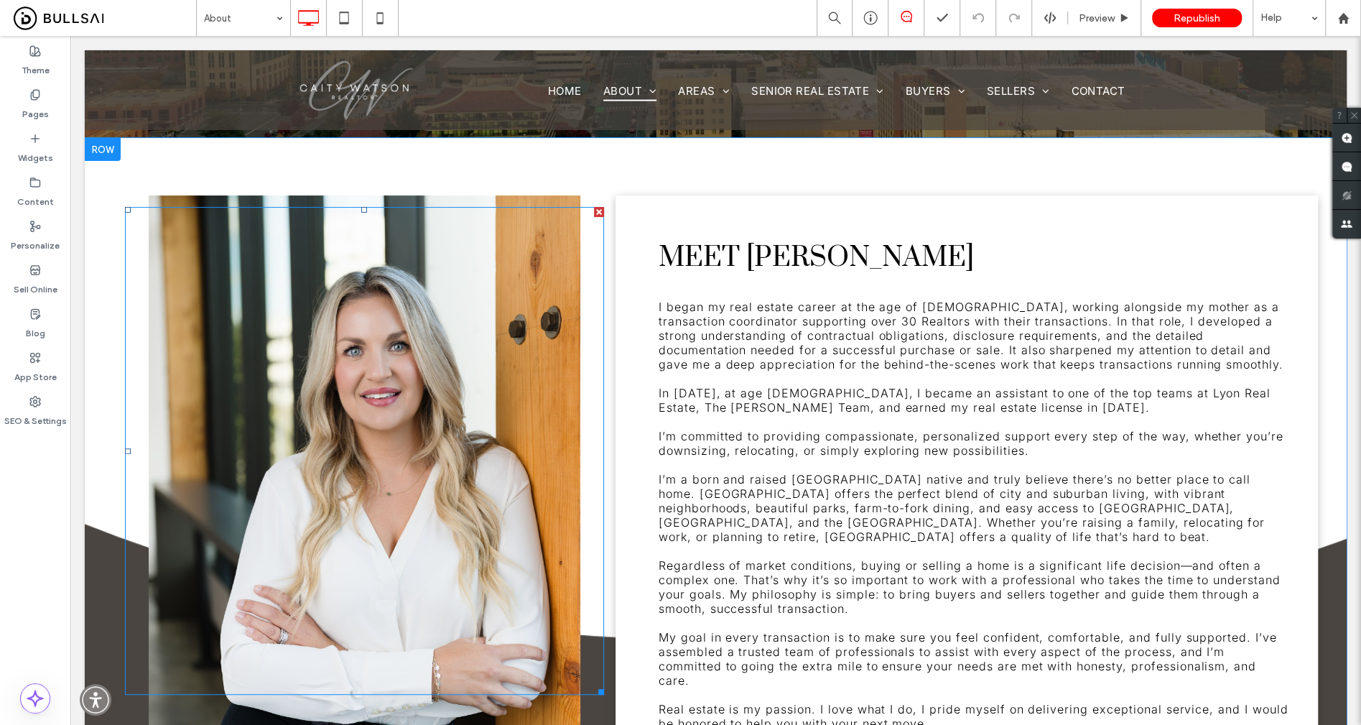
click at [434, 324] on div at bounding box center [364, 451] width 479 height 488
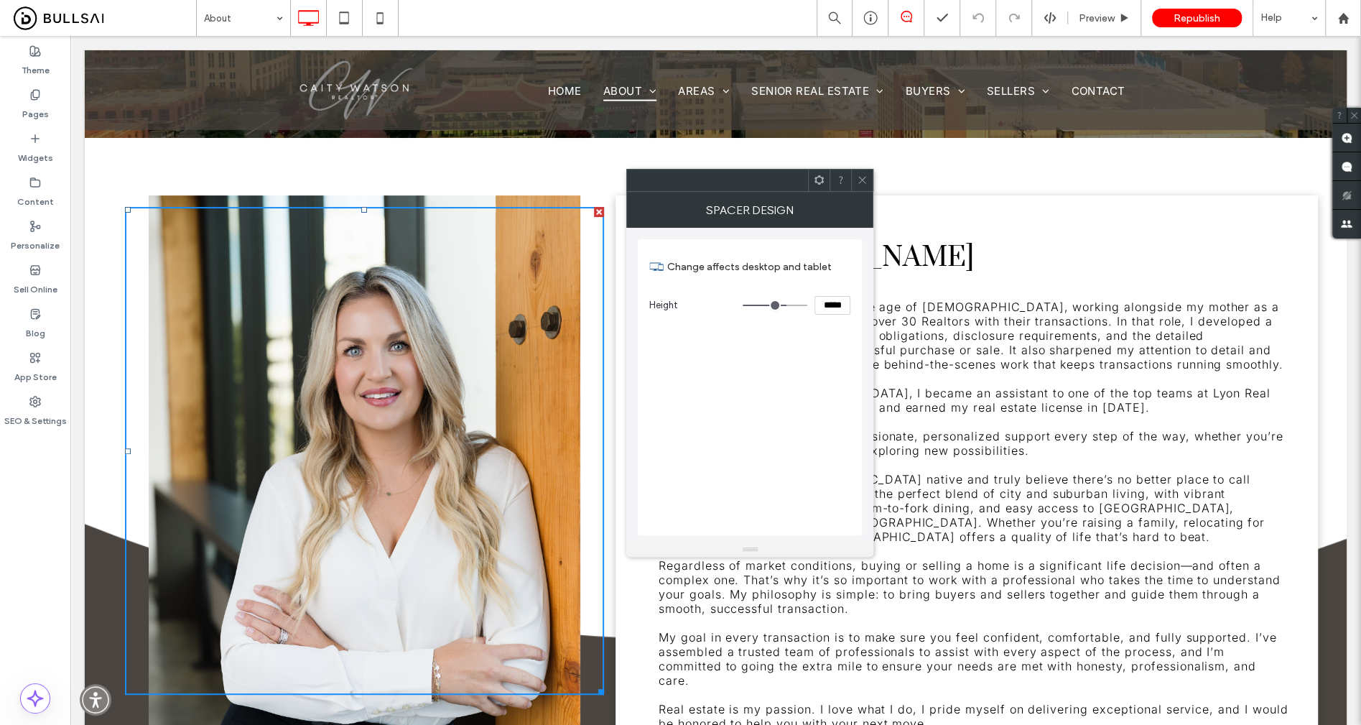
click at [546, 197] on div "Click To Paste" at bounding box center [364, 519] width 502 height 648
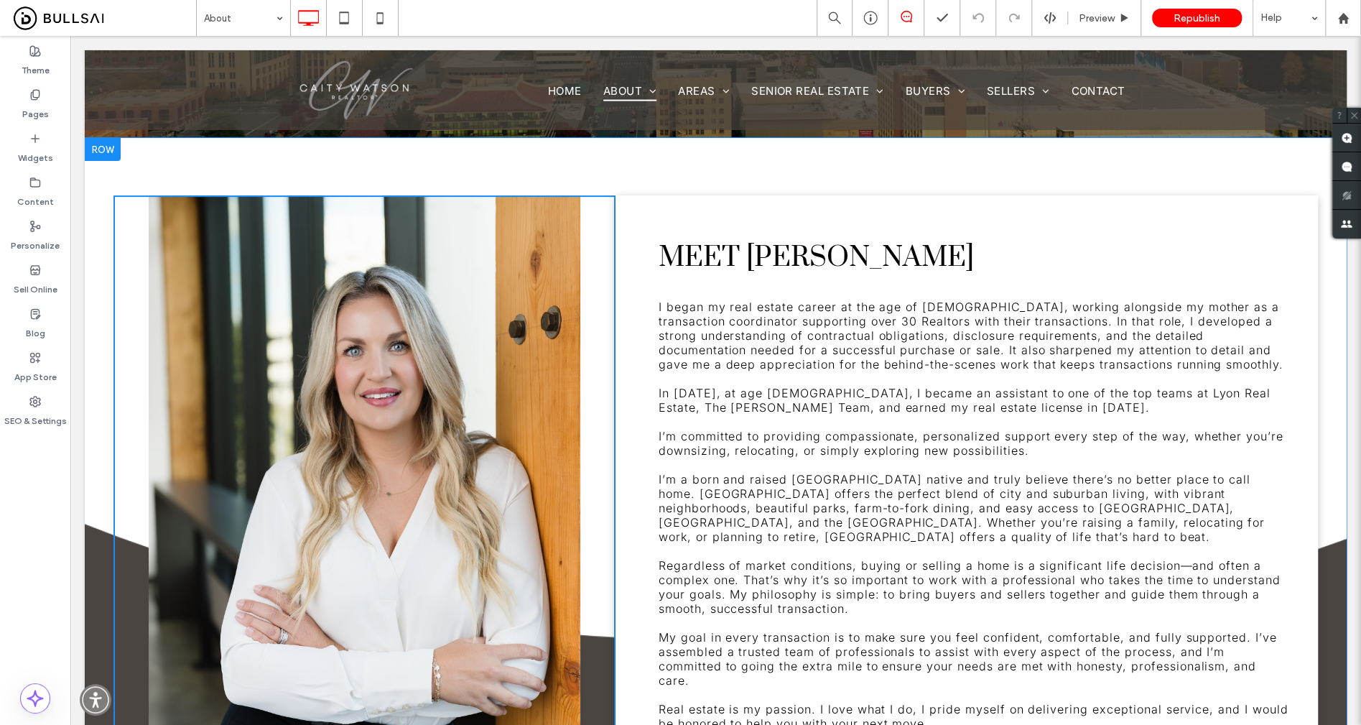
click at [546, 198] on div "Click To Paste" at bounding box center [364, 519] width 502 height 648
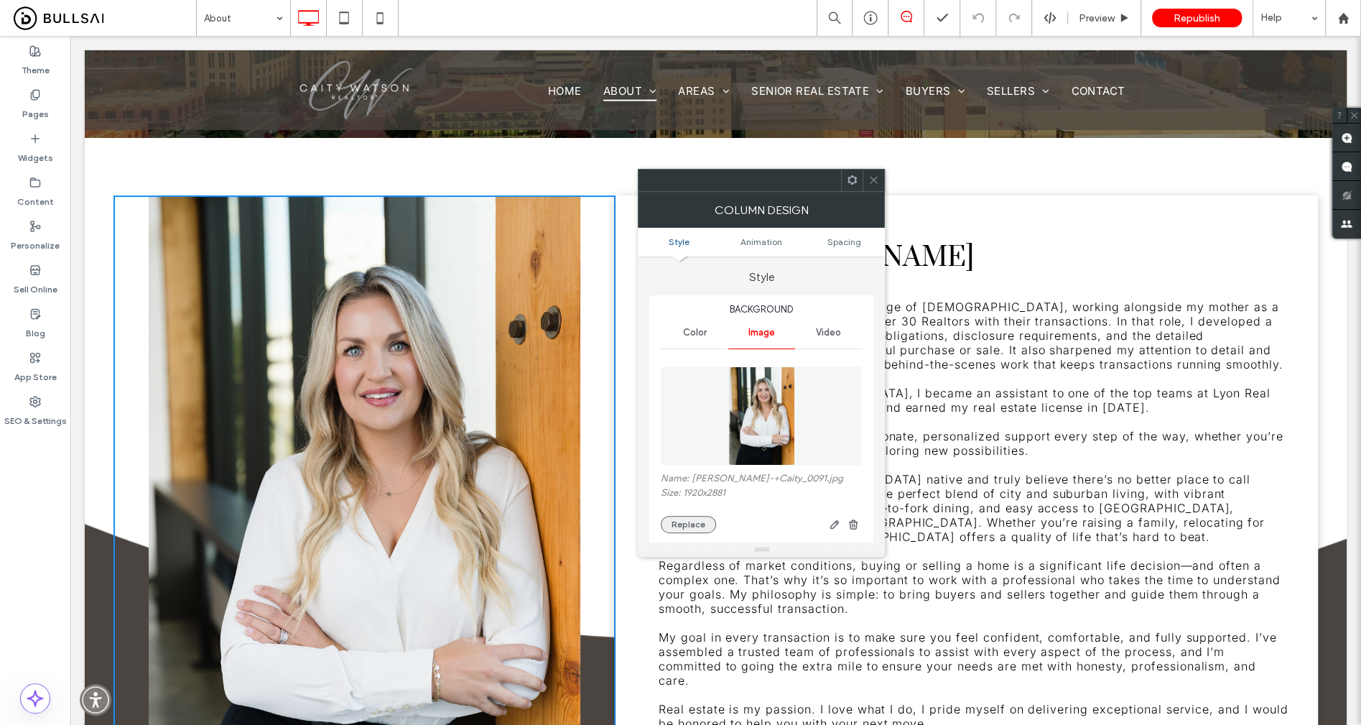
click at [695, 524] on button "Replace" at bounding box center [688, 524] width 55 height 17
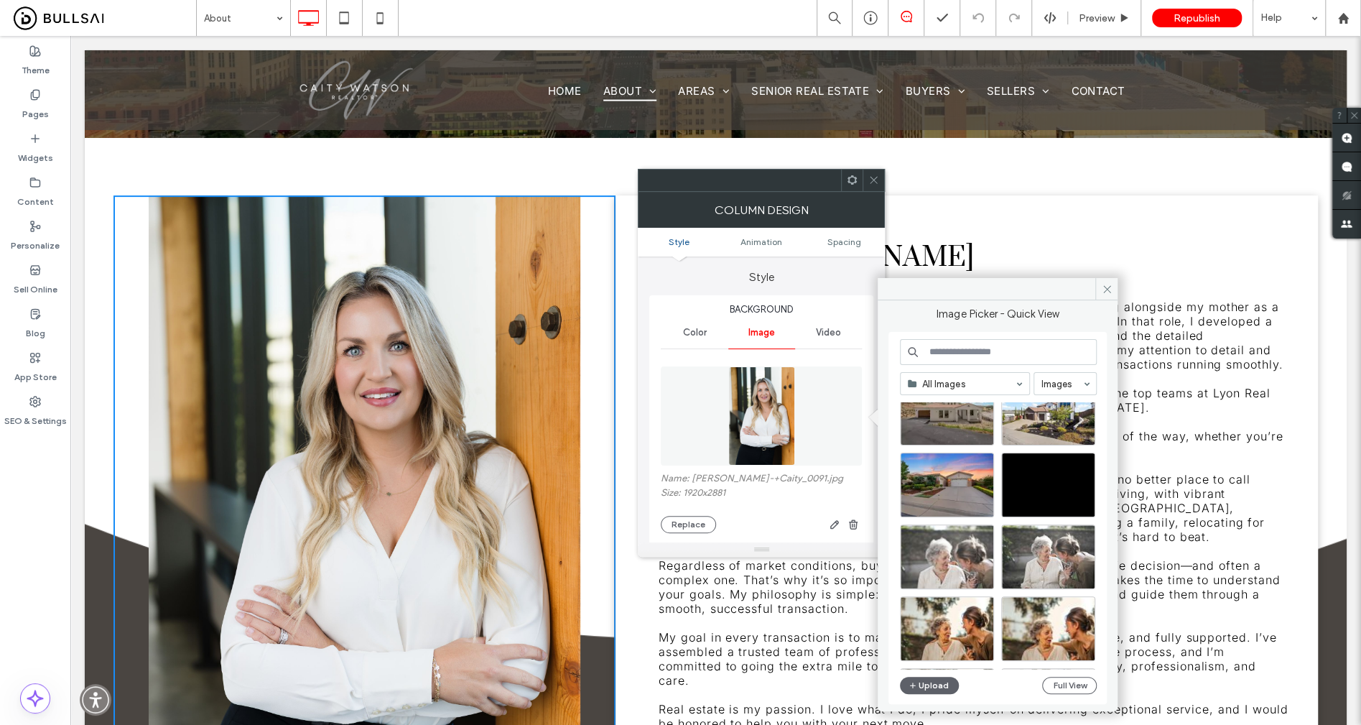
scroll to position [615, 0]
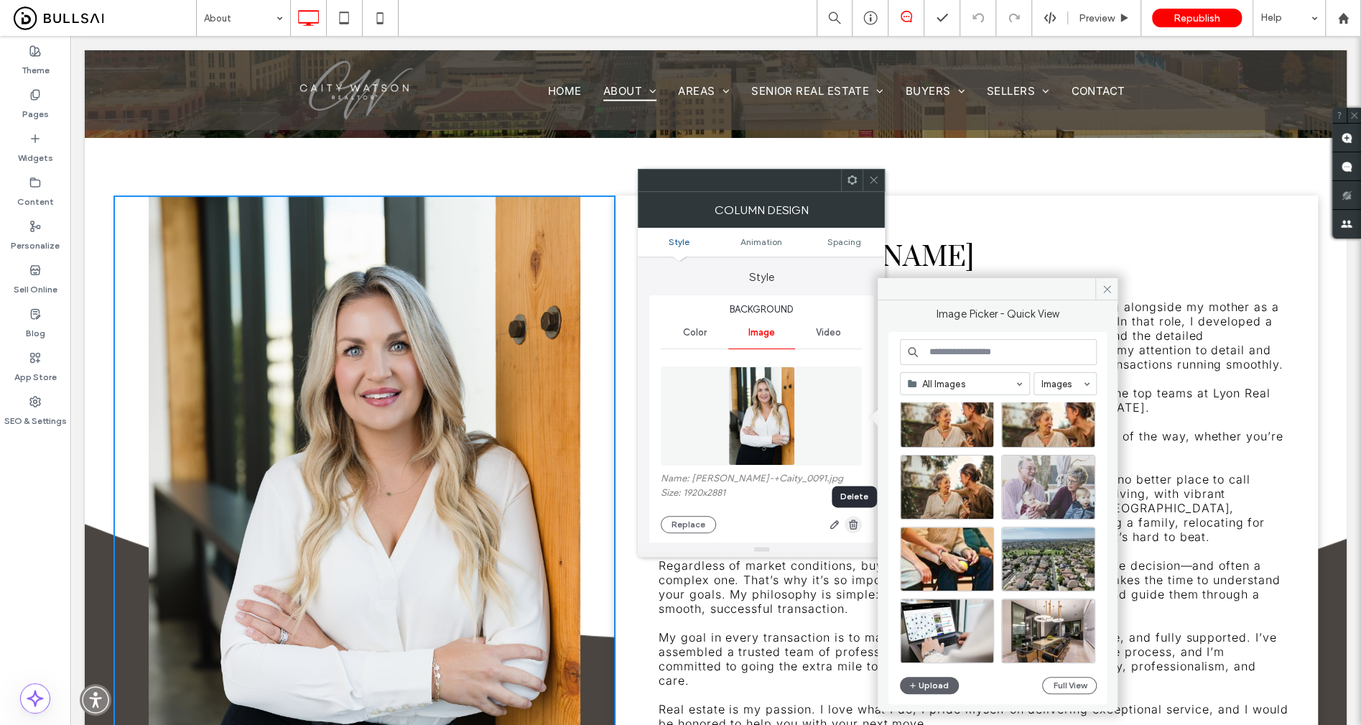
click at [860, 522] on span "button" at bounding box center [852, 524] width 17 height 17
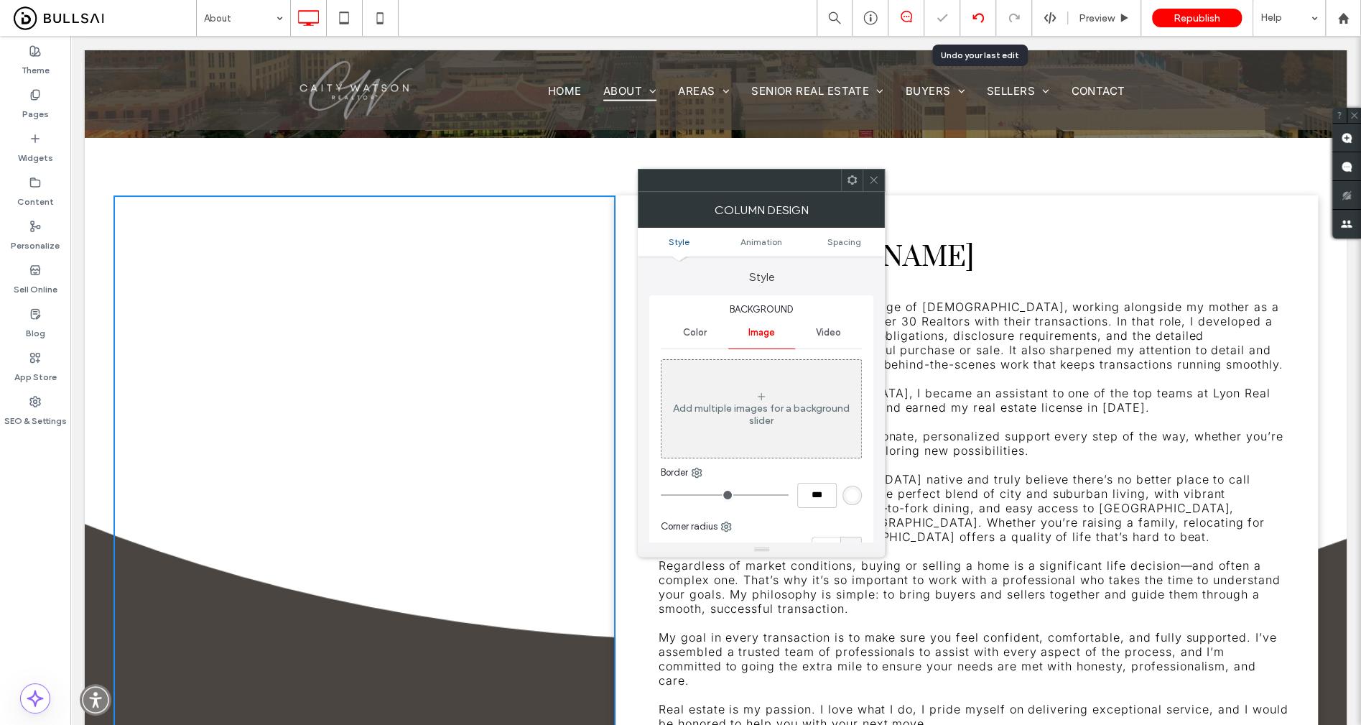
click at [982, 20] on use at bounding box center [977, 17] width 11 height 9
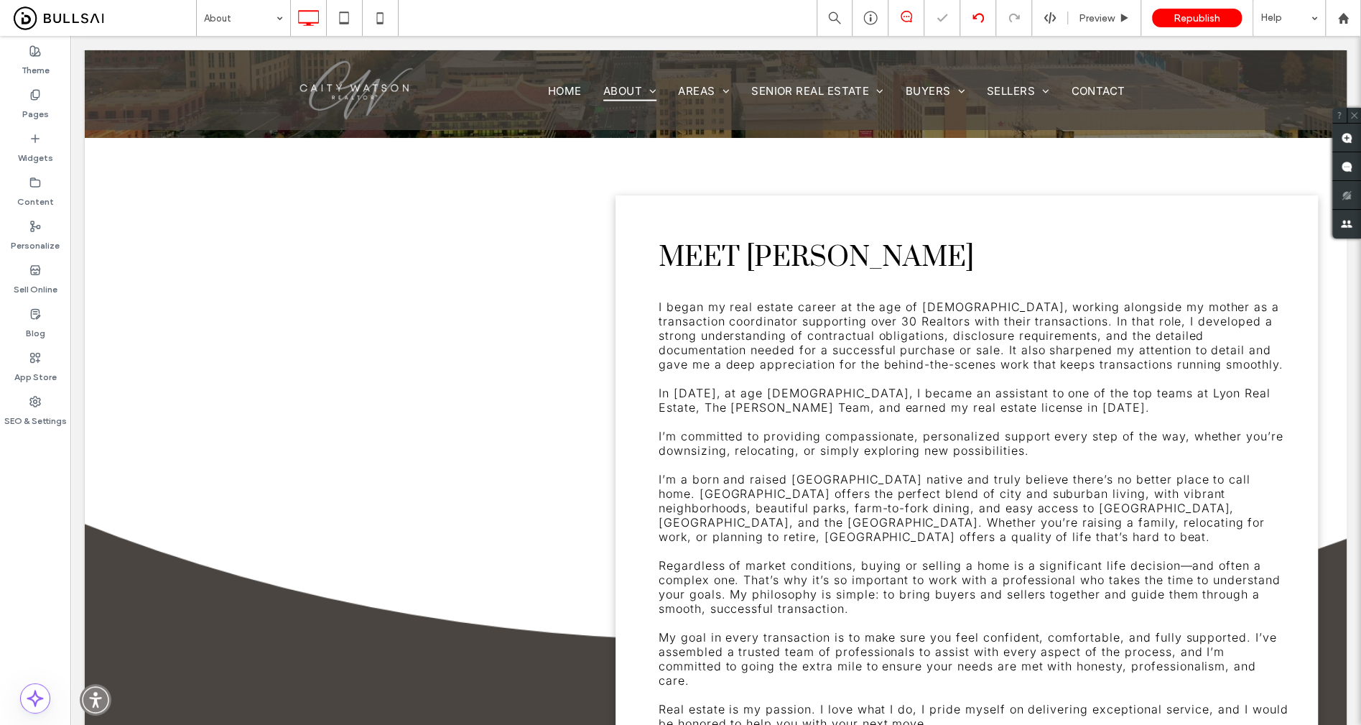
click at [982, 20] on div at bounding box center [680, 362] width 1361 height 725
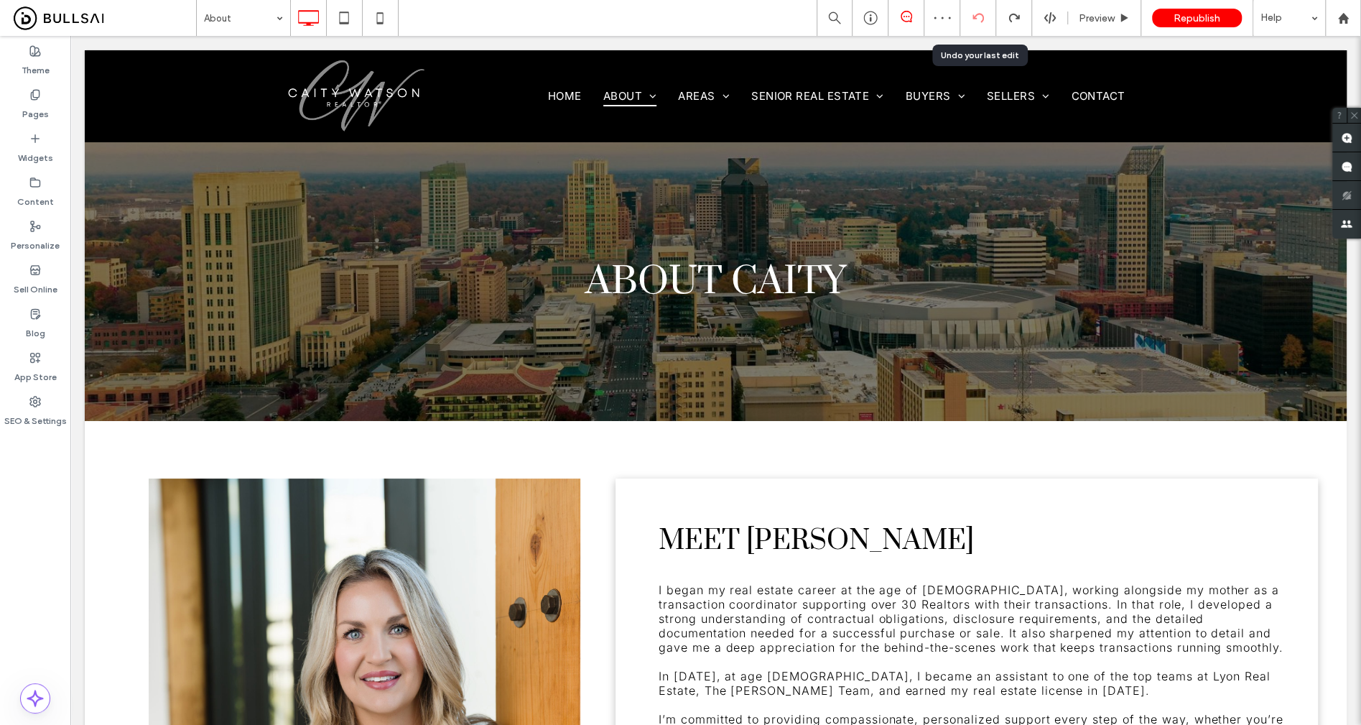
scroll to position [0, 0]
click at [980, 19] on icon at bounding box center [977, 17] width 11 height 11
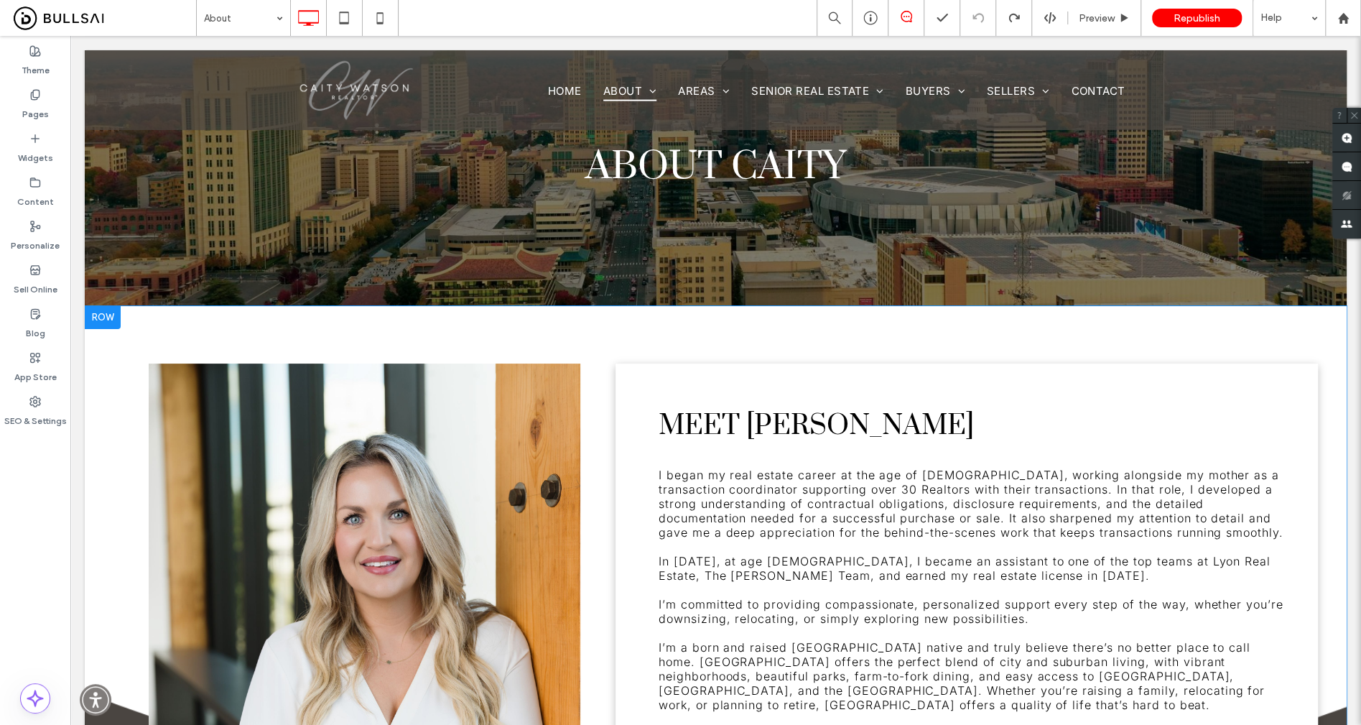
scroll to position [125, 0]
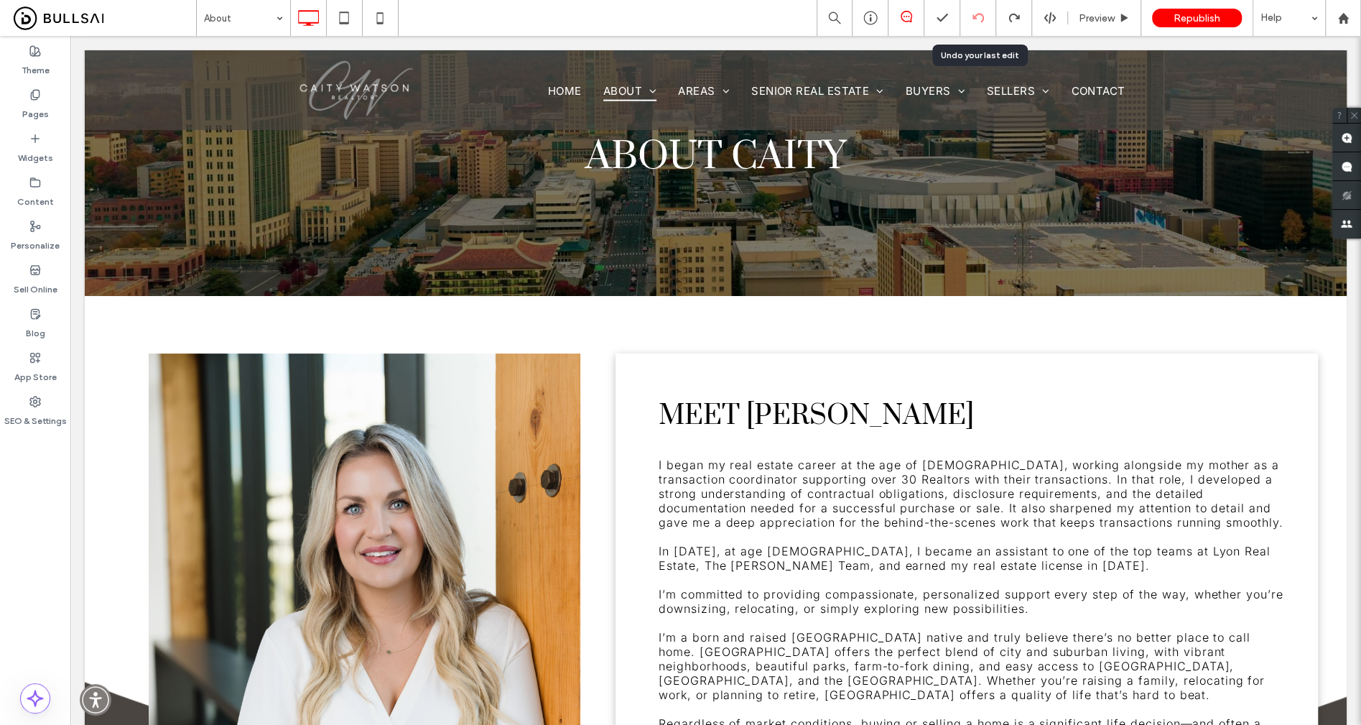
click at [972, 21] on icon at bounding box center [977, 17] width 11 height 11
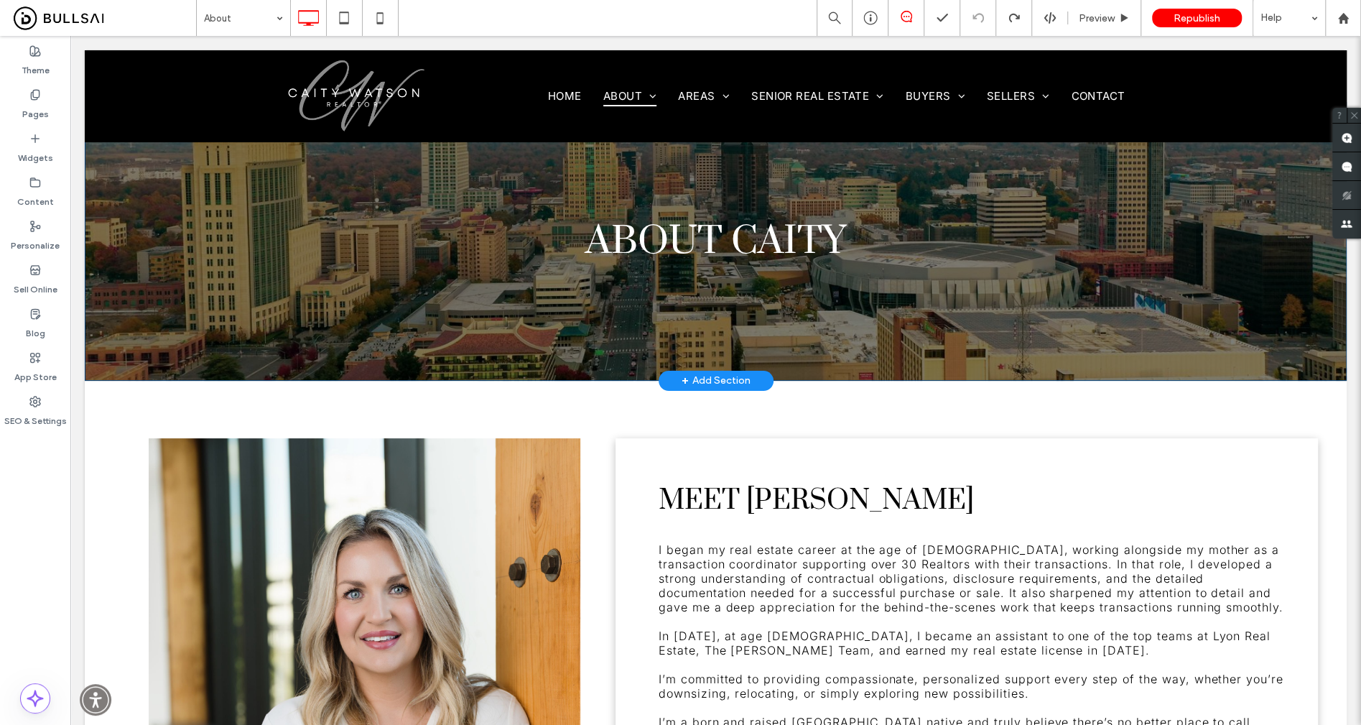
scroll to position [0, 0]
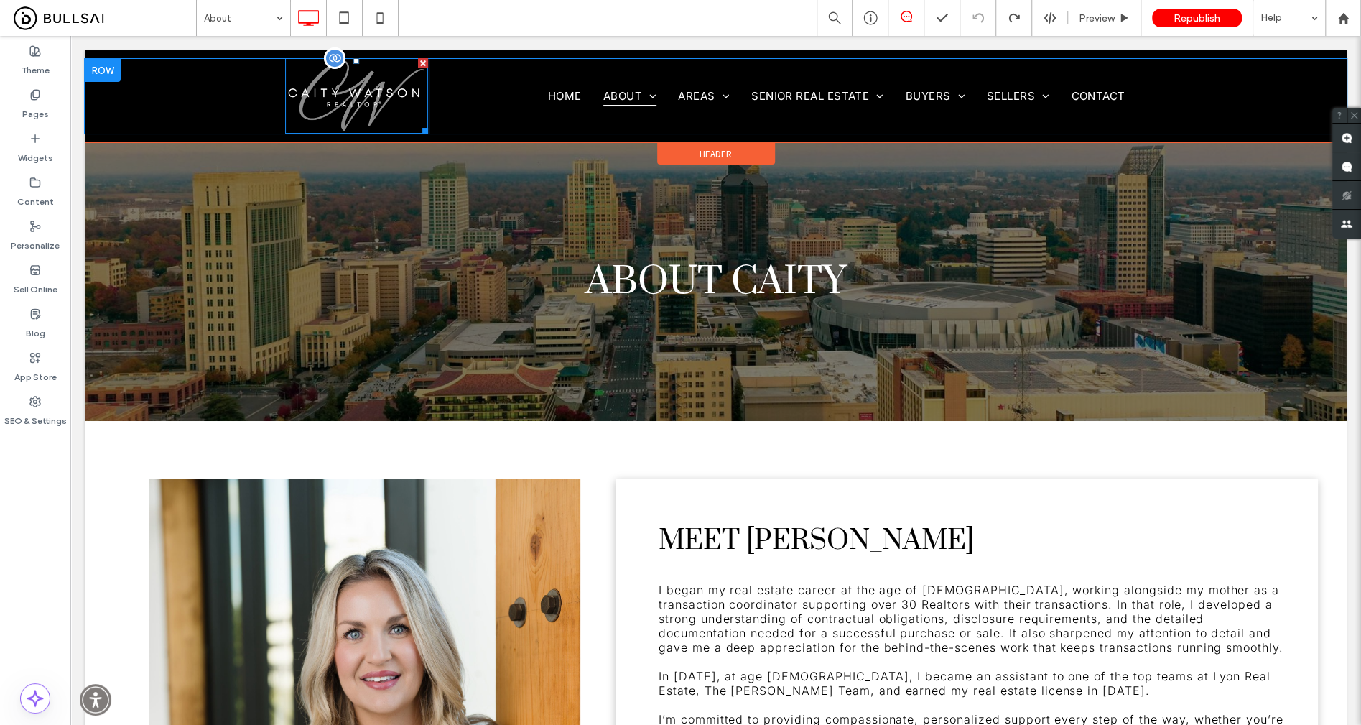
click at [337, 80] on img at bounding box center [357, 95] width 144 height 75
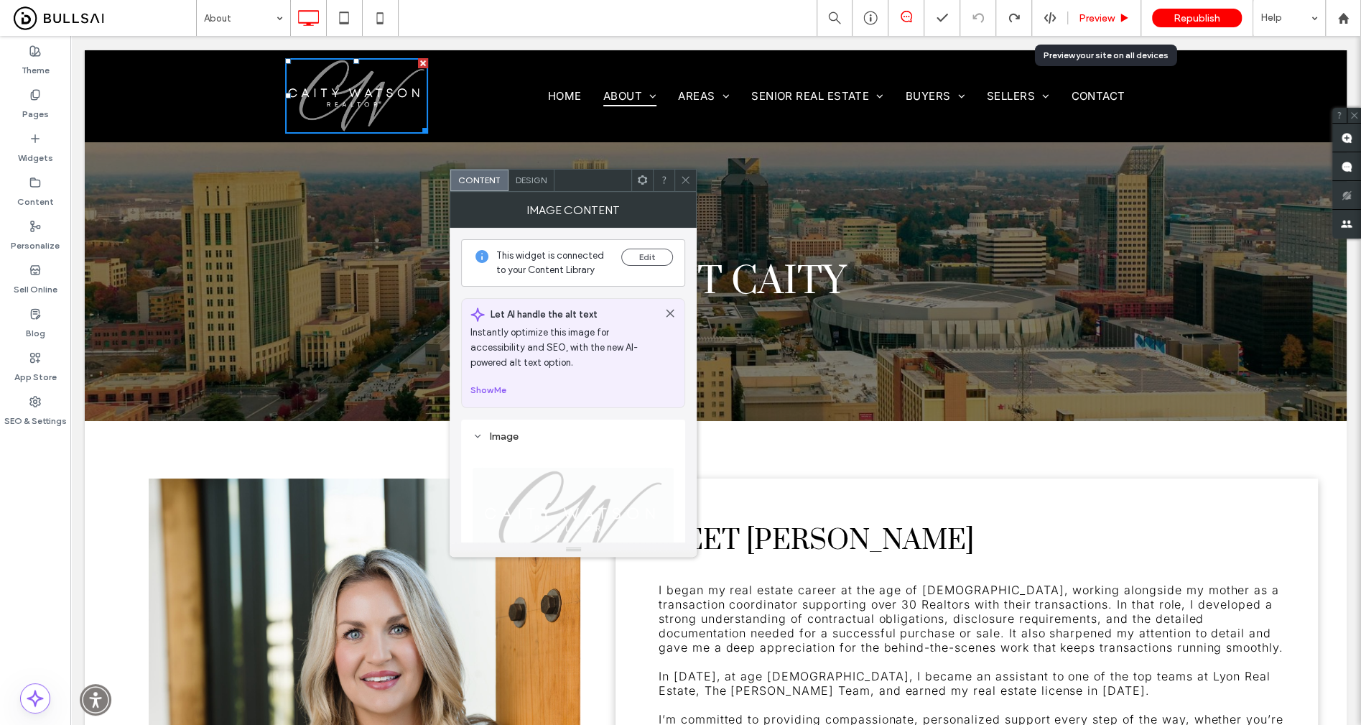
click at [1122, 18] on use at bounding box center [1124, 18] width 7 height 8
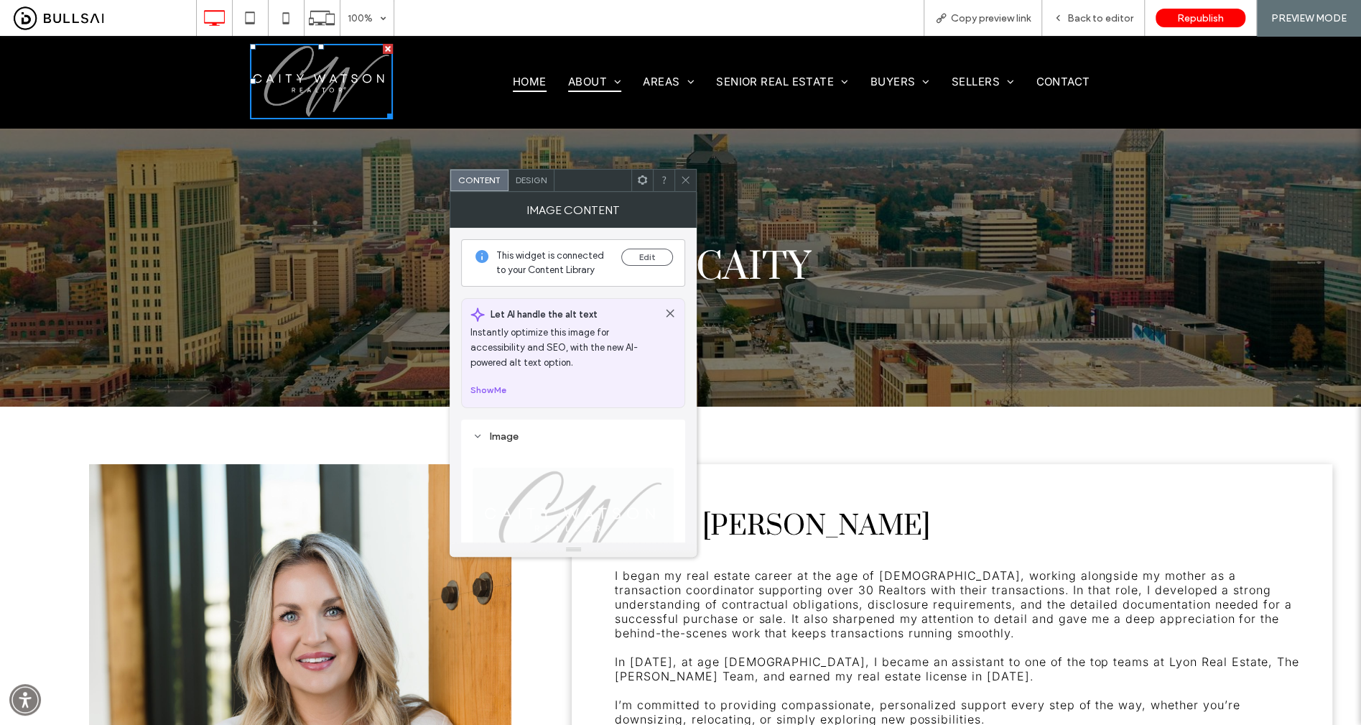
click at [531, 82] on span "Home" at bounding box center [530, 81] width 34 height 21
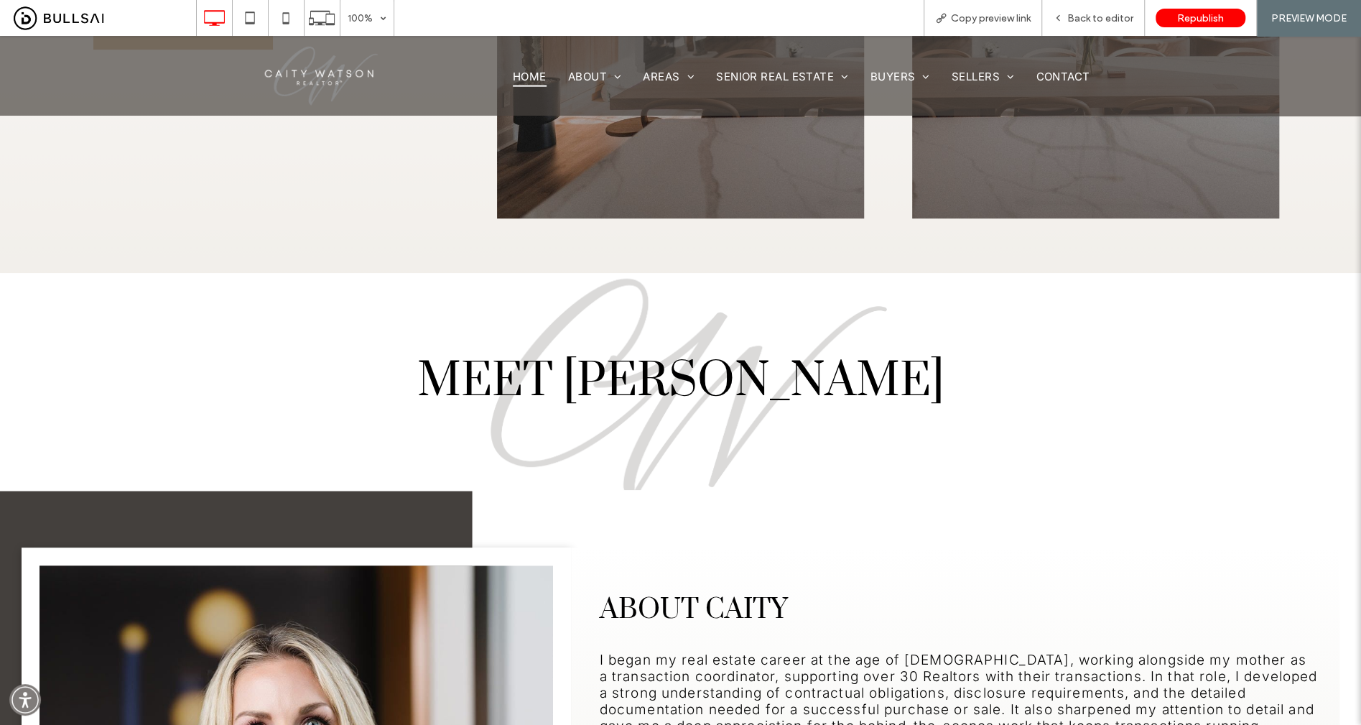
scroll to position [401, 0]
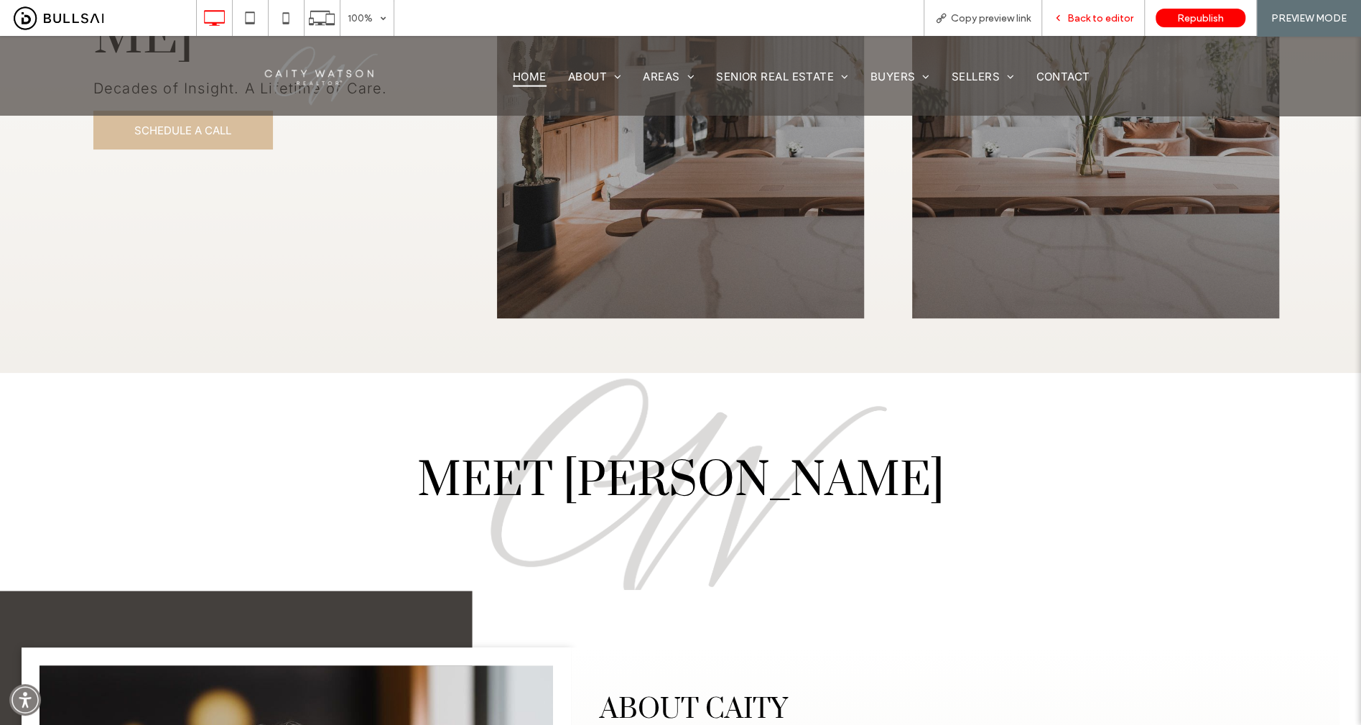
click at [1091, 24] on div "Back to editor" at bounding box center [1093, 18] width 103 height 36
click at [1063, 14] on icon at bounding box center [1058, 18] width 10 height 10
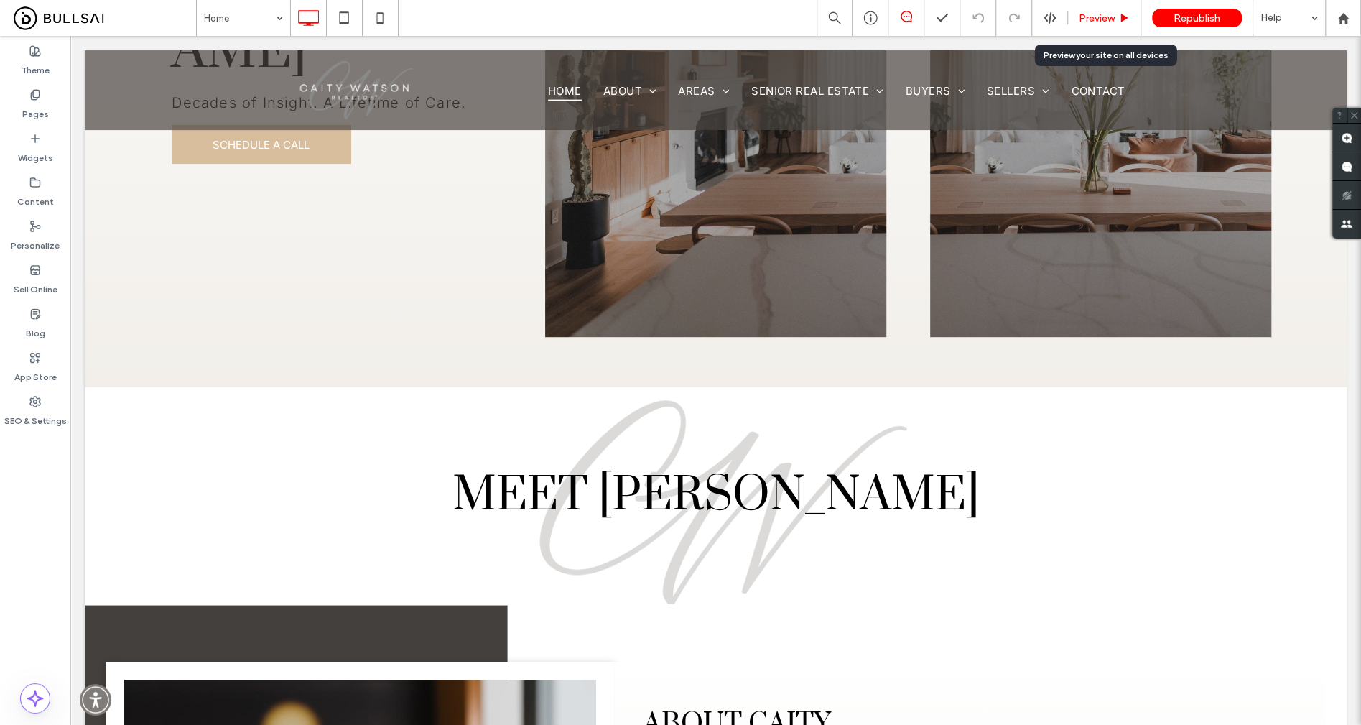
drag, startPoint x: 1107, startPoint y: 20, endPoint x: 641, endPoint y: 34, distance: 466.2
click at [1107, 20] on span "Preview" at bounding box center [1097, 18] width 36 height 12
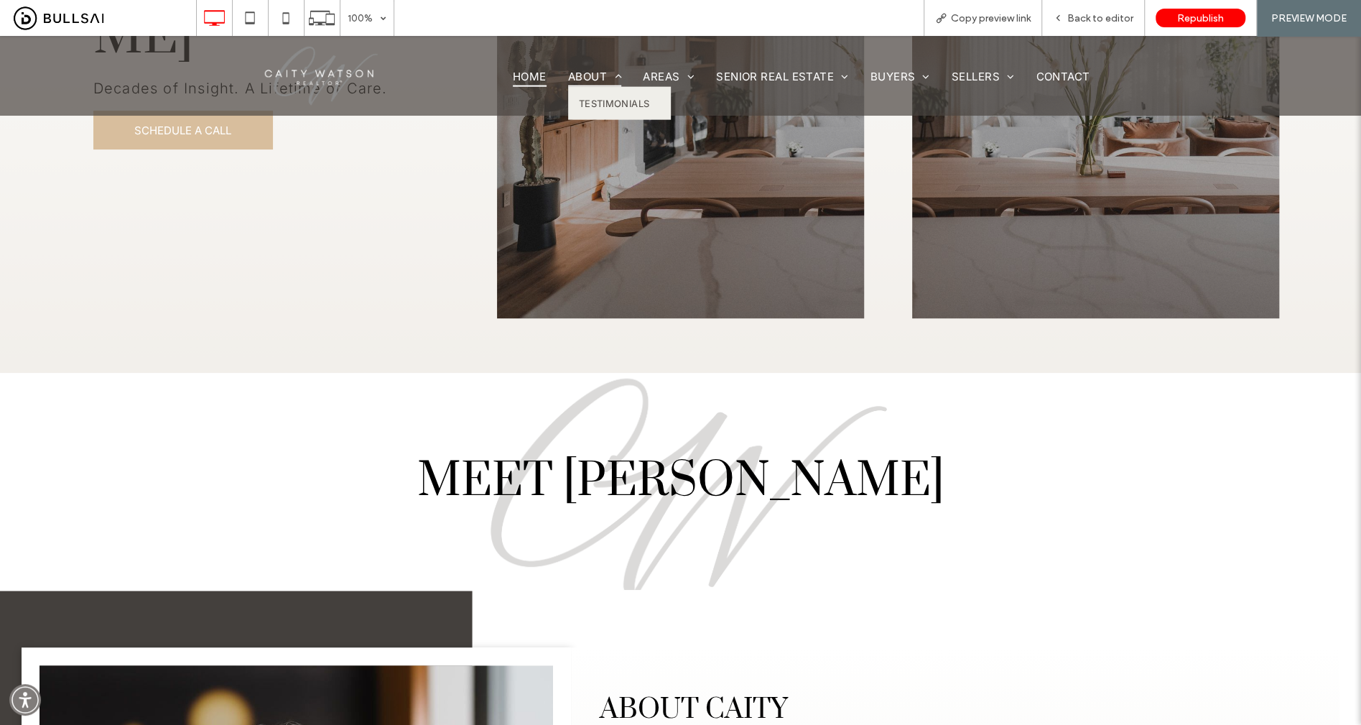
click at [577, 77] on span "About" at bounding box center [595, 75] width 54 height 21
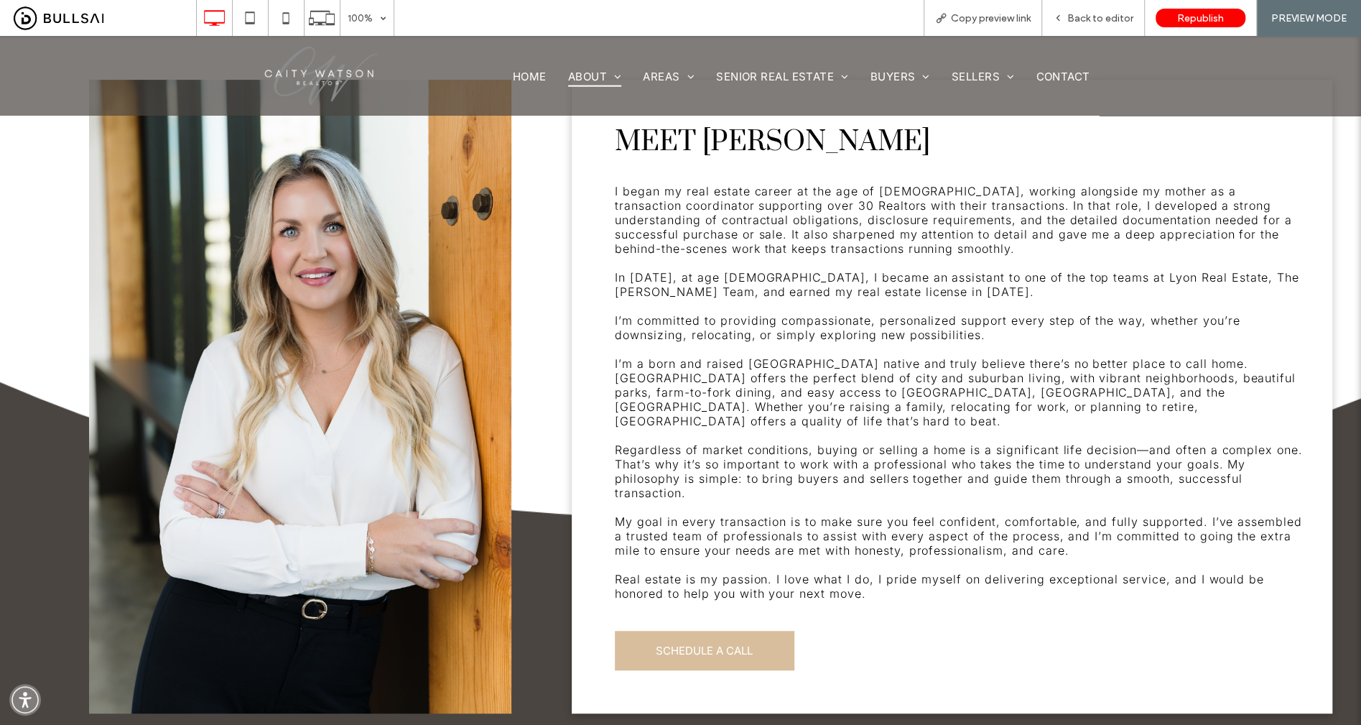
scroll to position [371, 0]
click at [1081, 23] on span "Back to editor" at bounding box center [1100, 18] width 66 height 12
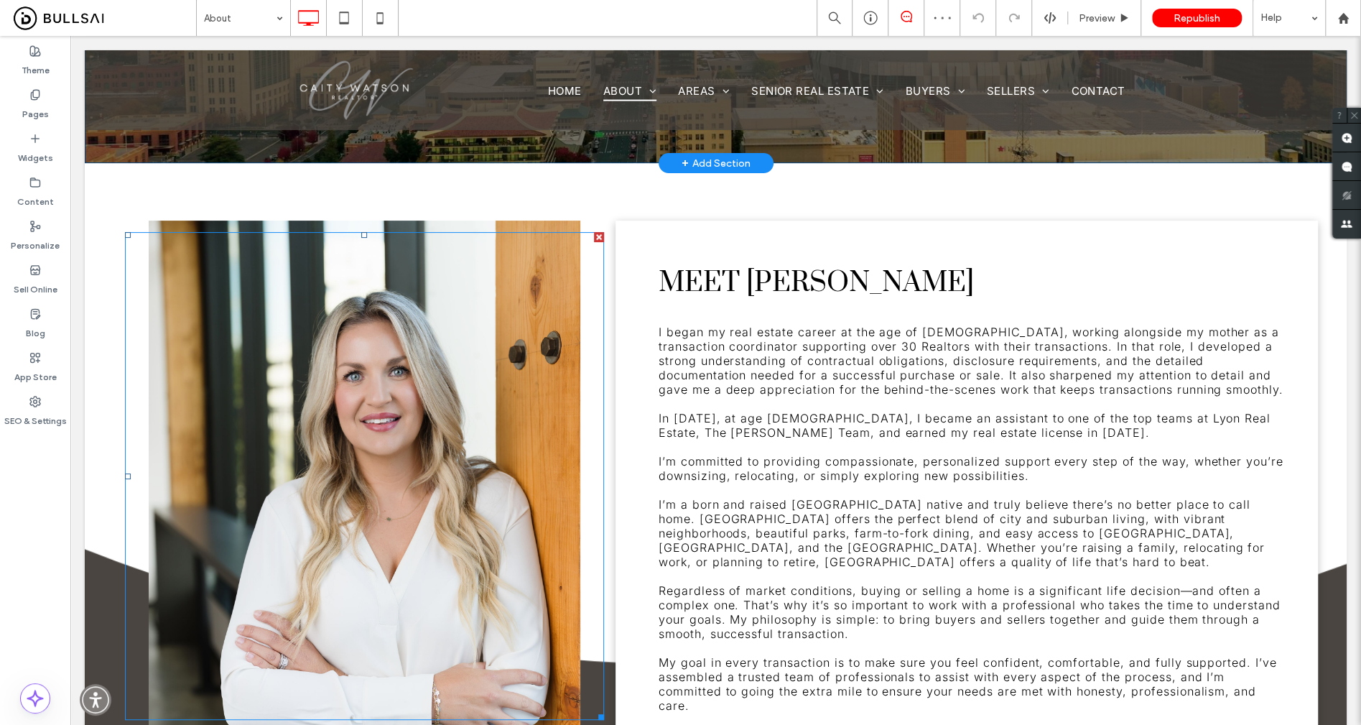
scroll to position [111, 0]
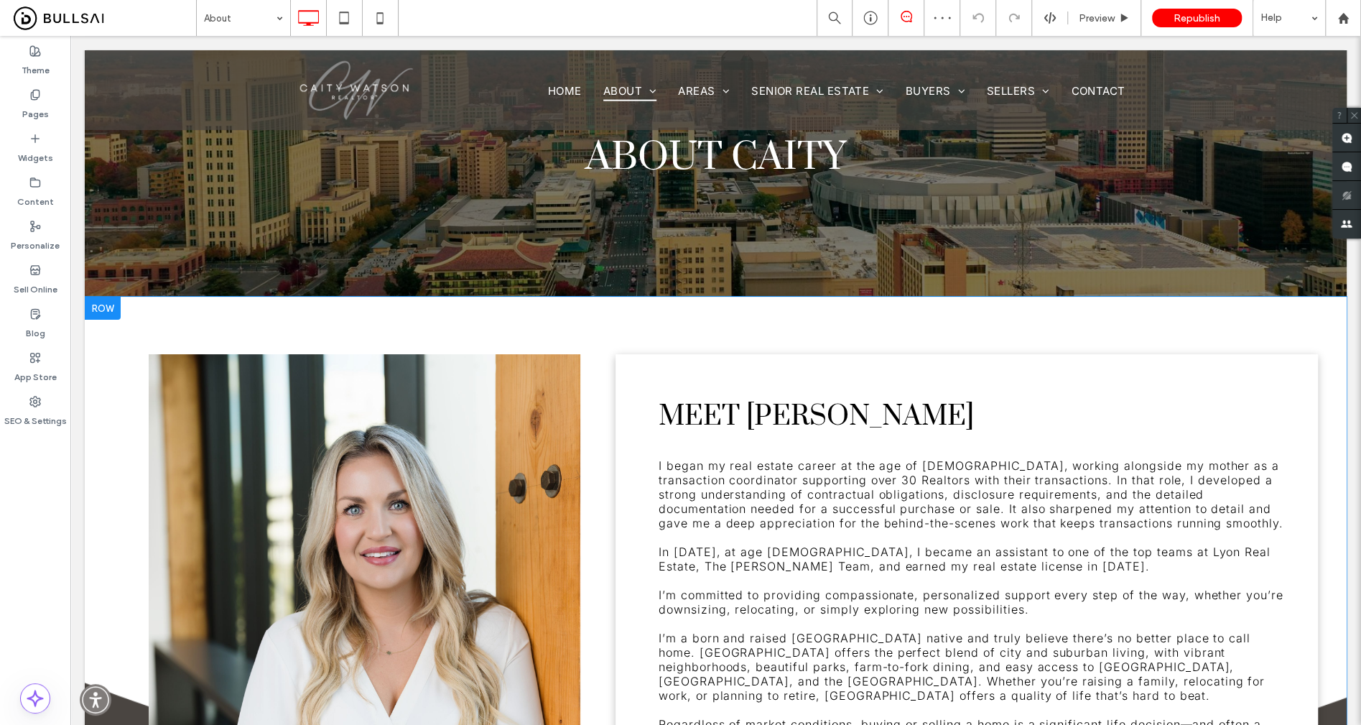
click at [547, 356] on div "Click To Paste" at bounding box center [364, 678] width 502 height 648
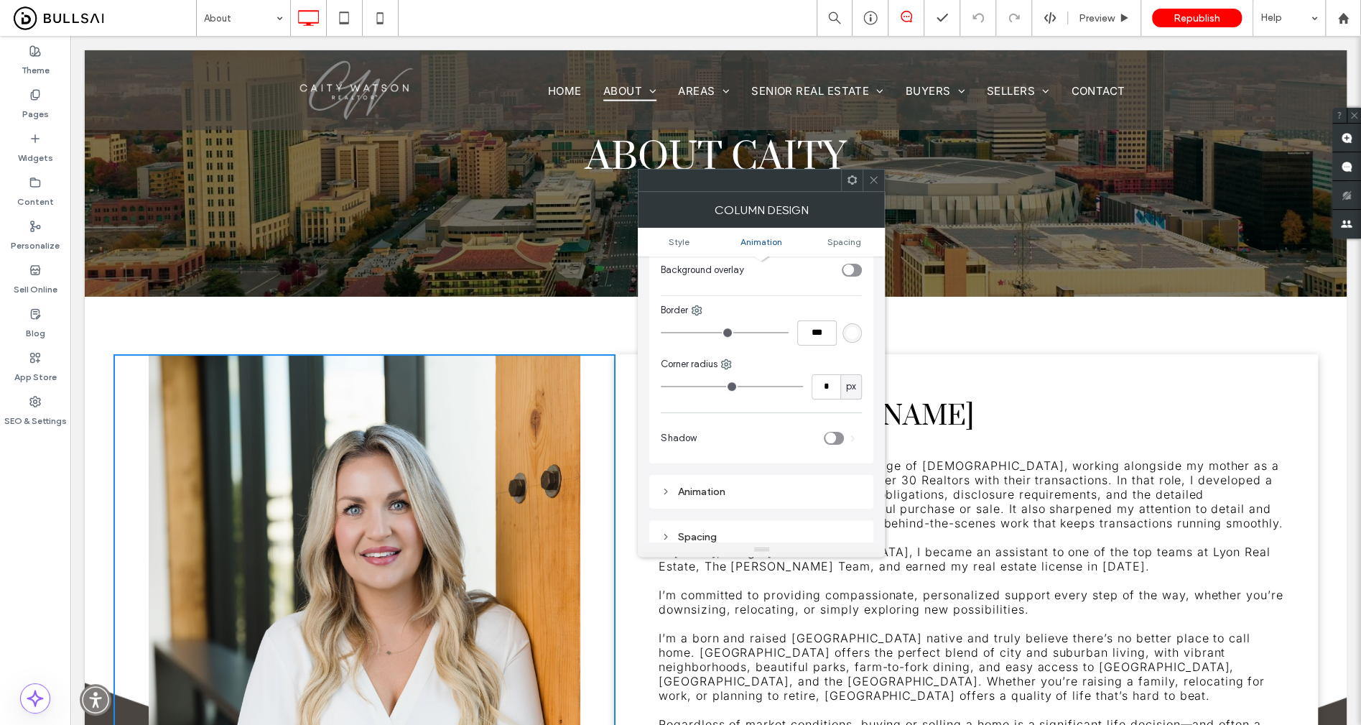
scroll to position [128, 0]
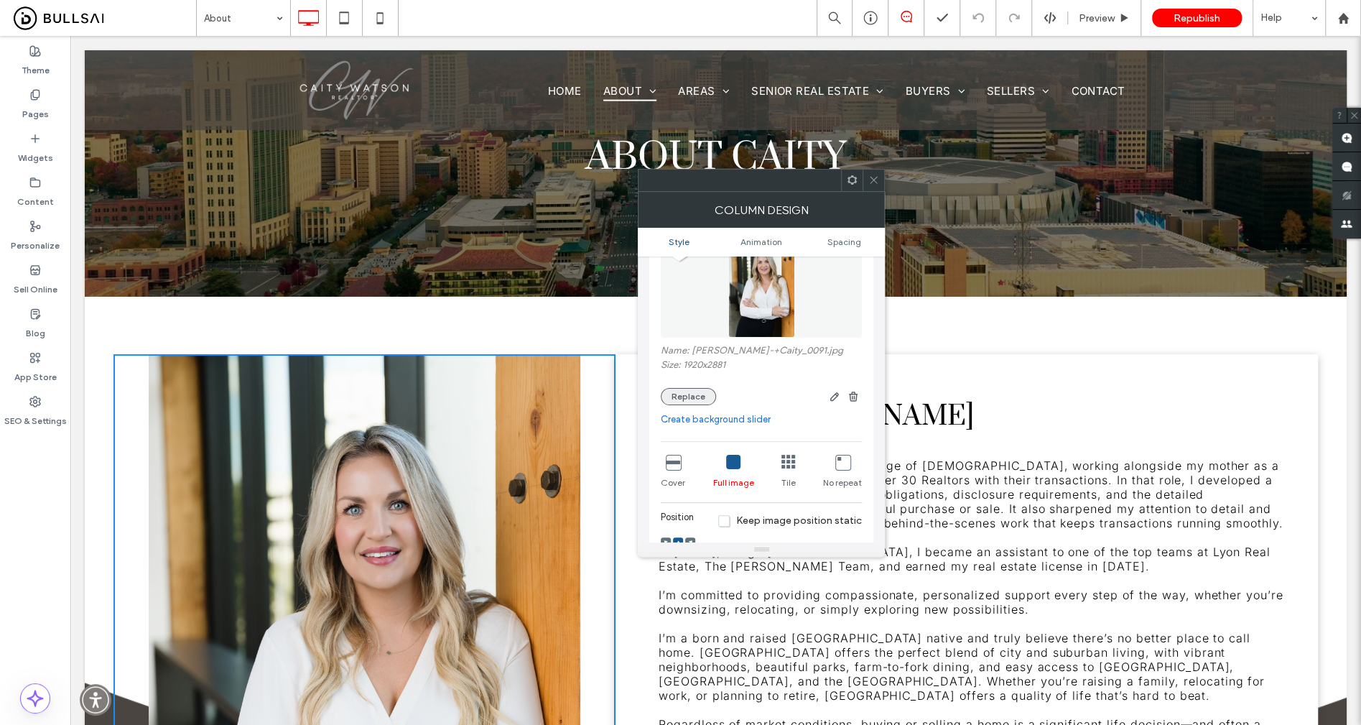
click at [695, 396] on button "Replace" at bounding box center [688, 396] width 55 height 17
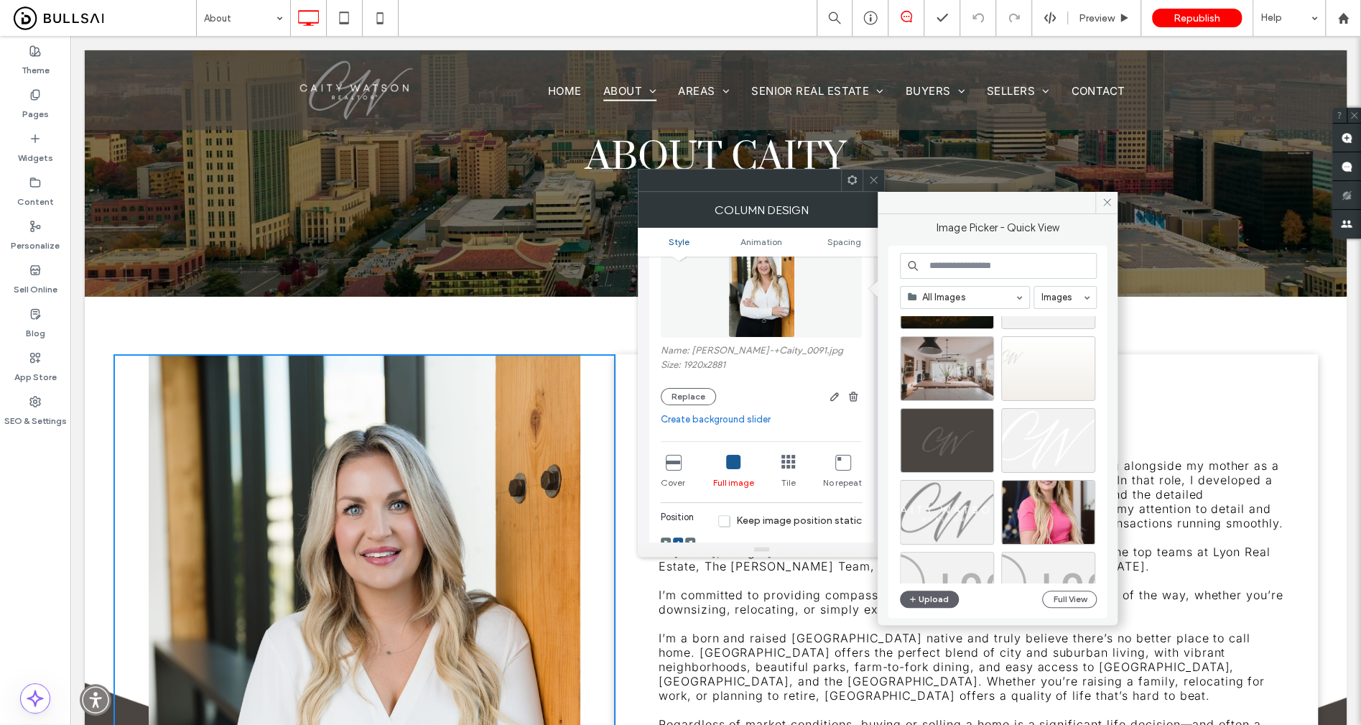
scroll to position [2276, 0]
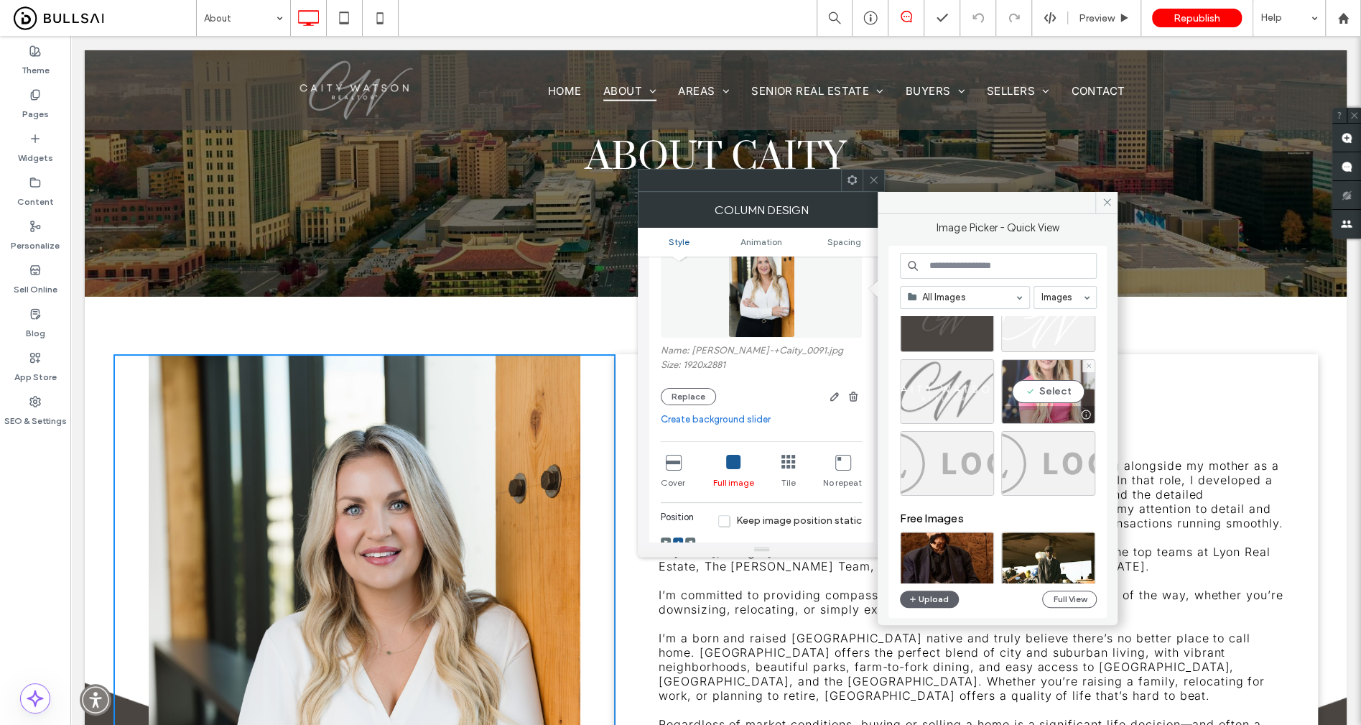
click at [1034, 393] on div "Select" at bounding box center [1048, 391] width 94 height 65
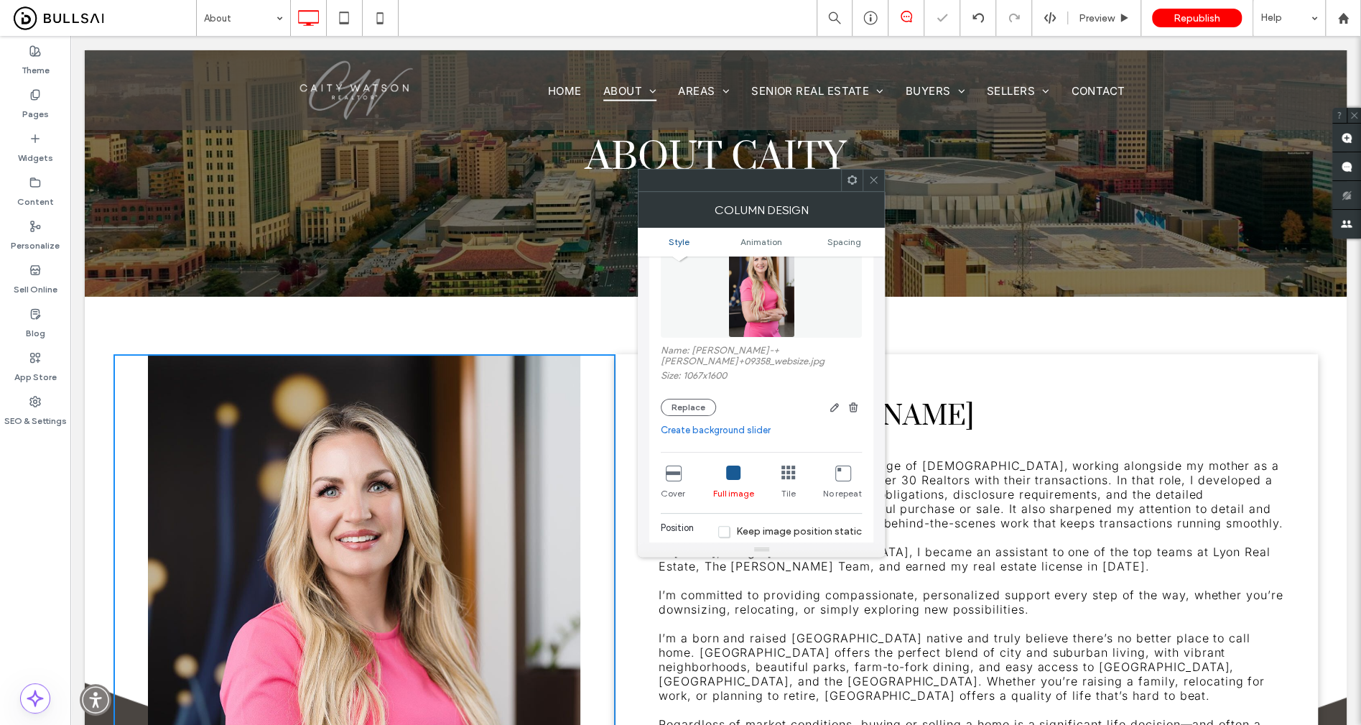
scroll to position [60, 0]
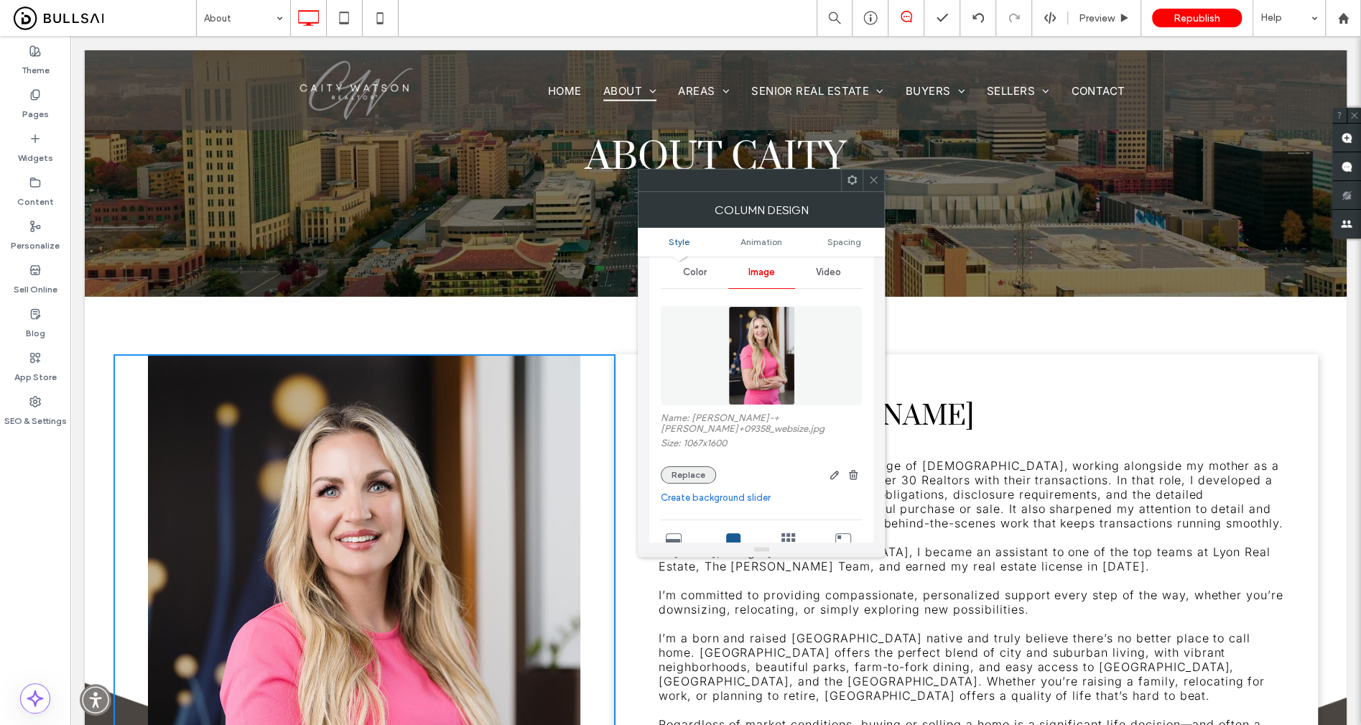
click at [707, 467] on button "Replace" at bounding box center [688, 474] width 55 height 17
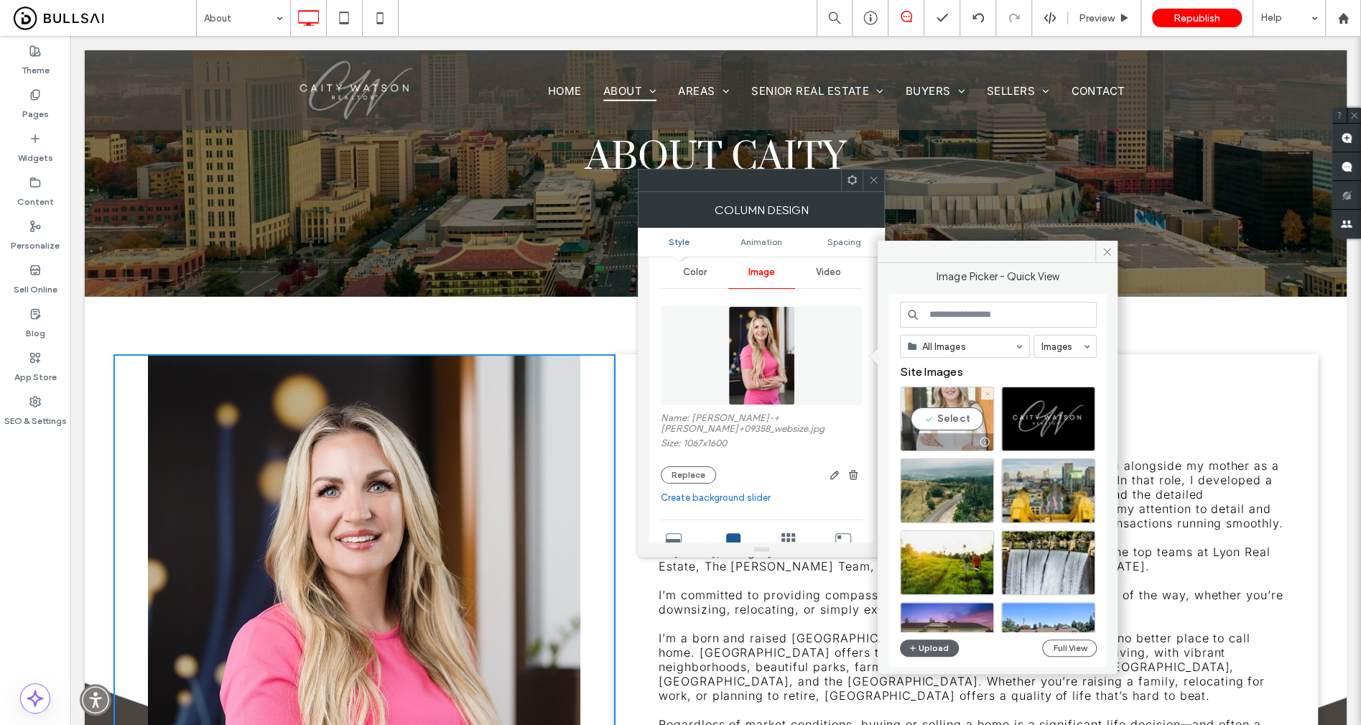
click at [986, 393] on icon at bounding box center [987, 394] width 6 height 6
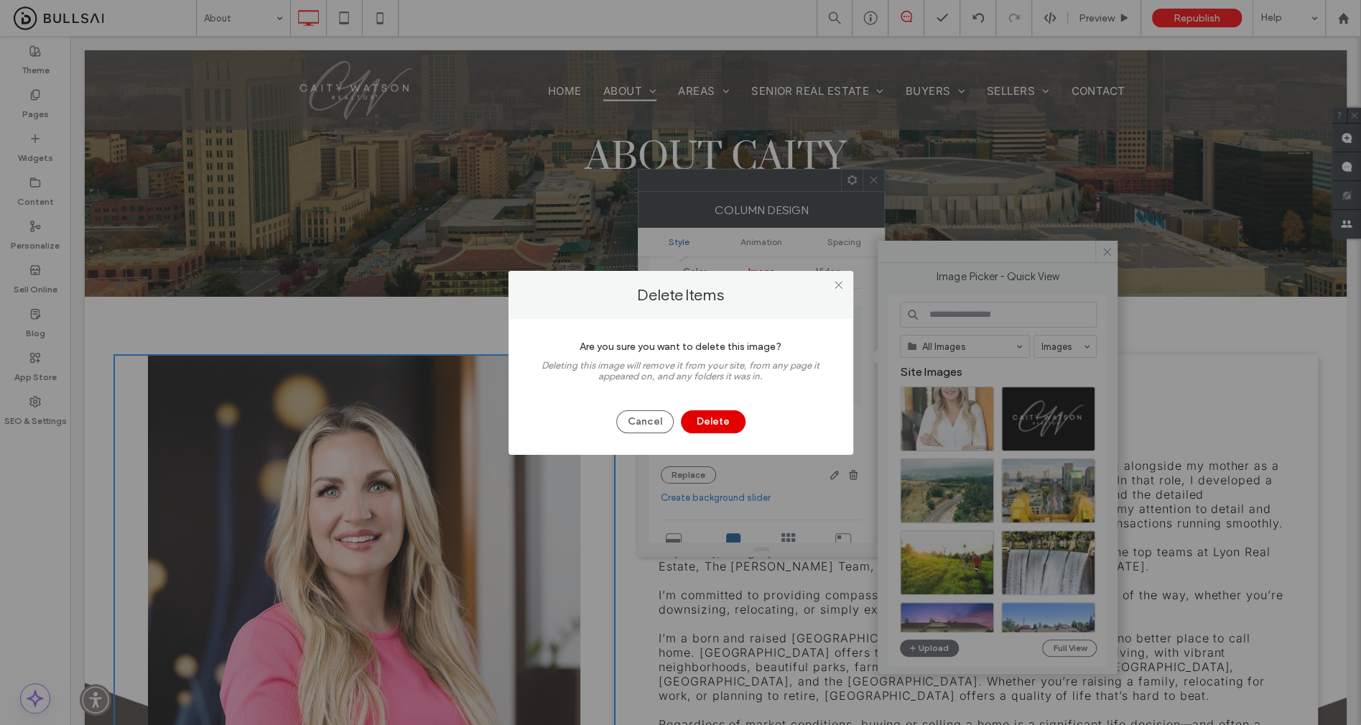
click at [728, 421] on button "Delete" at bounding box center [713, 421] width 65 height 23
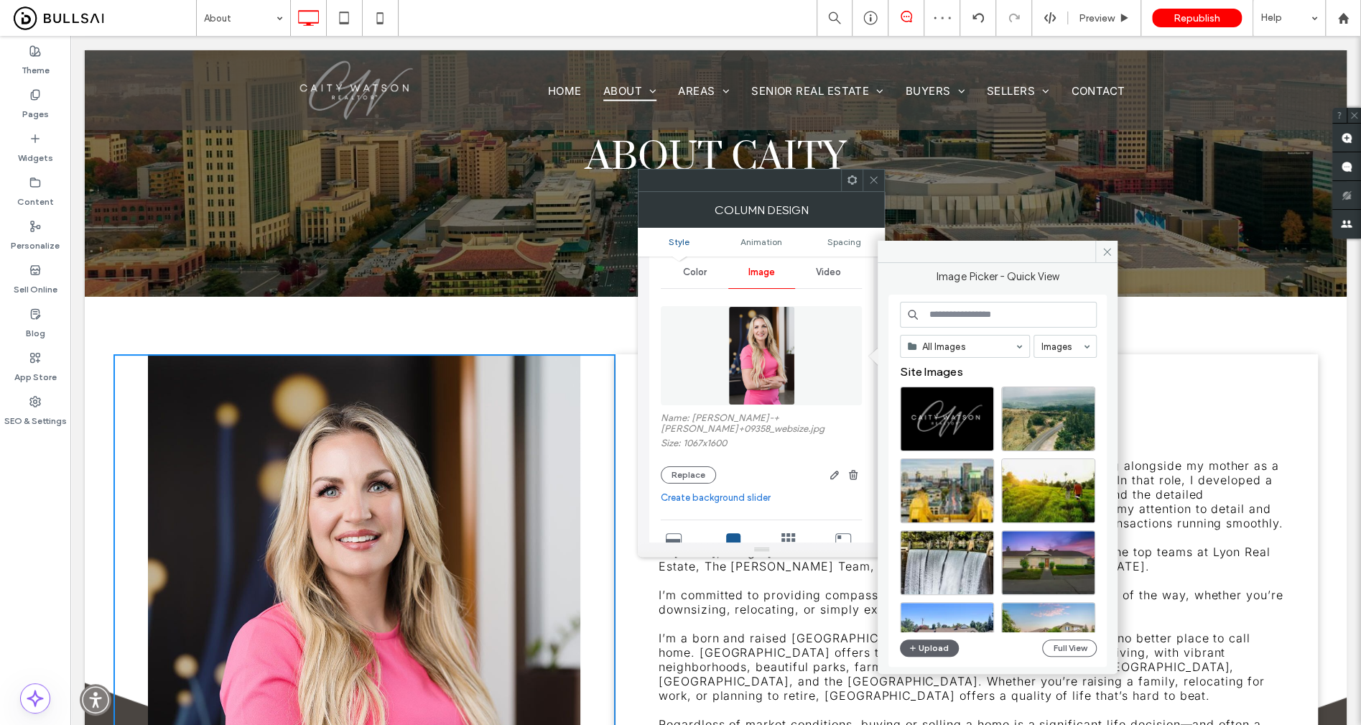
click at [877, 182] on use at bounding box center [873, 180] width 7 height 7
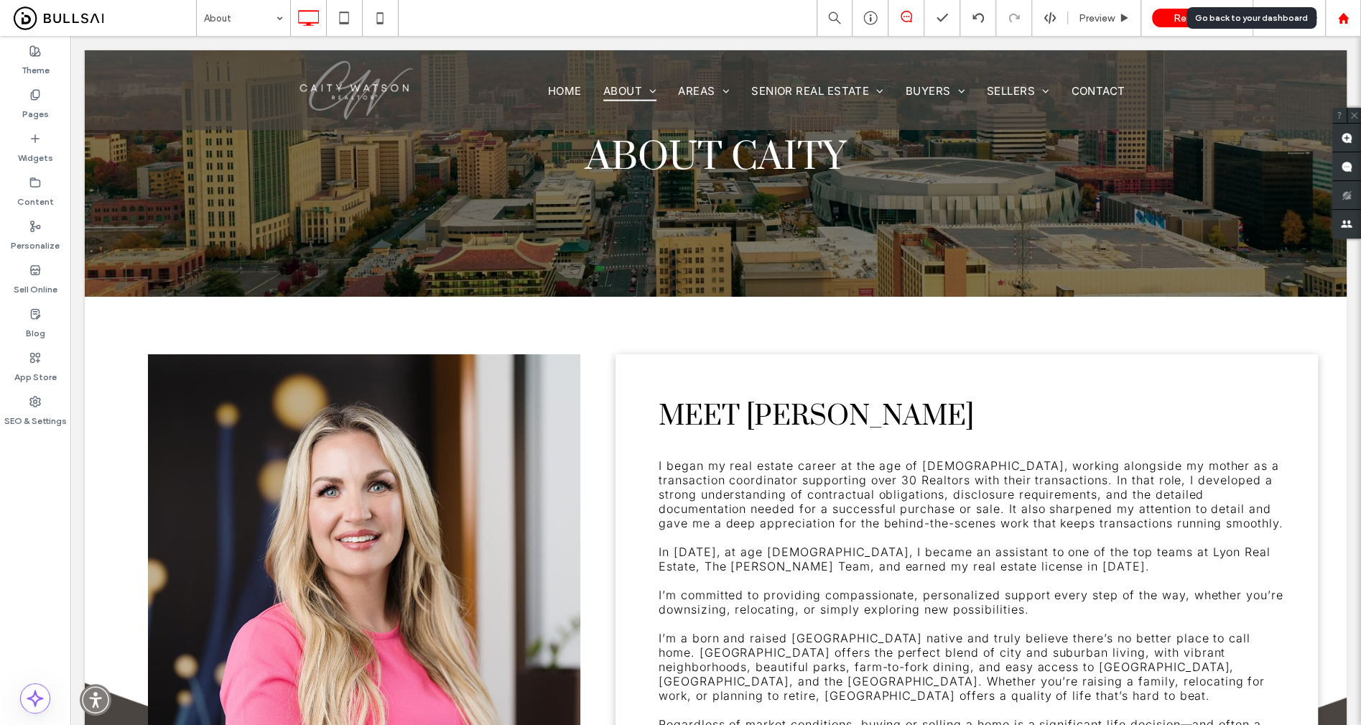
click at [1133, 18] on div at bounding box center [1343, 18] width 34 height 12
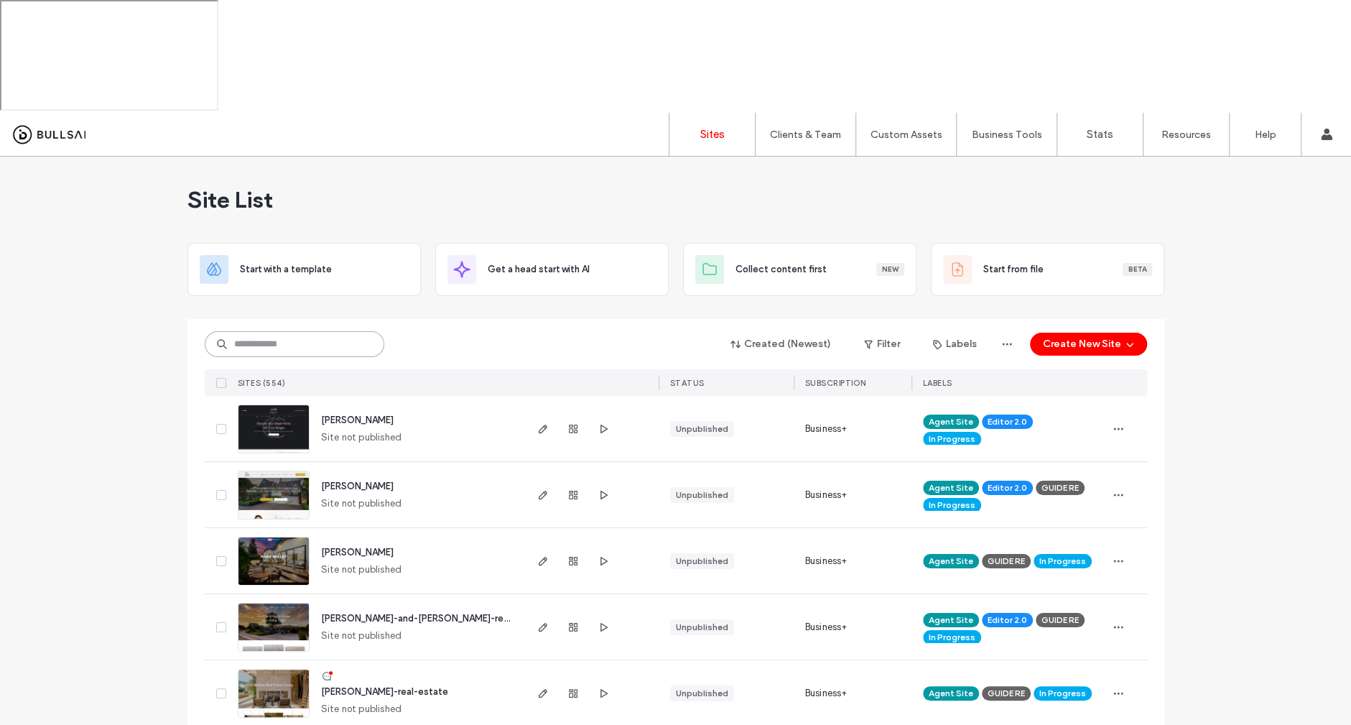
click at [228, 331] on input at bounding box center [295, 344] width 180 height 26
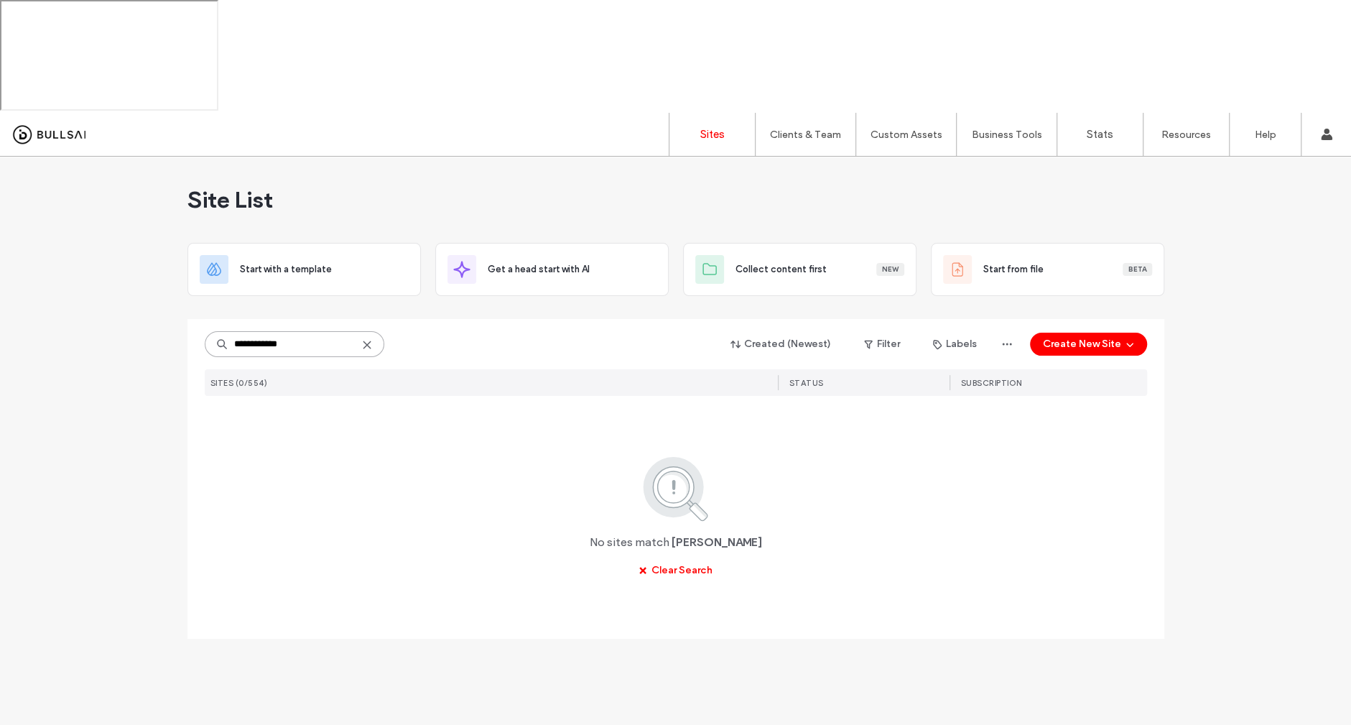
click at [264, 331] on input "**********" at bounding box center [295, 344] width 180 height 26
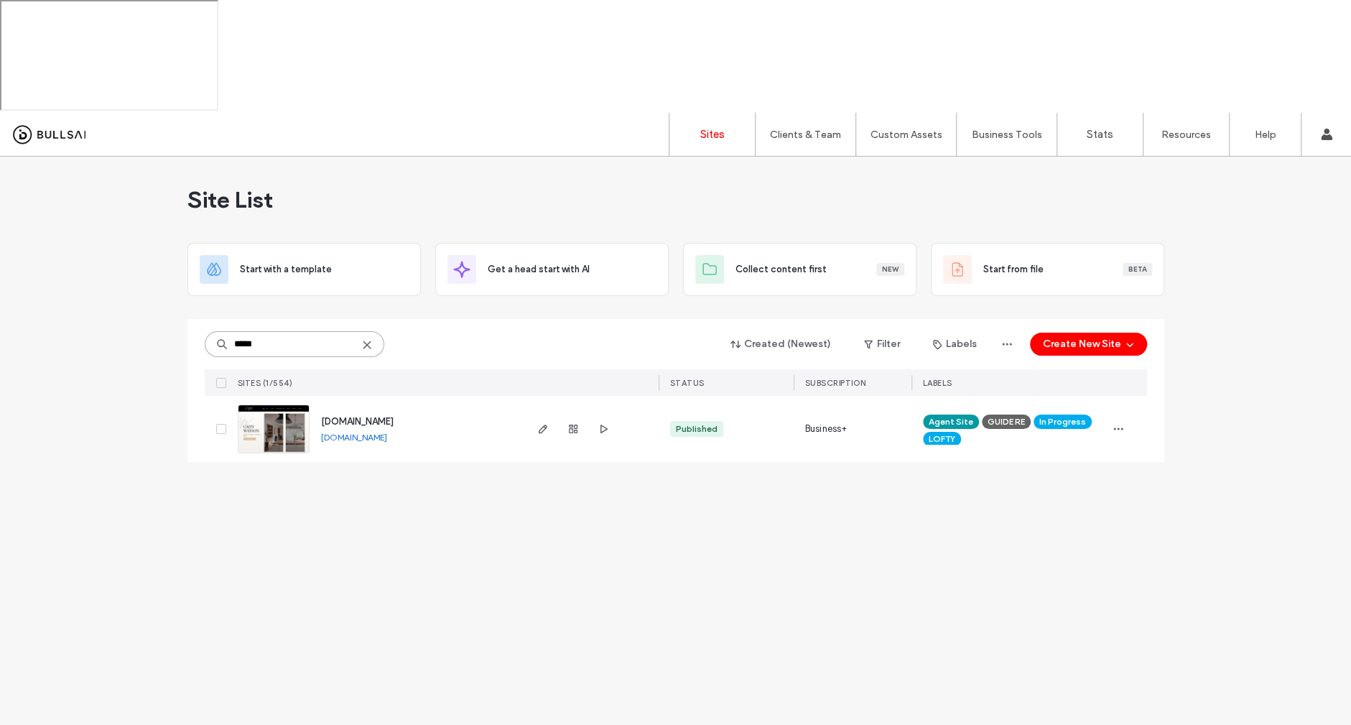
type input "*****"
click at [274, 405] on img at bounding box center [273, 454] width 70 height 98
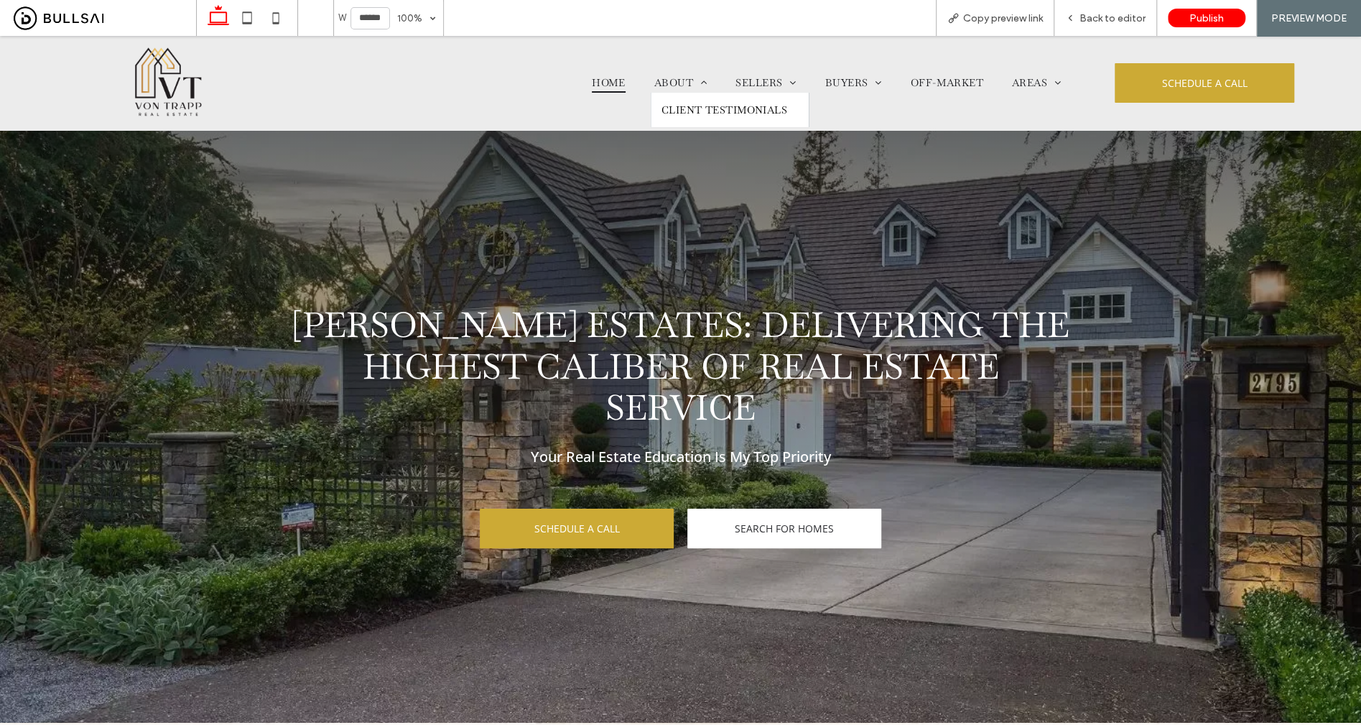
click at [694, 103] on span "Client Testimonials" at bounding box center [724, 109] width 126 height 13
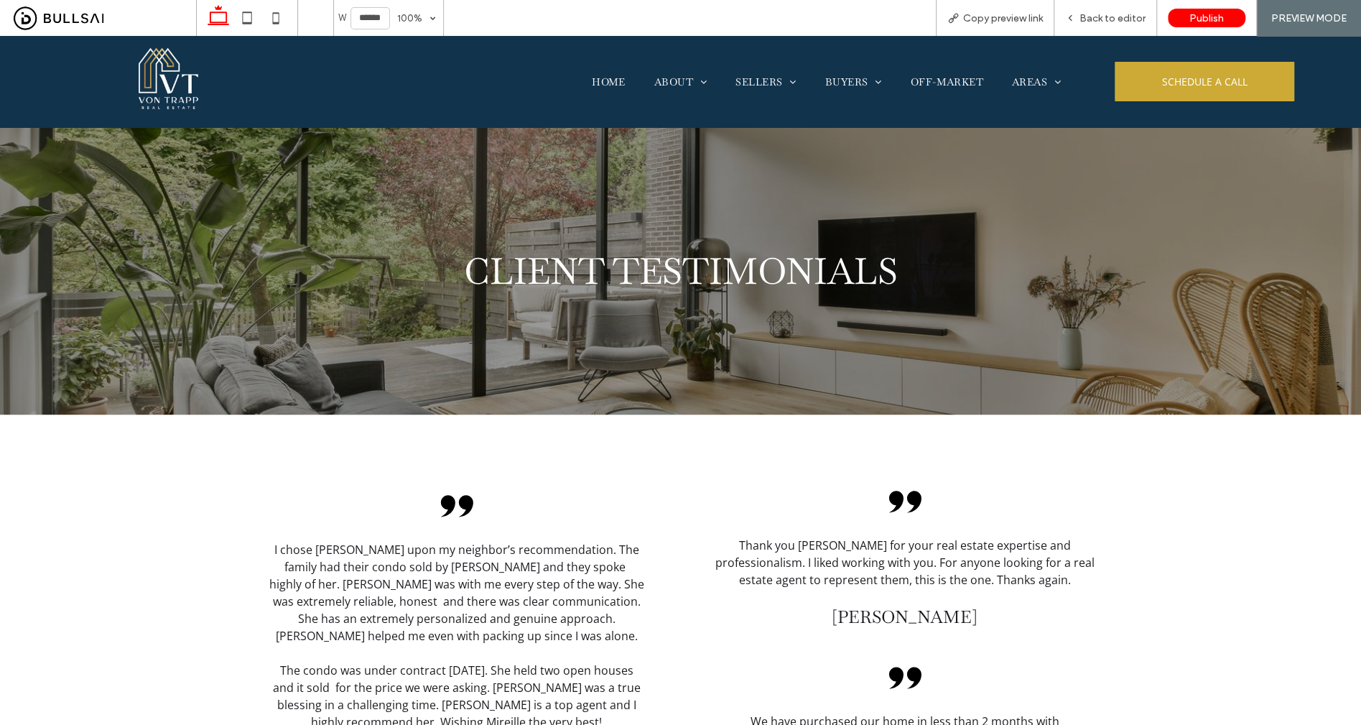
scroll to position [277, 0]
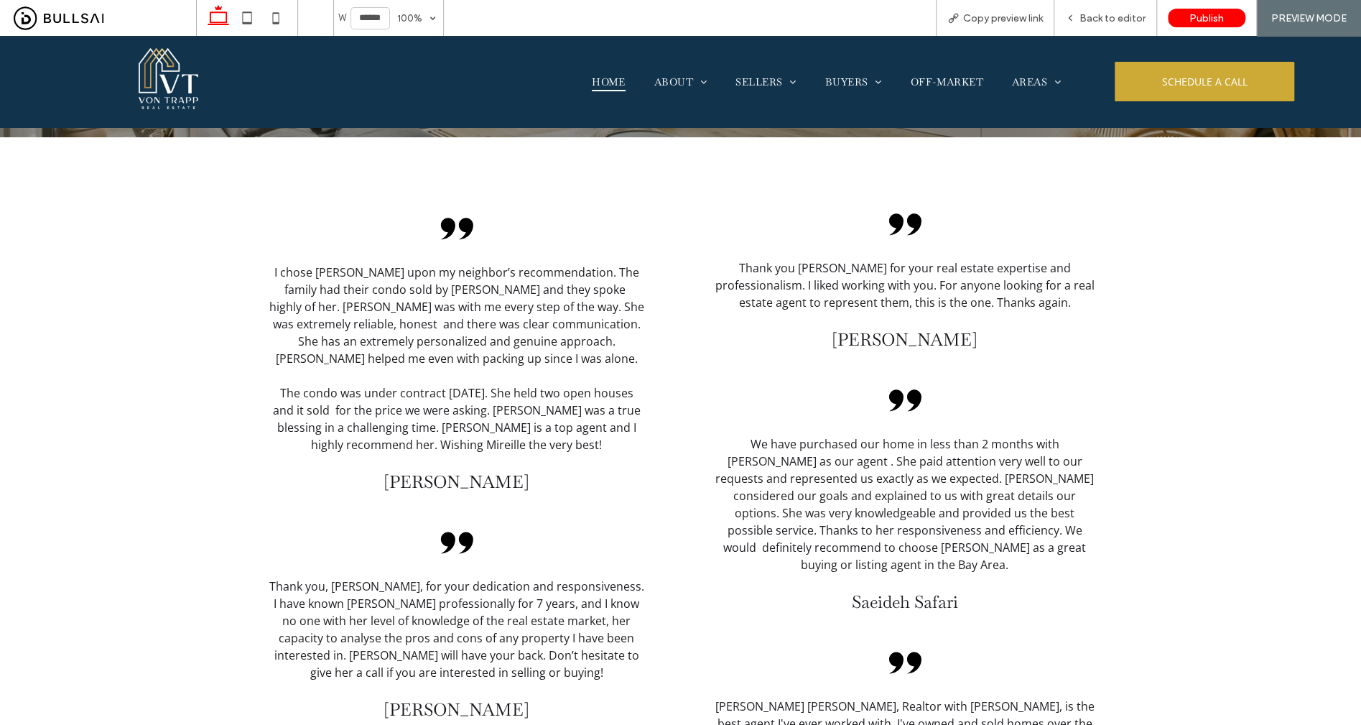
click at [603, 80] on span "Home" at bounding box center [609, 82] width 34 height 20
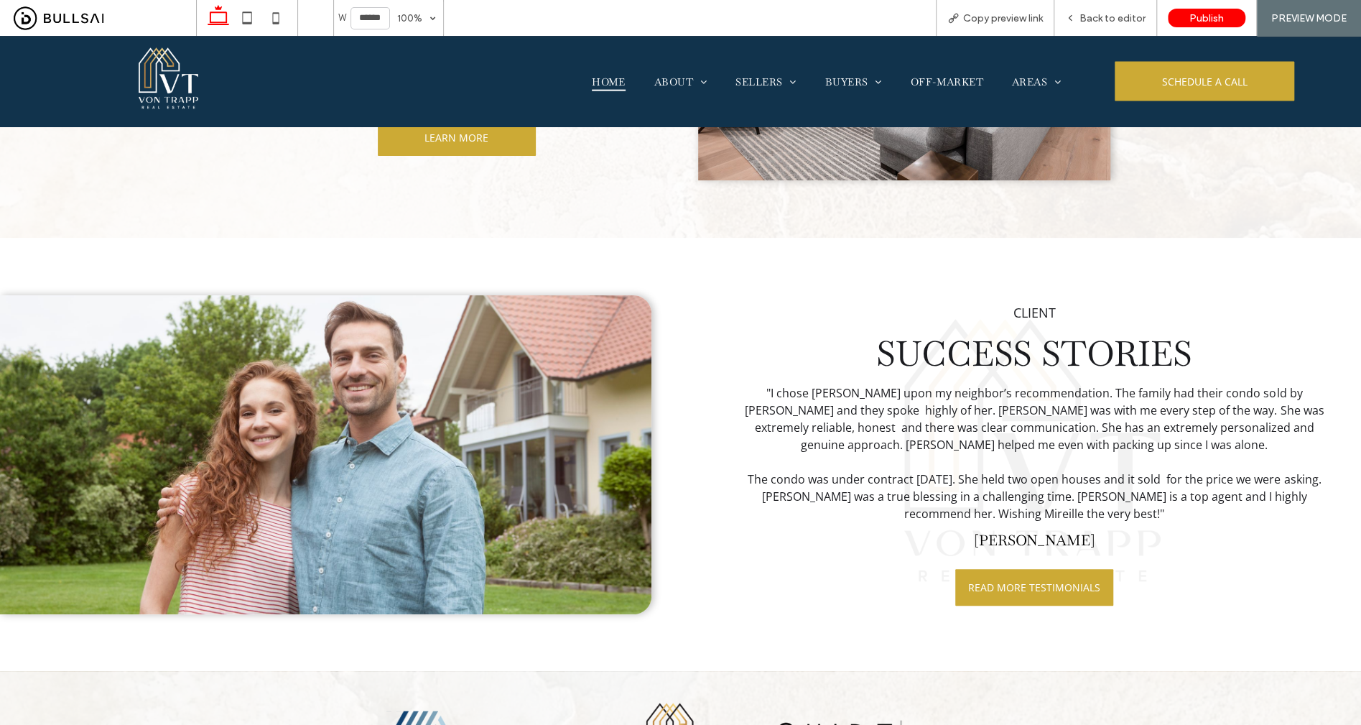
scroll to position [2430, 0]
